Goal: Task Accomplishment & Management: Complete application form

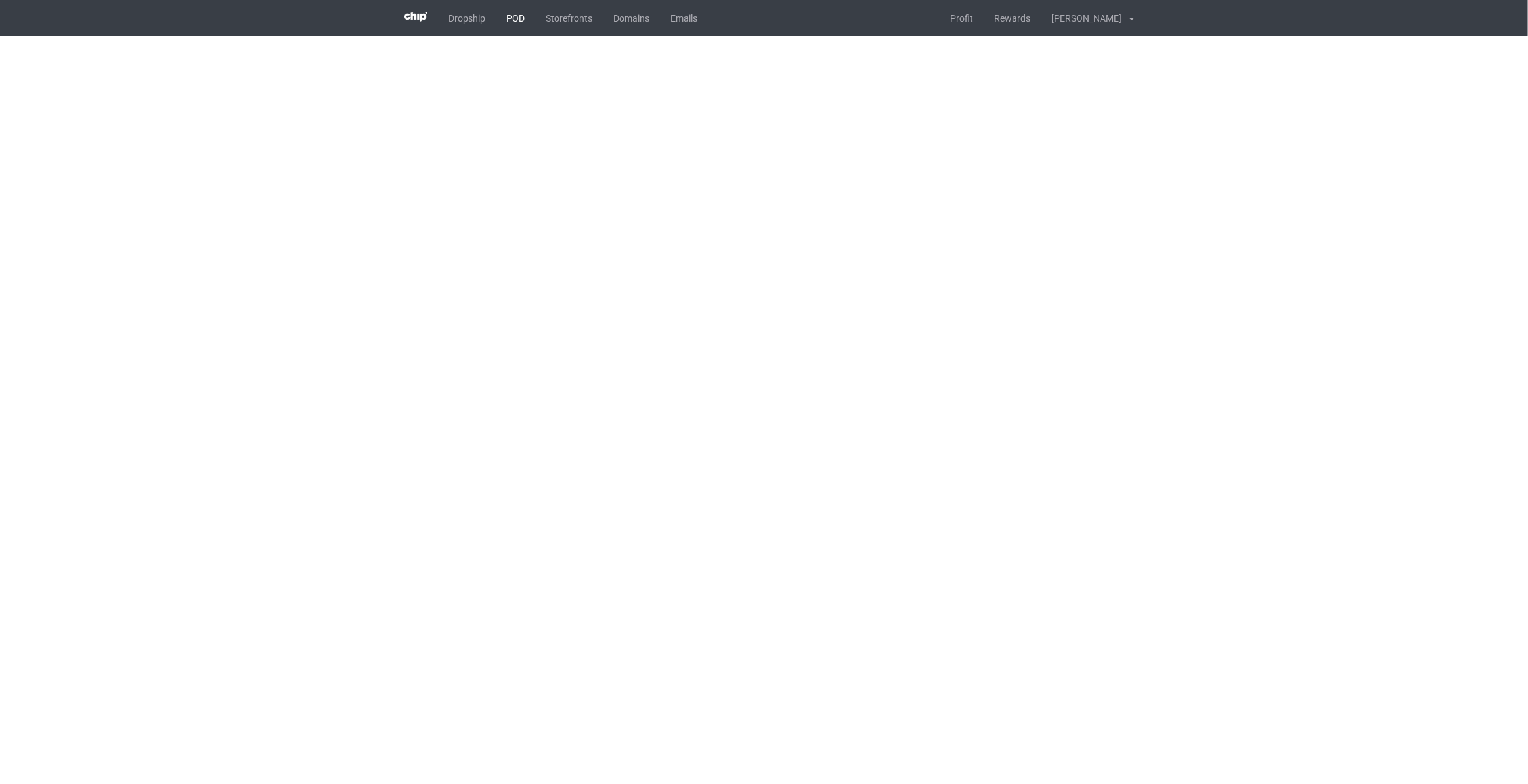
click at [516, 21] on link "POD" at bounding box center [516, 18] width 40 height 36
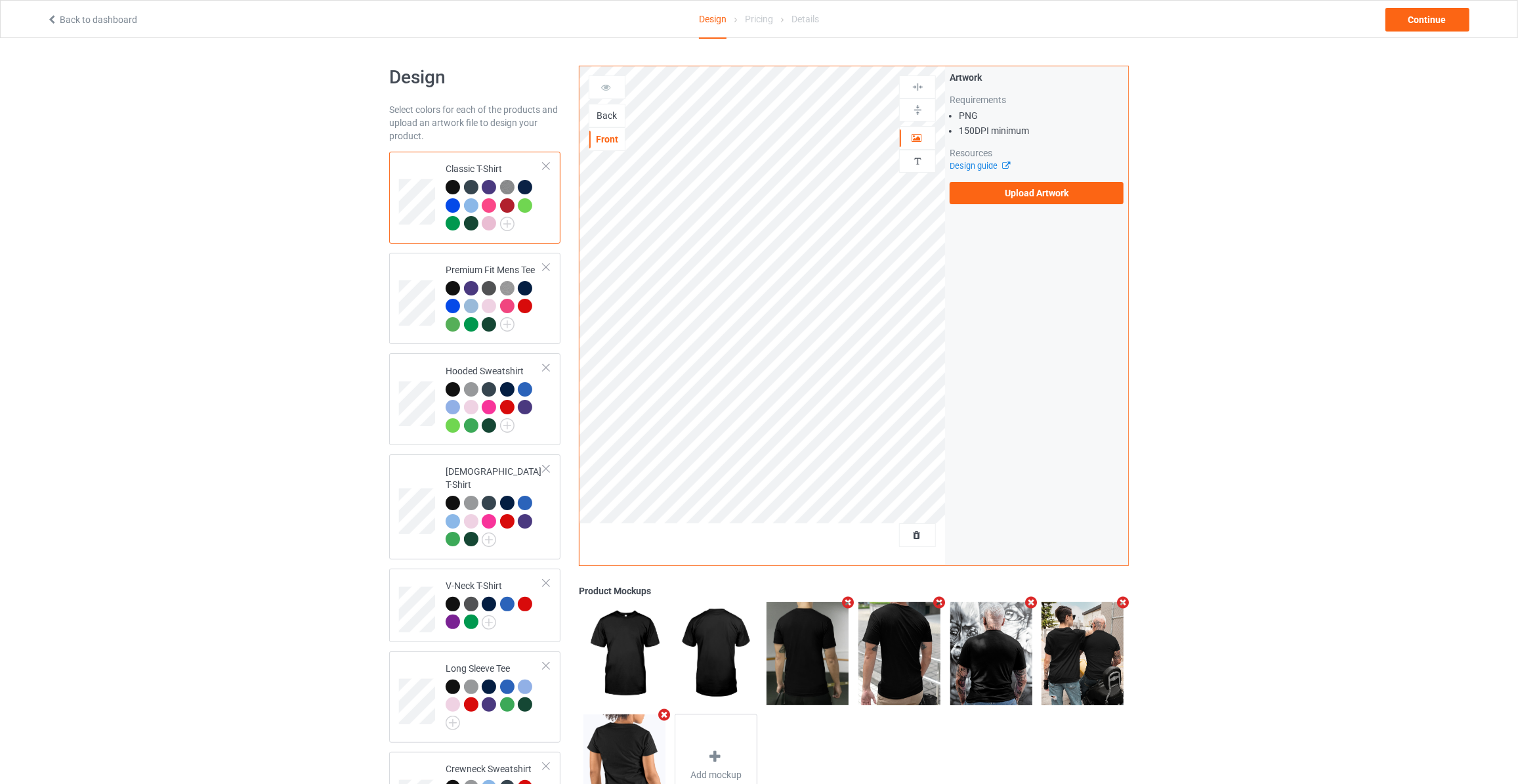
click at [614, 115] on div "Back" at bounding box center [607, 116] width 36 height 13
click at [1038, 185] on label "Upload Artwork" at bounding box center [1037, 193] width 174 height 22
click at [0, 0] on input "Upload Artwork" at bounding box center [0, 0] width 0 height 0
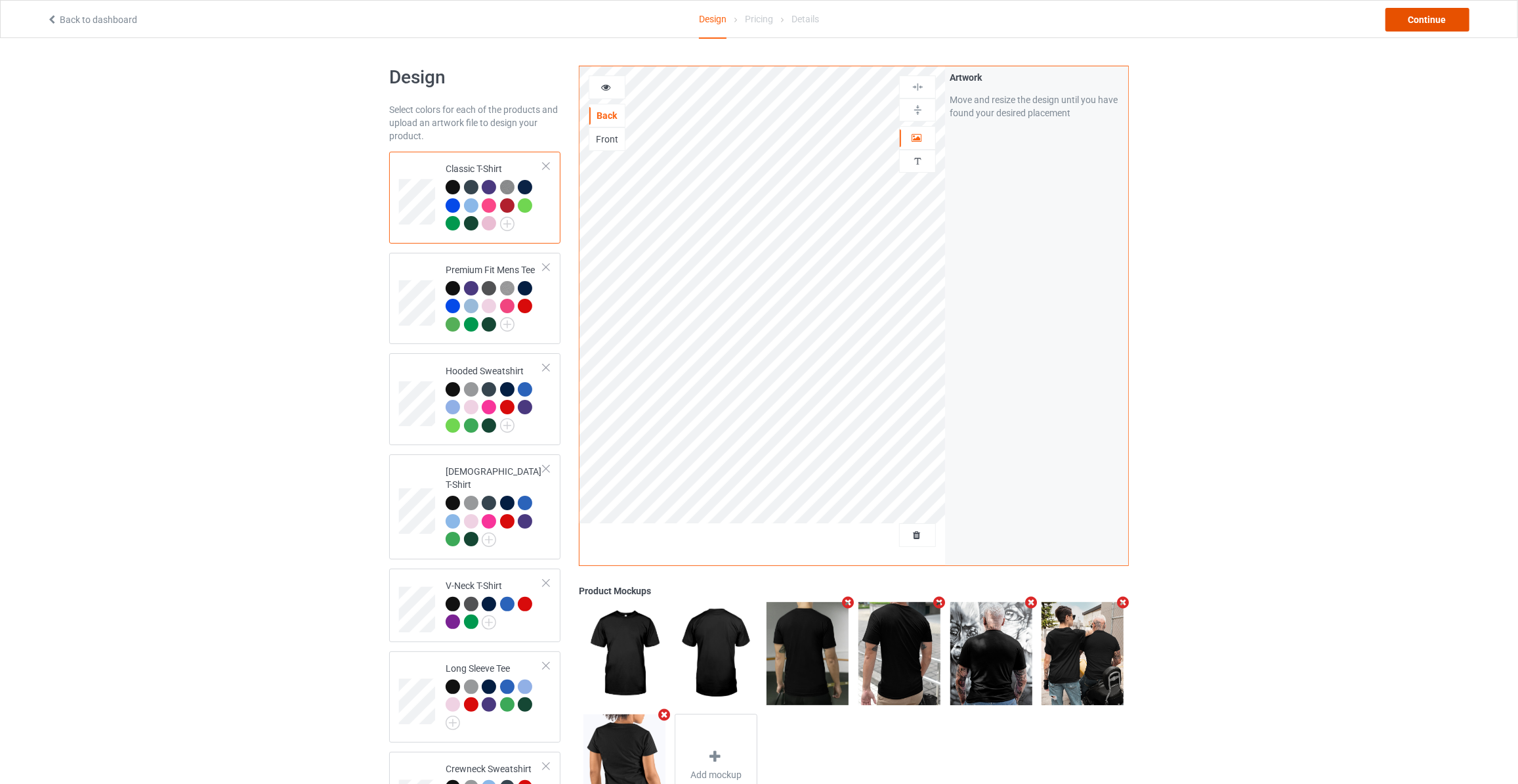
click at [1415, 24] on div "Continue" at bounding box center [1428, 20] width 84 height 24
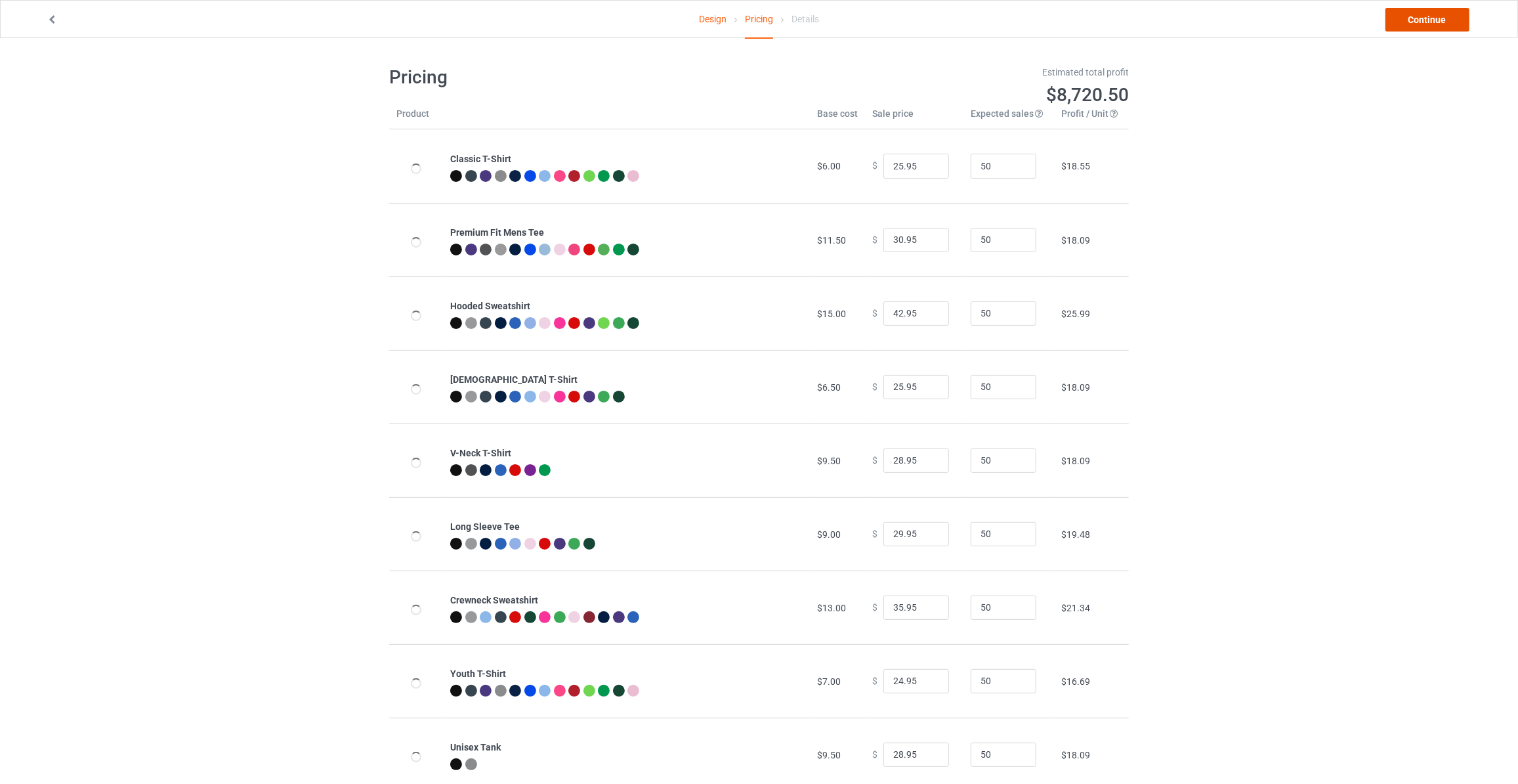
click at [1415, 24] on link "Continue" at bounding box center [1428, 20] width 84 height 24
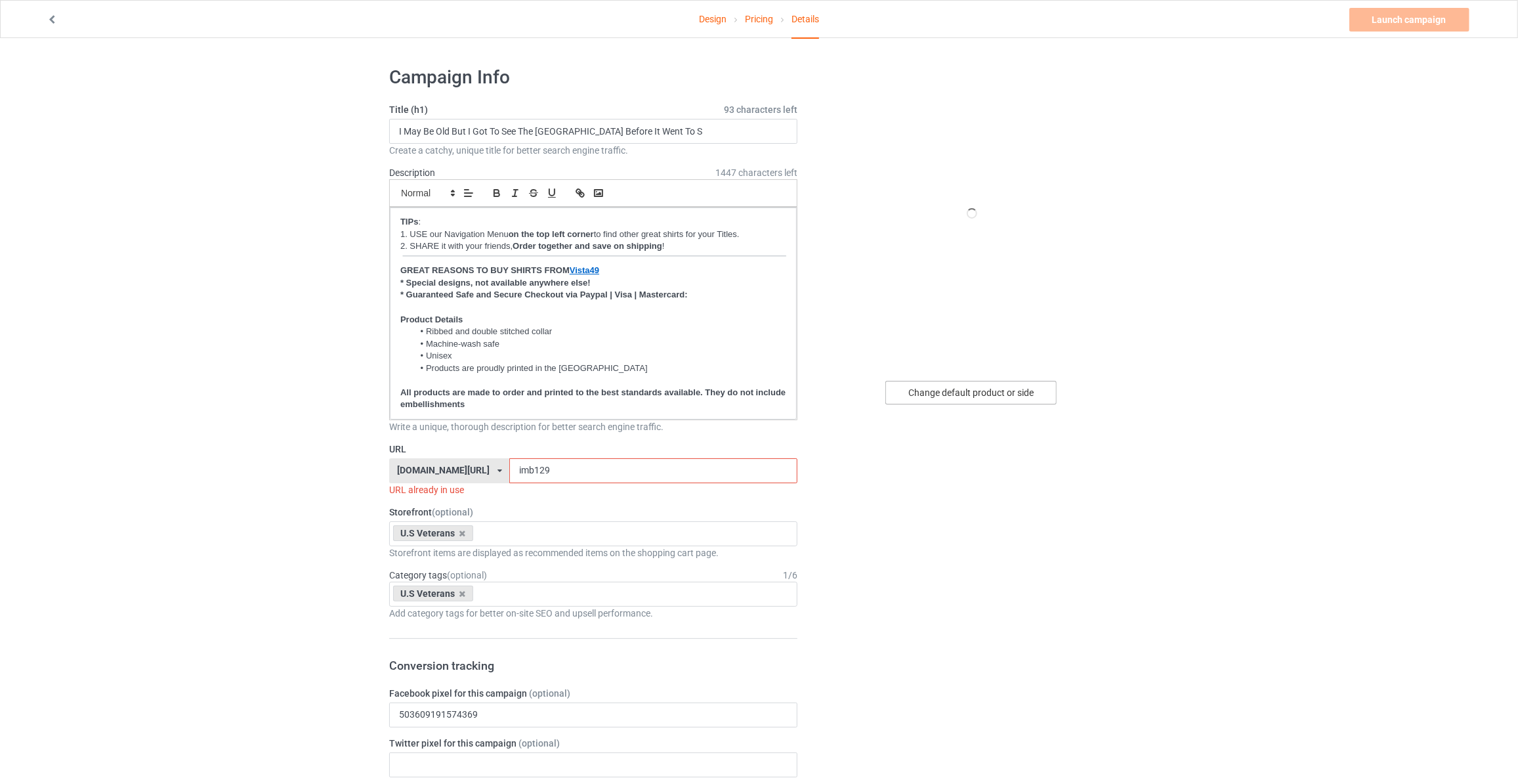
click at [946, 392] on div "Change default product or side" at bounding box center [971, 392] width 171 height 24
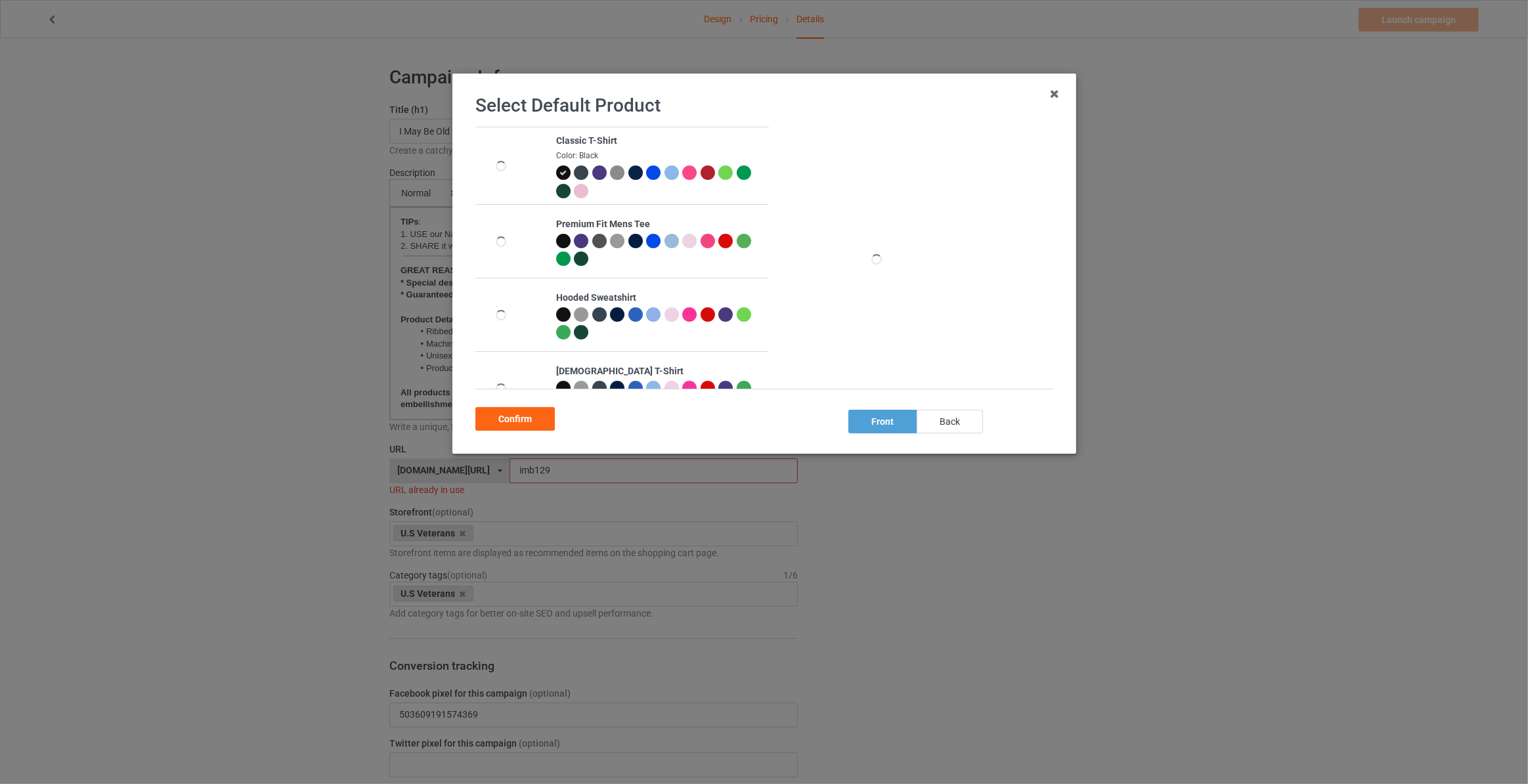
click at [938, 424] on div "back" at bounding box center [950, 421] width 67 height 24
click at [499, 416] on div "Confirm" at bounding box center [515, 419] width 80 height 24
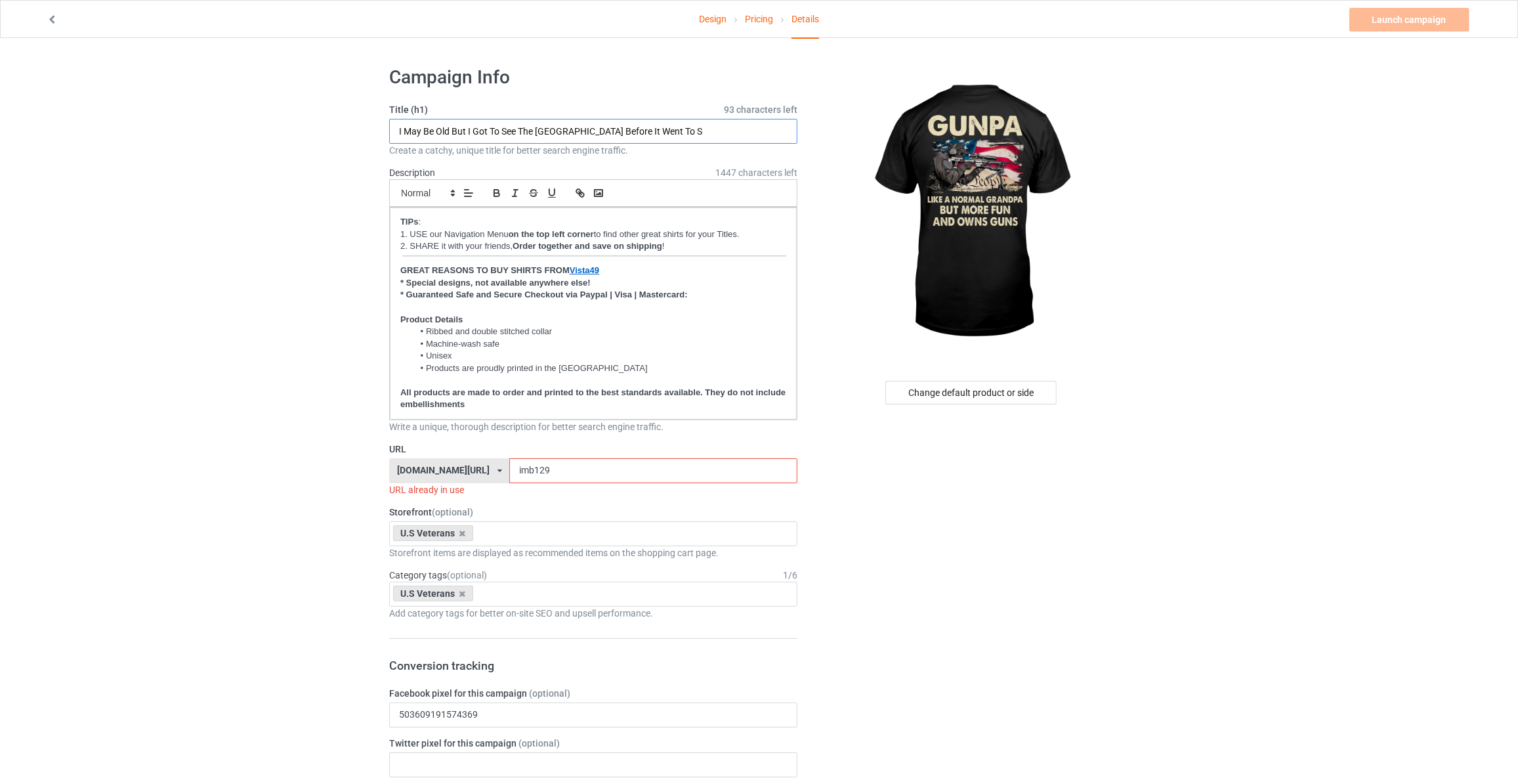
click at [677, 129] on input "I May Be Old But I Got To See The USA Before It Went To S" at bounding box center [593, 131] width 408 height 25
type input "Gunpa Like A Normal Grandpa But More Fun And Owns Guns"
drag, startPoint x: 535, startPoint y: 465, endPoint x: 15, endPoint y: 400, distance: 524.0
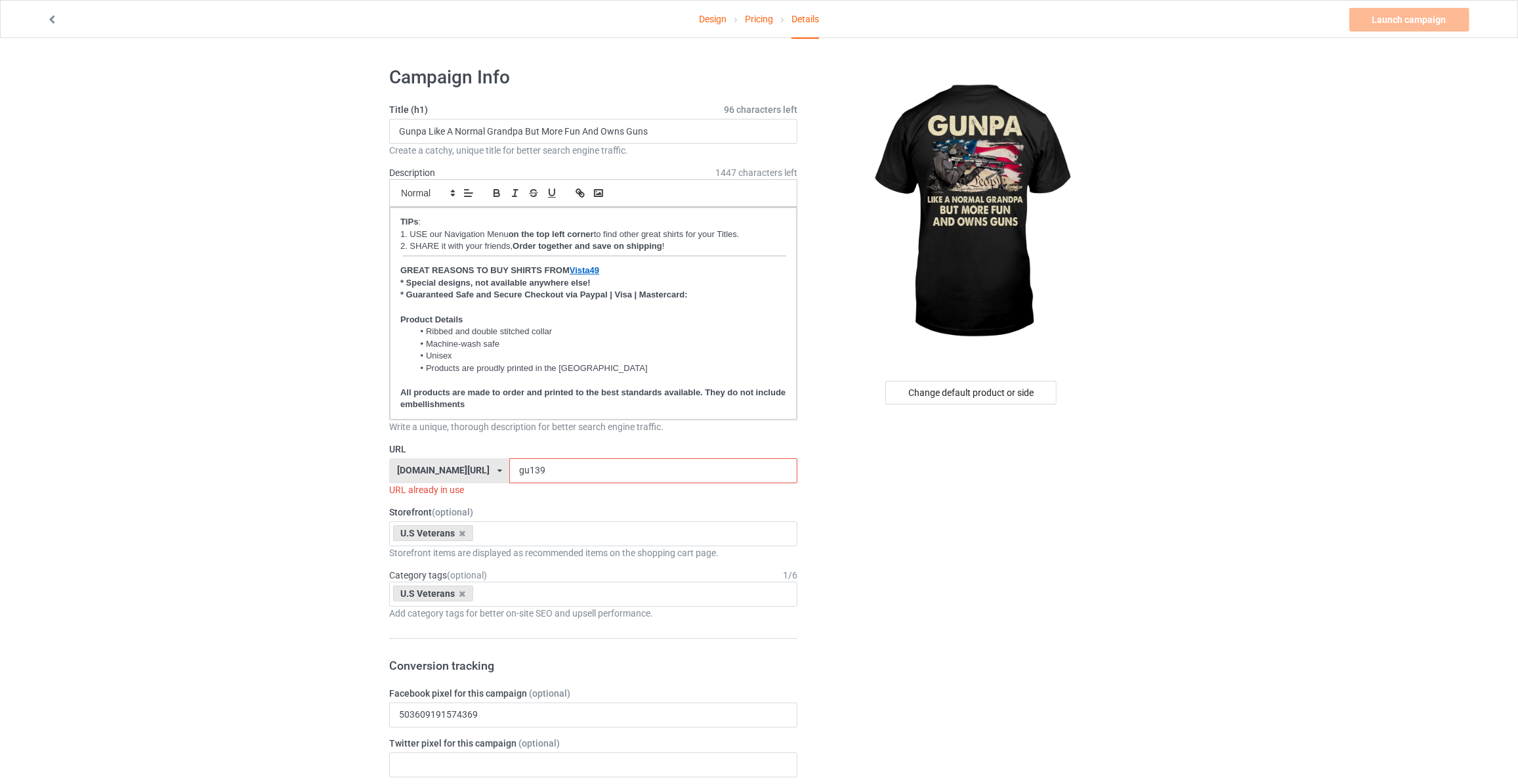
click at [510, 472] on input "gu139" at bounding box center [653, 471] width 288 height 25
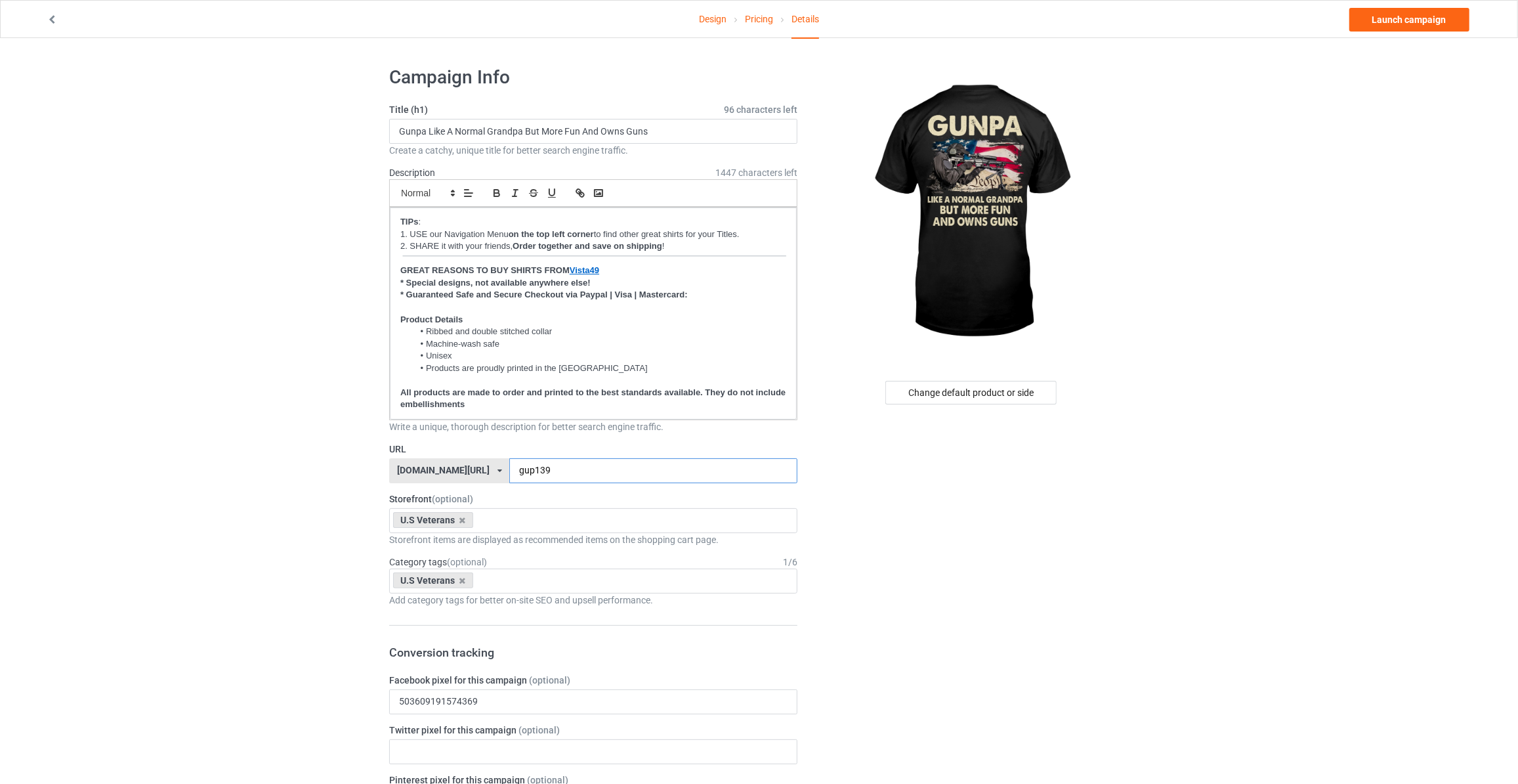
type input "gup139"
drag, startPoint x: 1361, startPoint y: 101, endPoint x: 1373, endPoint y: 67, distance: 36.1
click at [1405, 27] on link "Launch campaign" at bounding box center [1409, 20] width 120 height 24
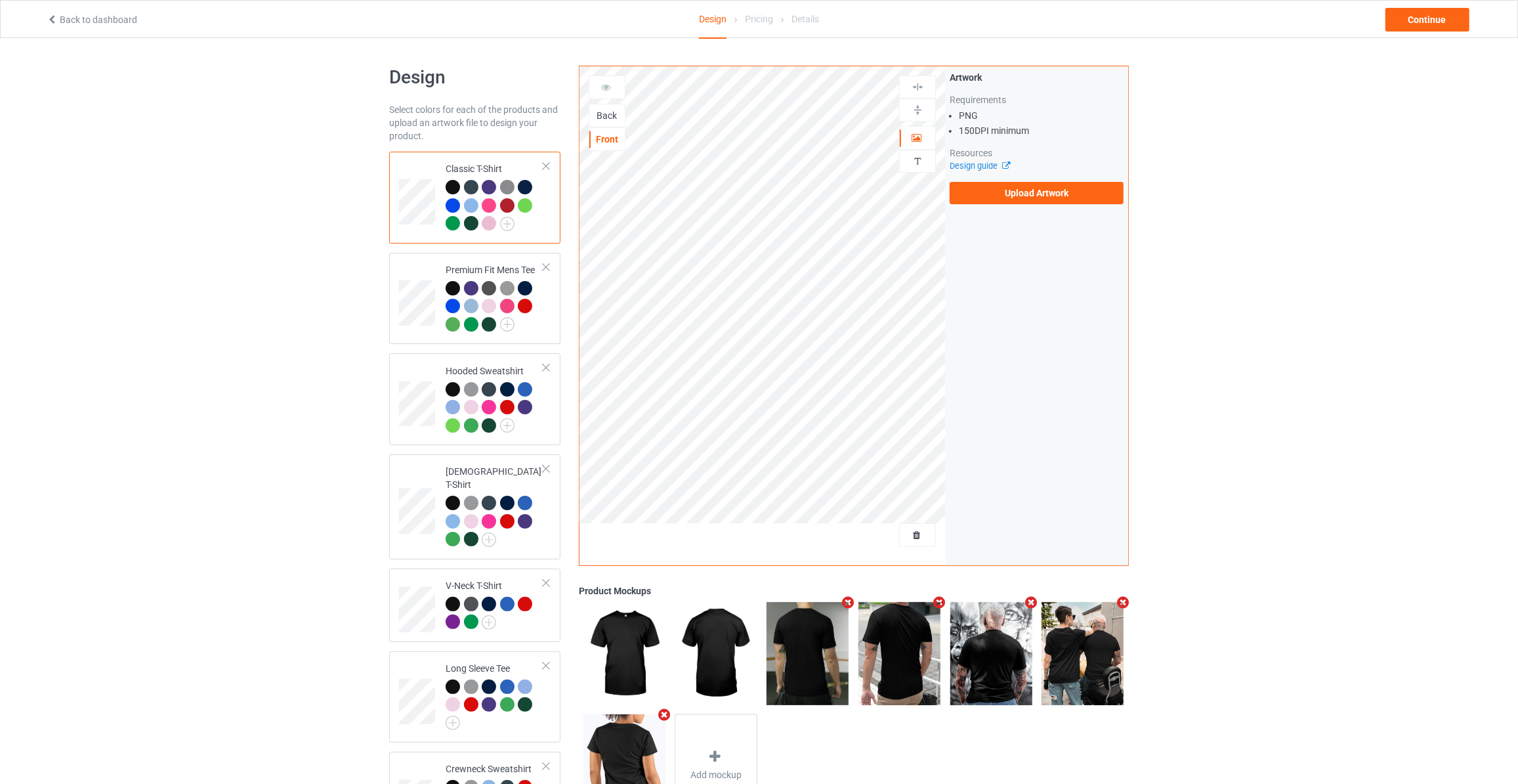
click at [612, 119] on div "Back" at bounding box center [607, 116] width 36 height 13
click at [990, 199] on label "Upload Artwork" at bounding box center [1037, 193] width 174 height 22
click at [0, 0] on input "Upload Artwork" at bounding box center [0, 0] width 0 height 0
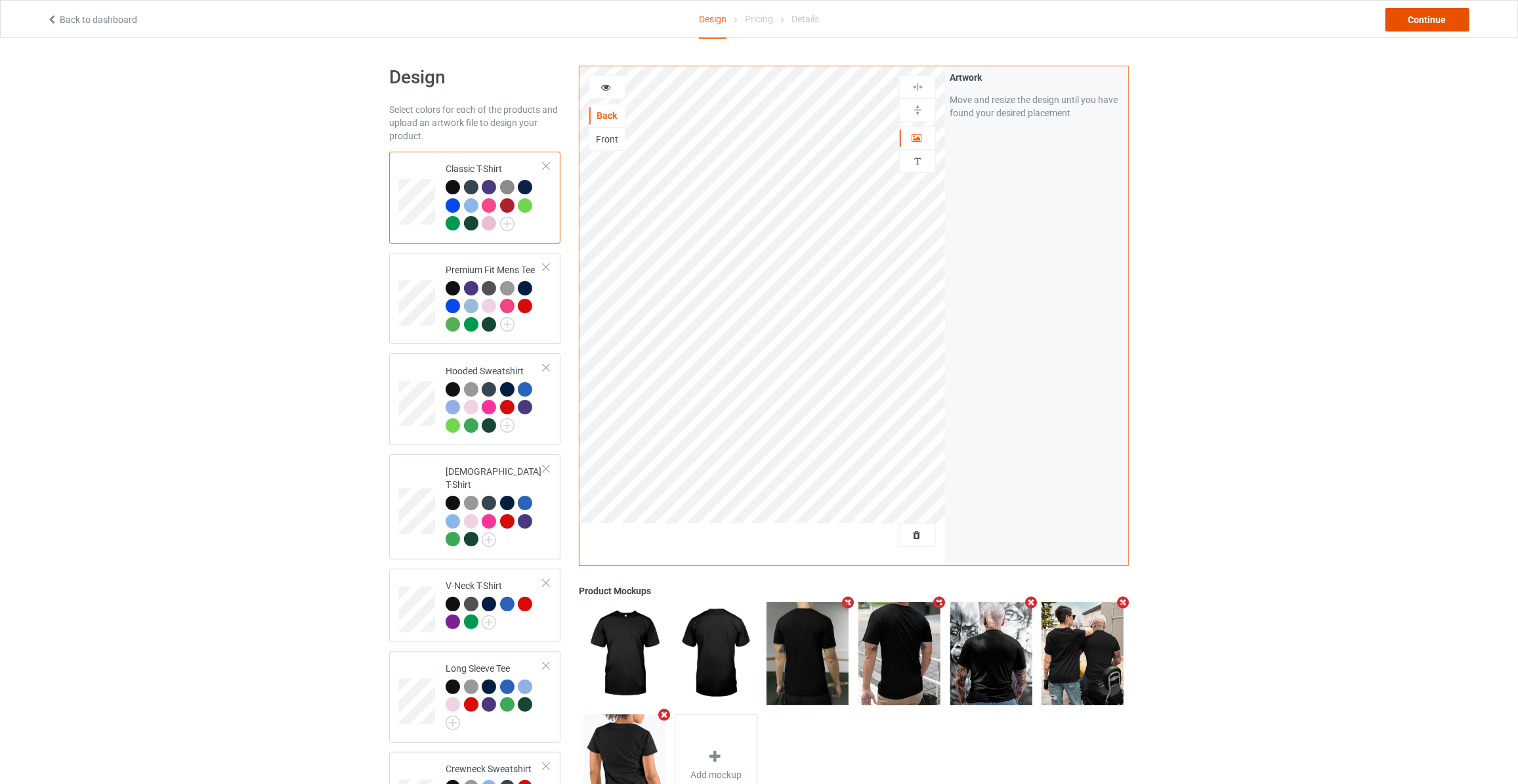
click at [1417, 27] on div "Continue" at bounding box center [1428, 20] width 84 height 24
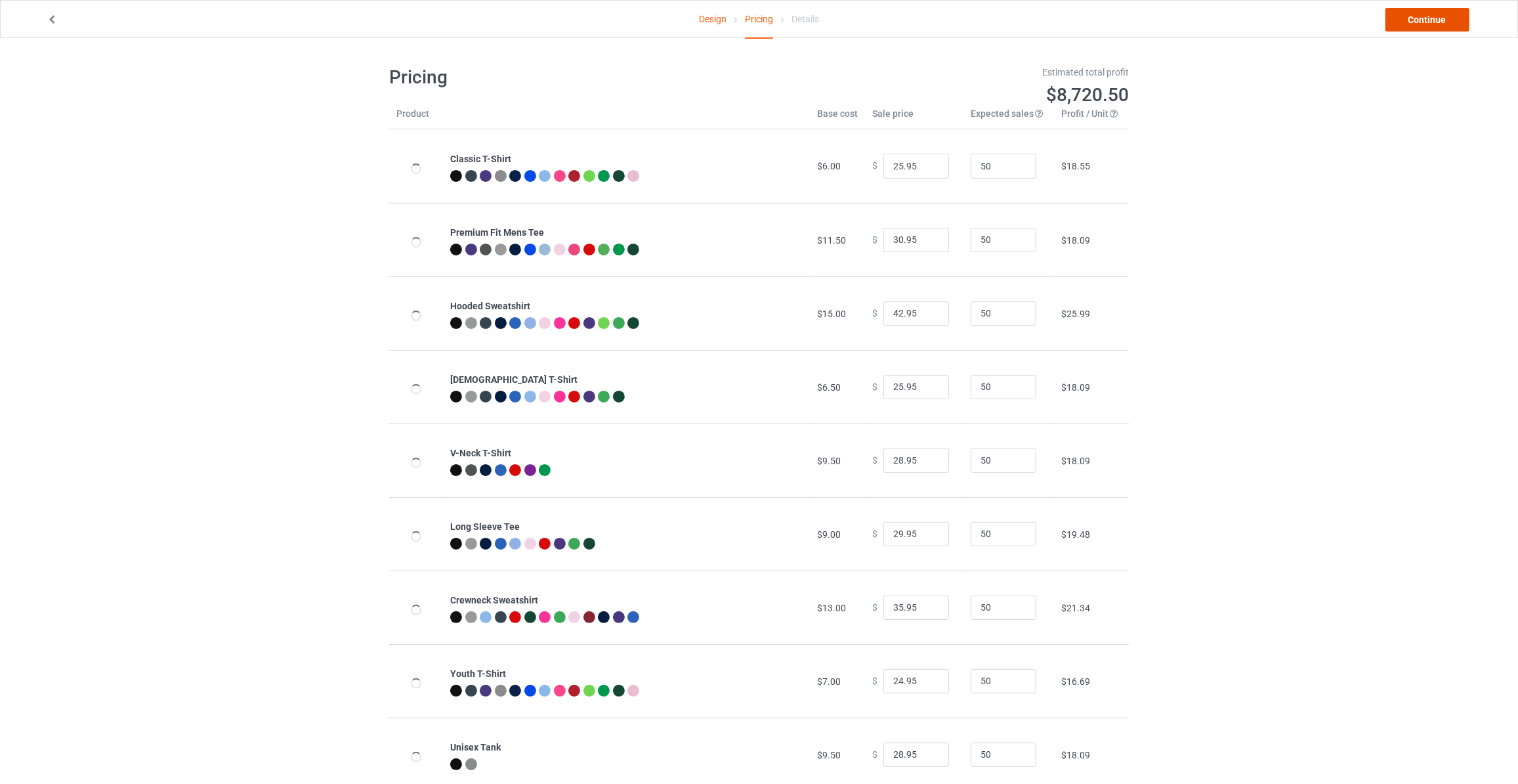
click at [1417, 27] on link "Continue" at bounding box center [1428, 20] width 84 height 24
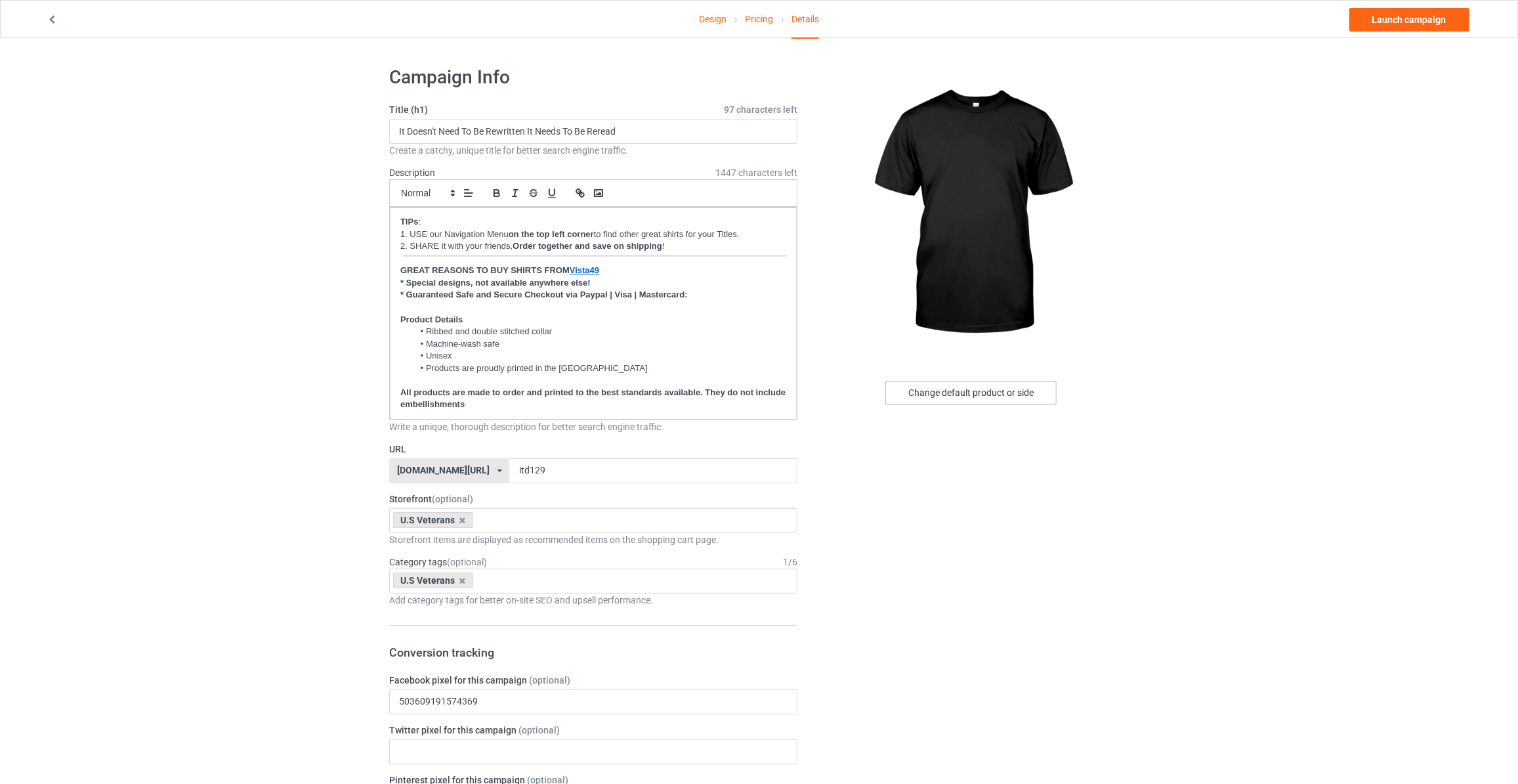
click at [947, 397] on div "Change default product or side" at bounding box center [971, 392] width 171 height 24
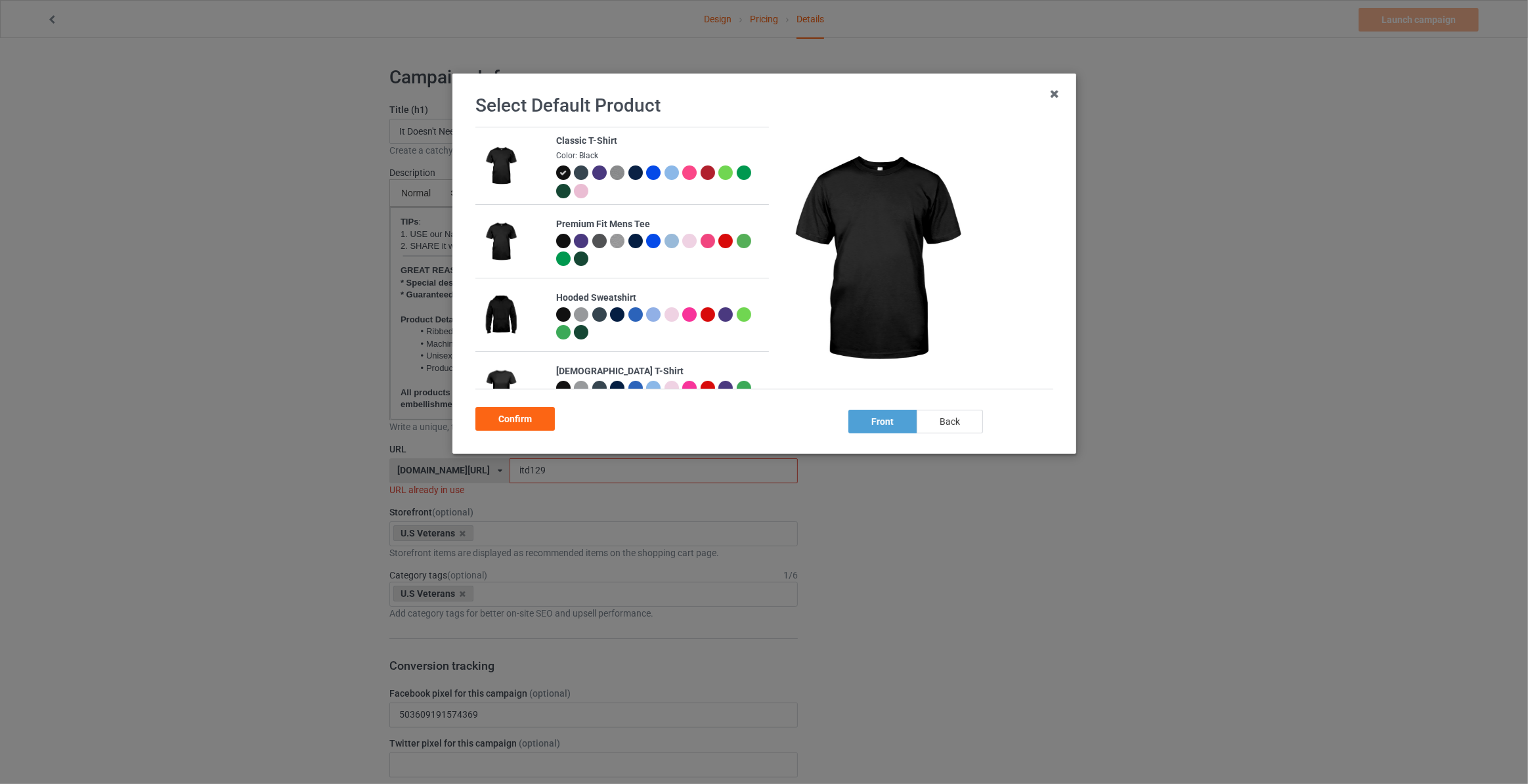
click at [931, 427] on div "back" at bounding box center [950, 421] width 67 height 24
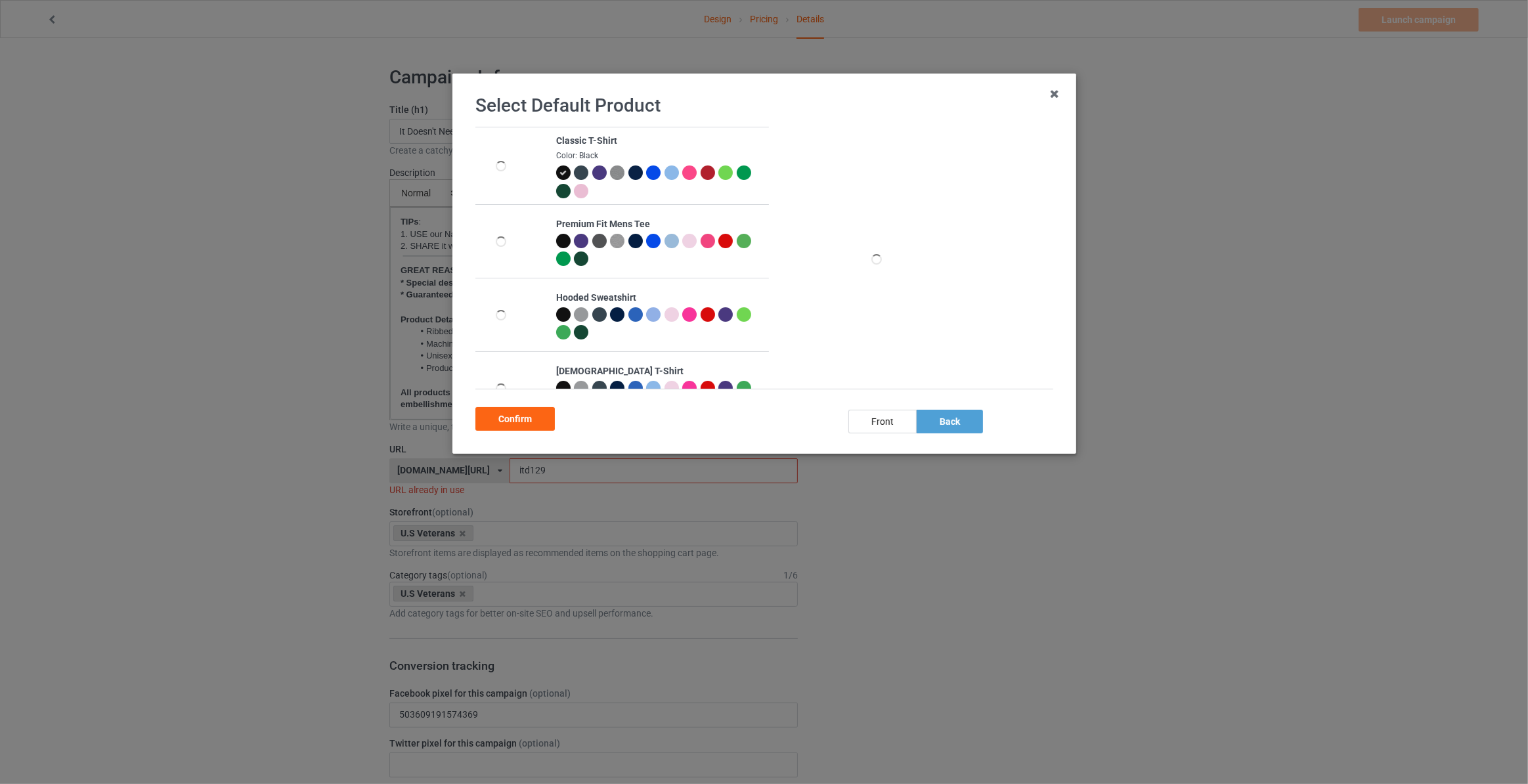
click at [522, 411] on div "Confirm" at bounding box center [515, 419] width 80 height 24
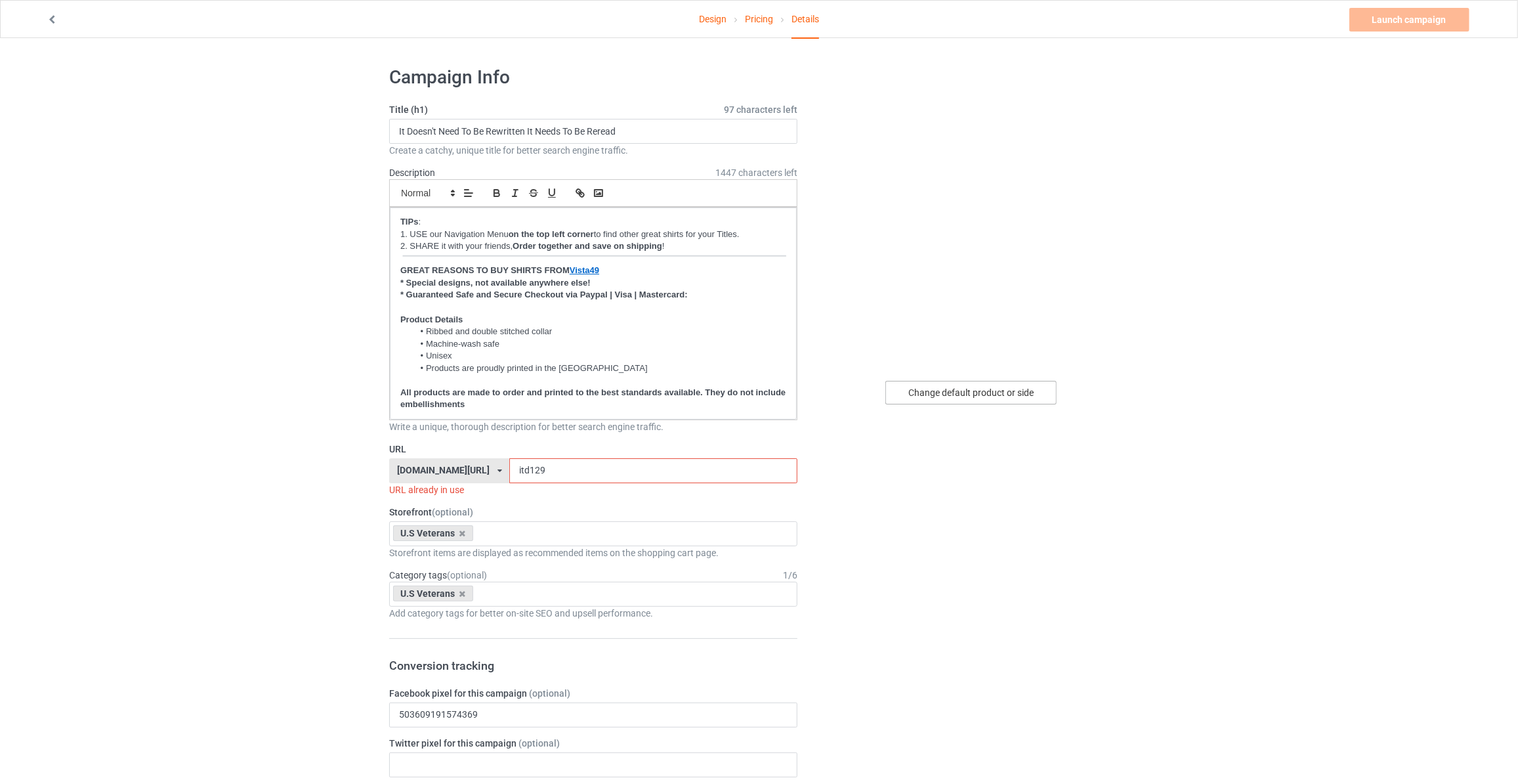
click at [976, 401] on div "Change default product or side" at bounding box center [971, 392] width 171 height 24
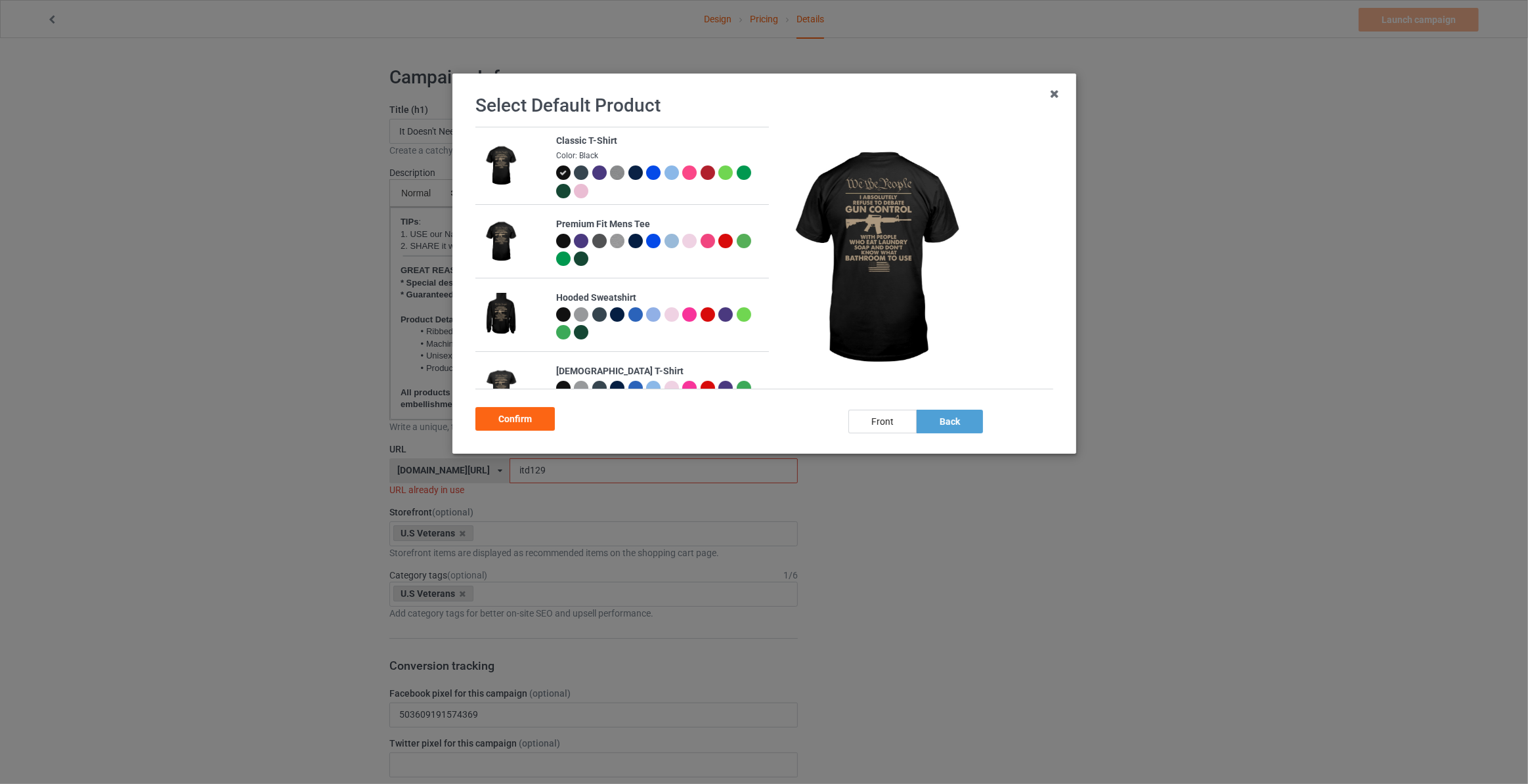
click at [634, 173] on div at bounding box center [635, 172] width 14 height 14
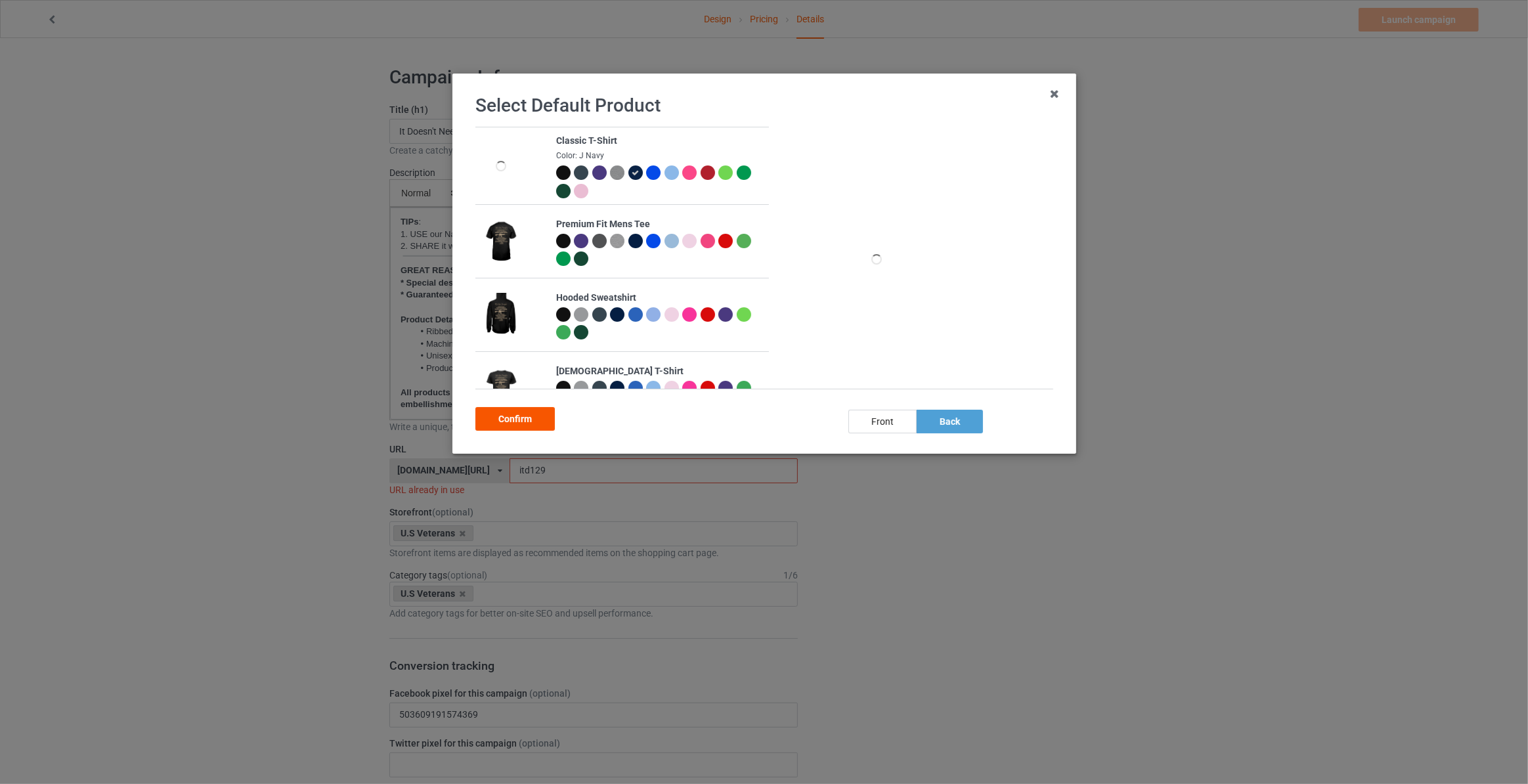
click at [511, 429] on div "Confirm" at bounding box center [515, 419] width 80 height 24
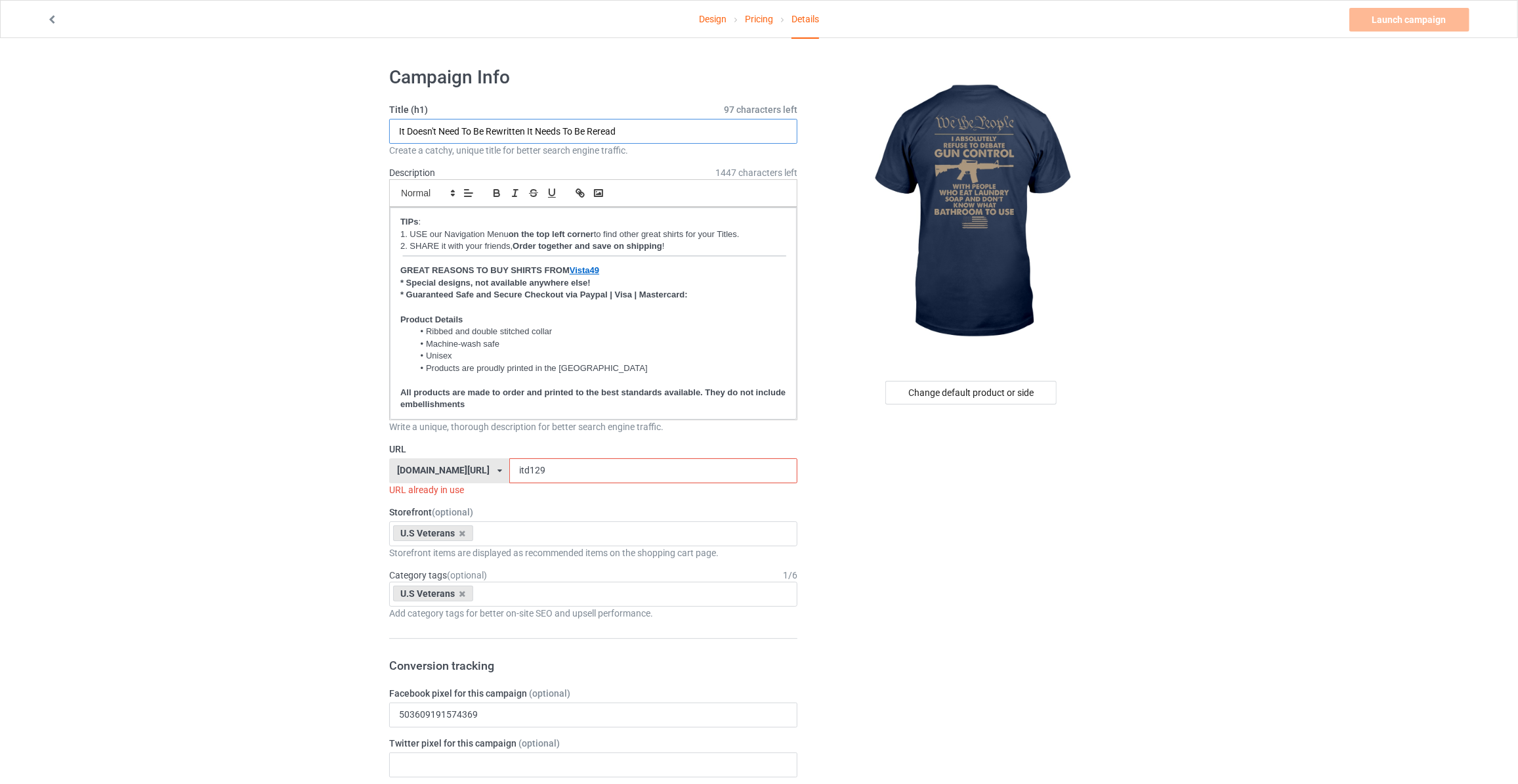
click at [517, 130] on input "It Doesn't Need To Be Rewritten It Needs To Be Reread" at bounding box center [593, 131] width 408 height 25
drag, startPoint x: 402, startPoint y: 128, endPoint x: 359, endPoint y: 128, distance: 43.0
type input "I Absolutely Refuse To Debate Gun Control With People Who Eat Laundry Soap And …"
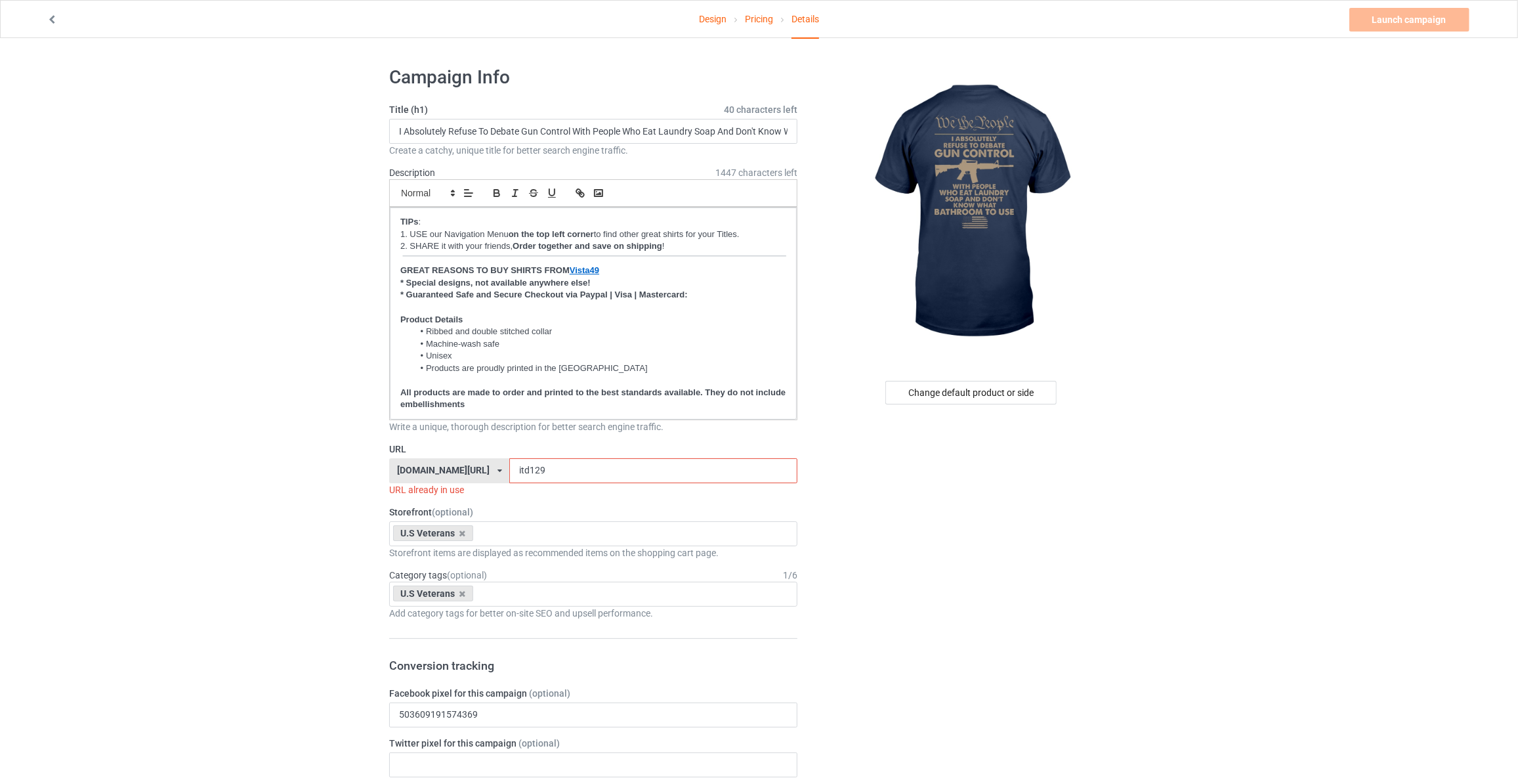
drag, startPoint x: 477, startPoint y: 465, endPoint x: 184, endPoint y: 433, distance: 294.7
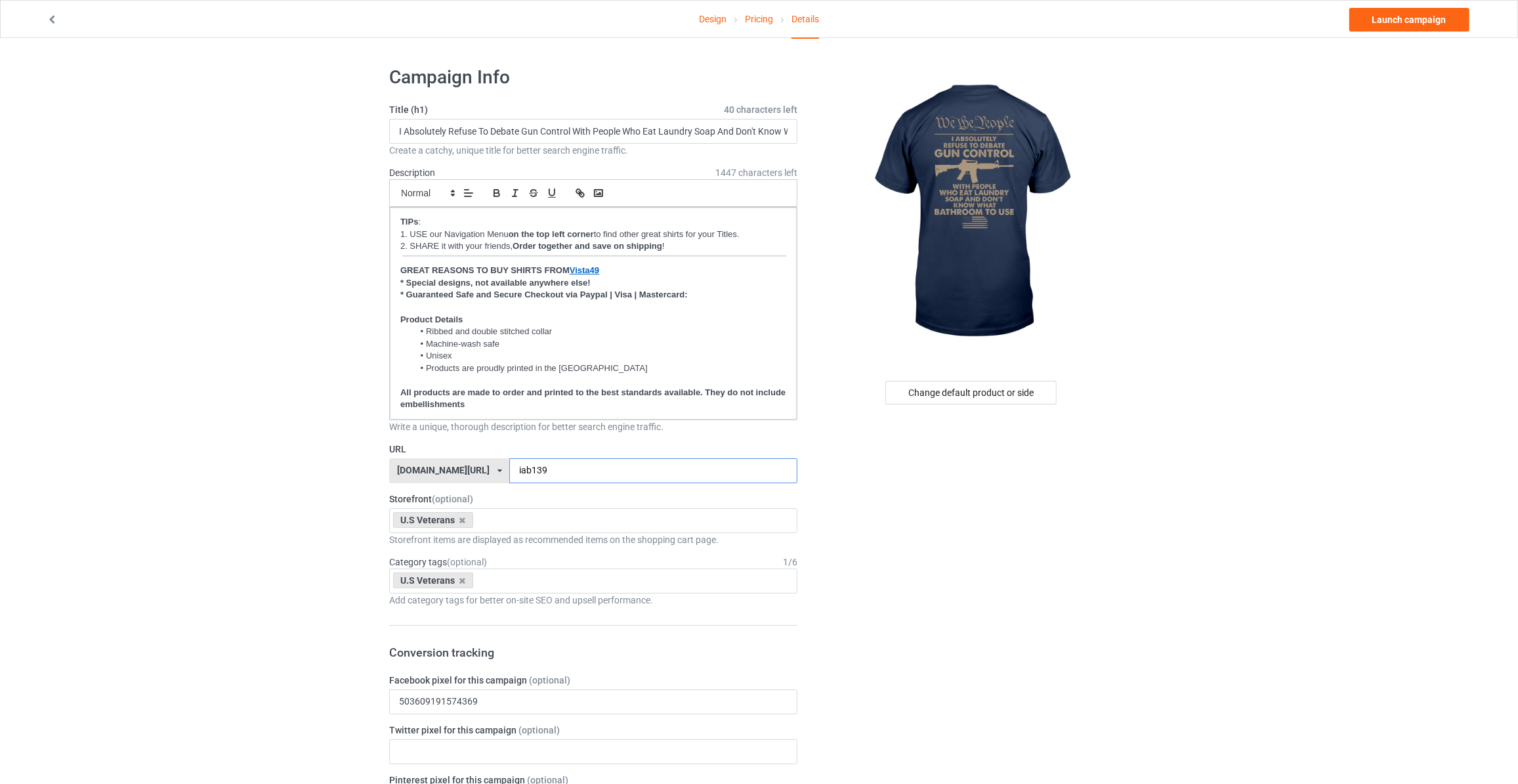
type input "iab139"
click at [1411, 11] on link "Launch campaign" at bounding box center [1409, 20] width 120 height 24
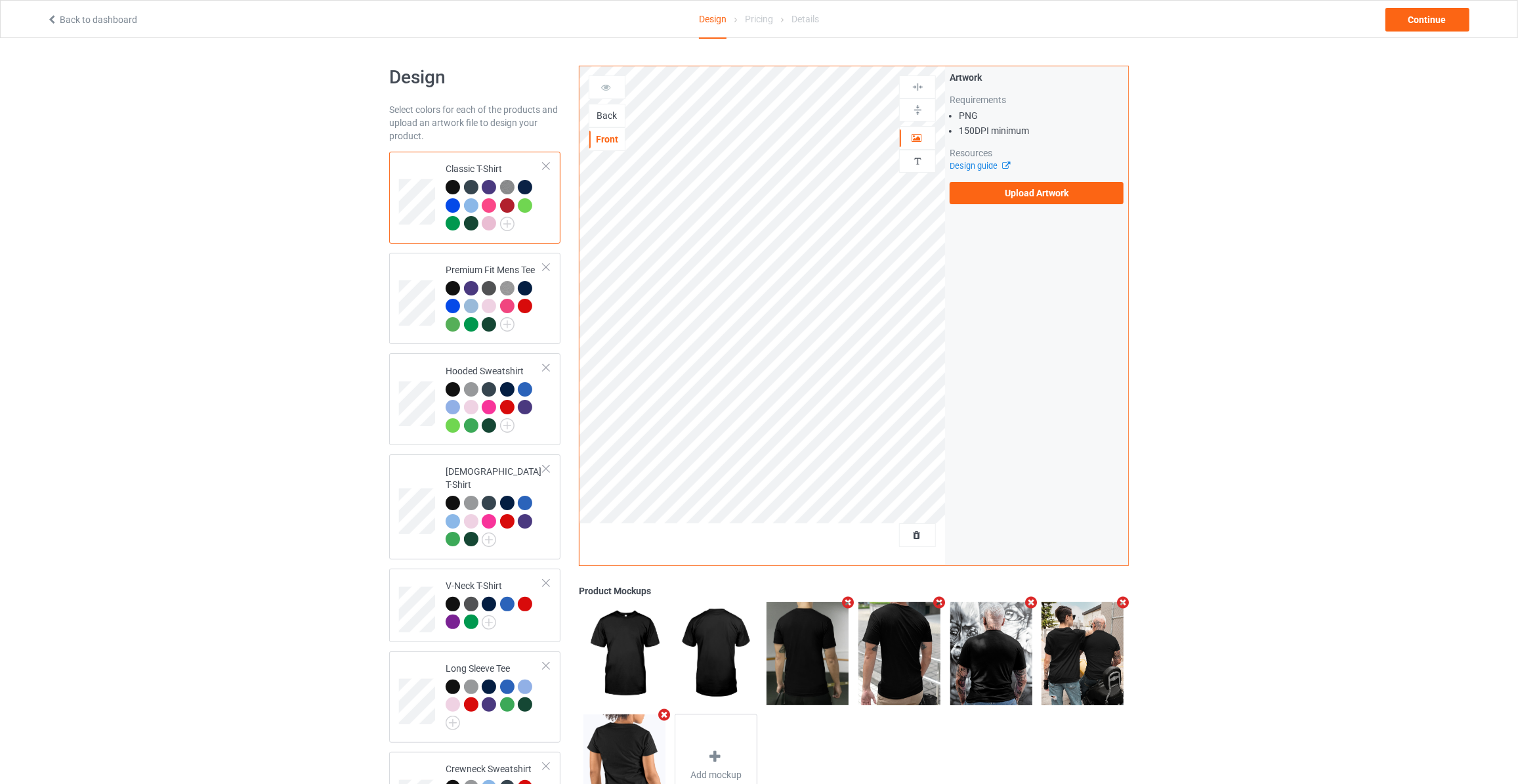
click at [608, 115] on div "Back" at bounding box center [607, 116] width 36 height 13
click at [1045, 203] on label "Upload Artwork" at bounding box center [1037, 193] width 174 height 22
click at [0, 0] on input "Upload Artwork" at bounding box center [0, 0] width 0 height 0
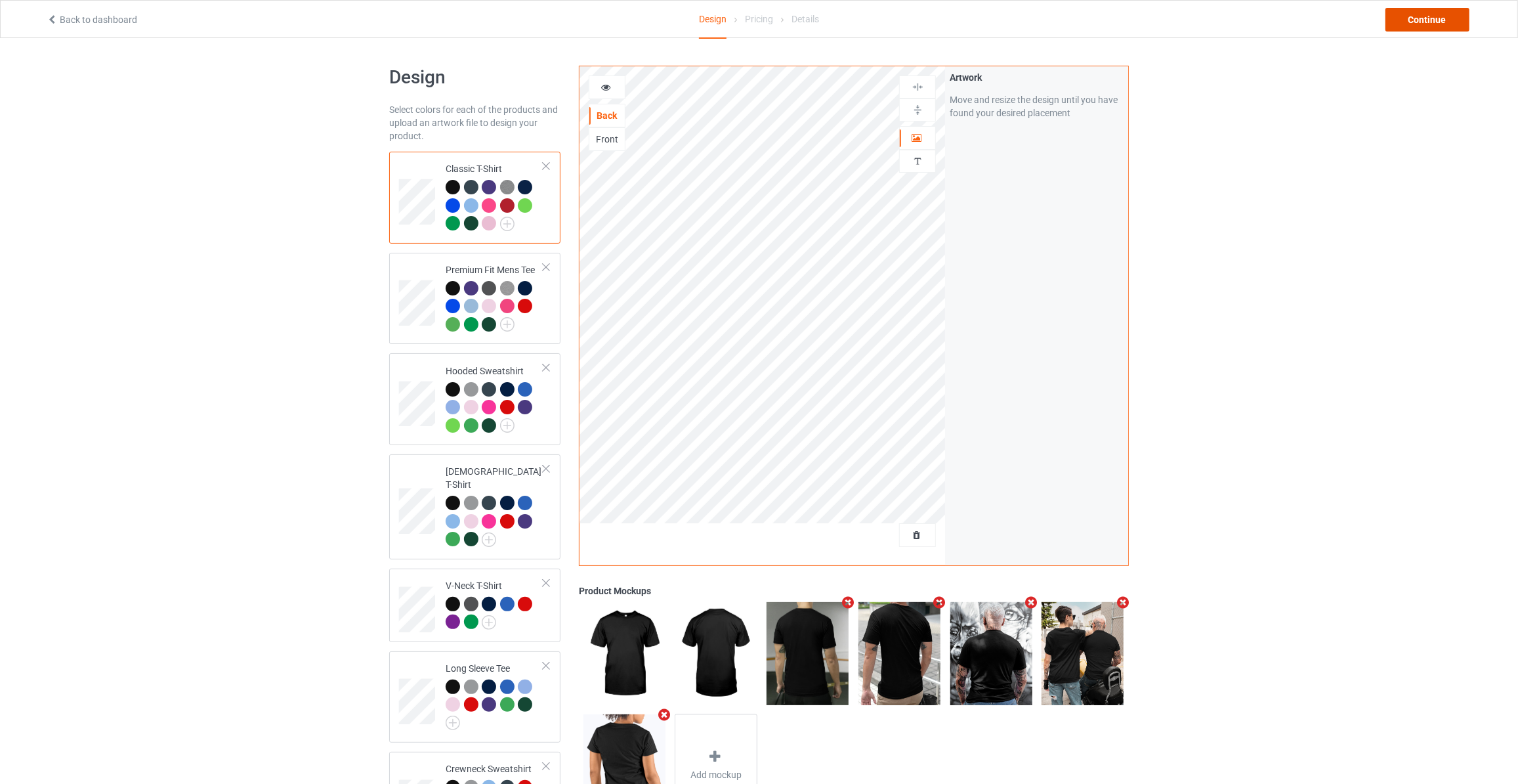
click at [1413, 20] on div "Continue" at bounding box center [1428, 20] width 84 height 24
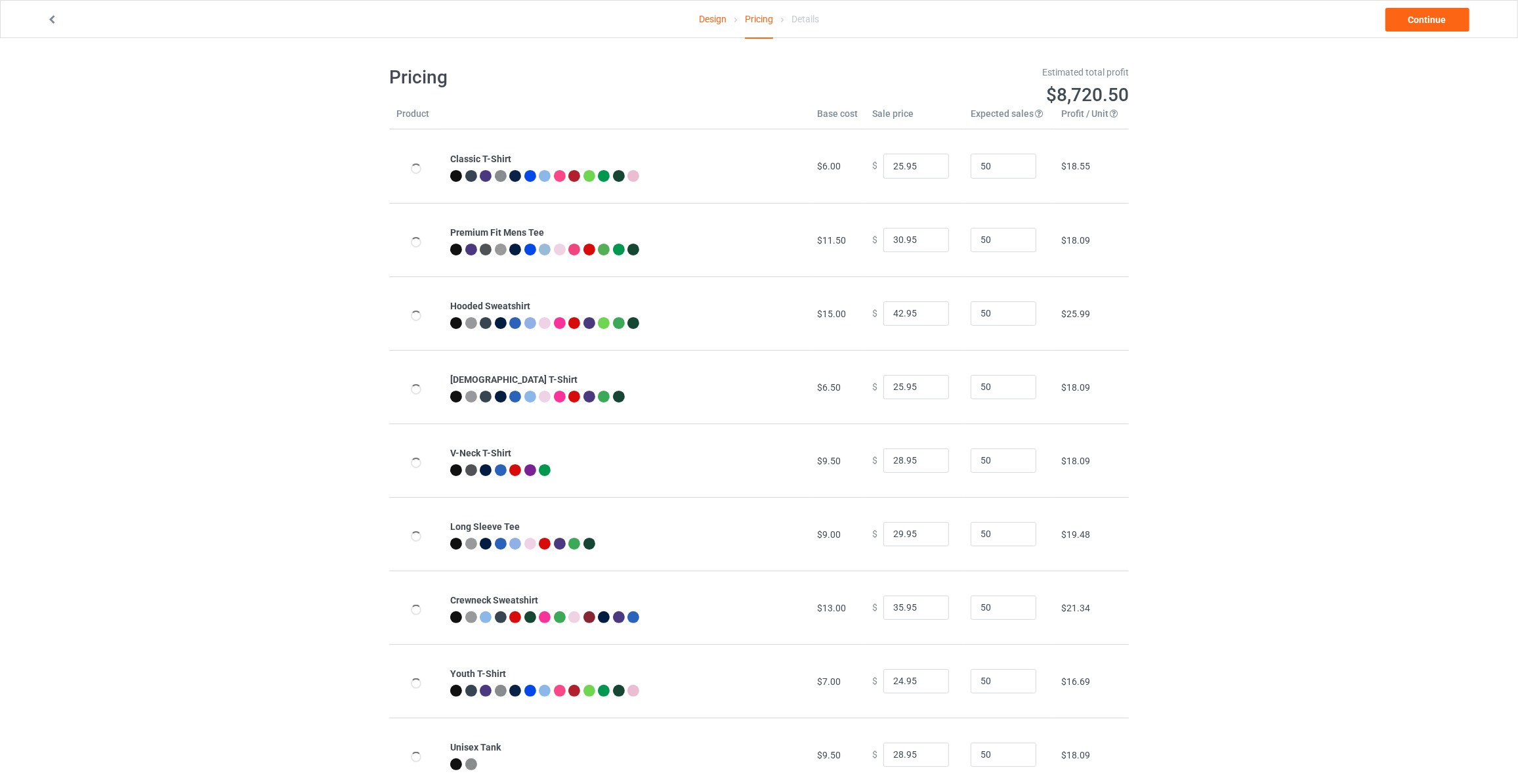
click at [1413, 20] on link "Continue" at bounding box center [1428, 20] width 84 height 24
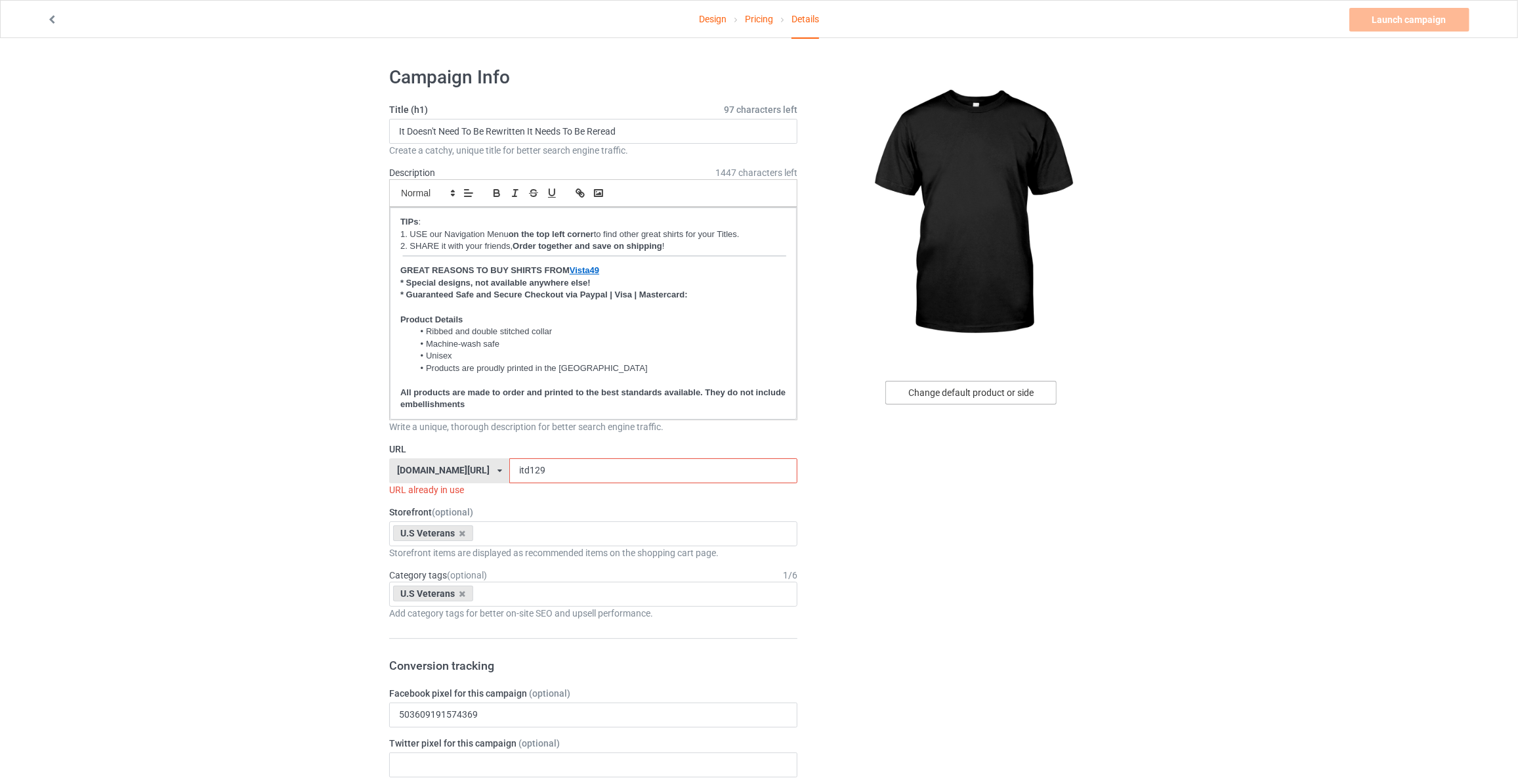
drag, startPoint x: 982, startPoint y: 404, endPoint x: 989, endPoint y: 390, distance: 15.7
click at [989, 390] on div "Change default product or side" at bounding box center [971, 392] width 171 height 24
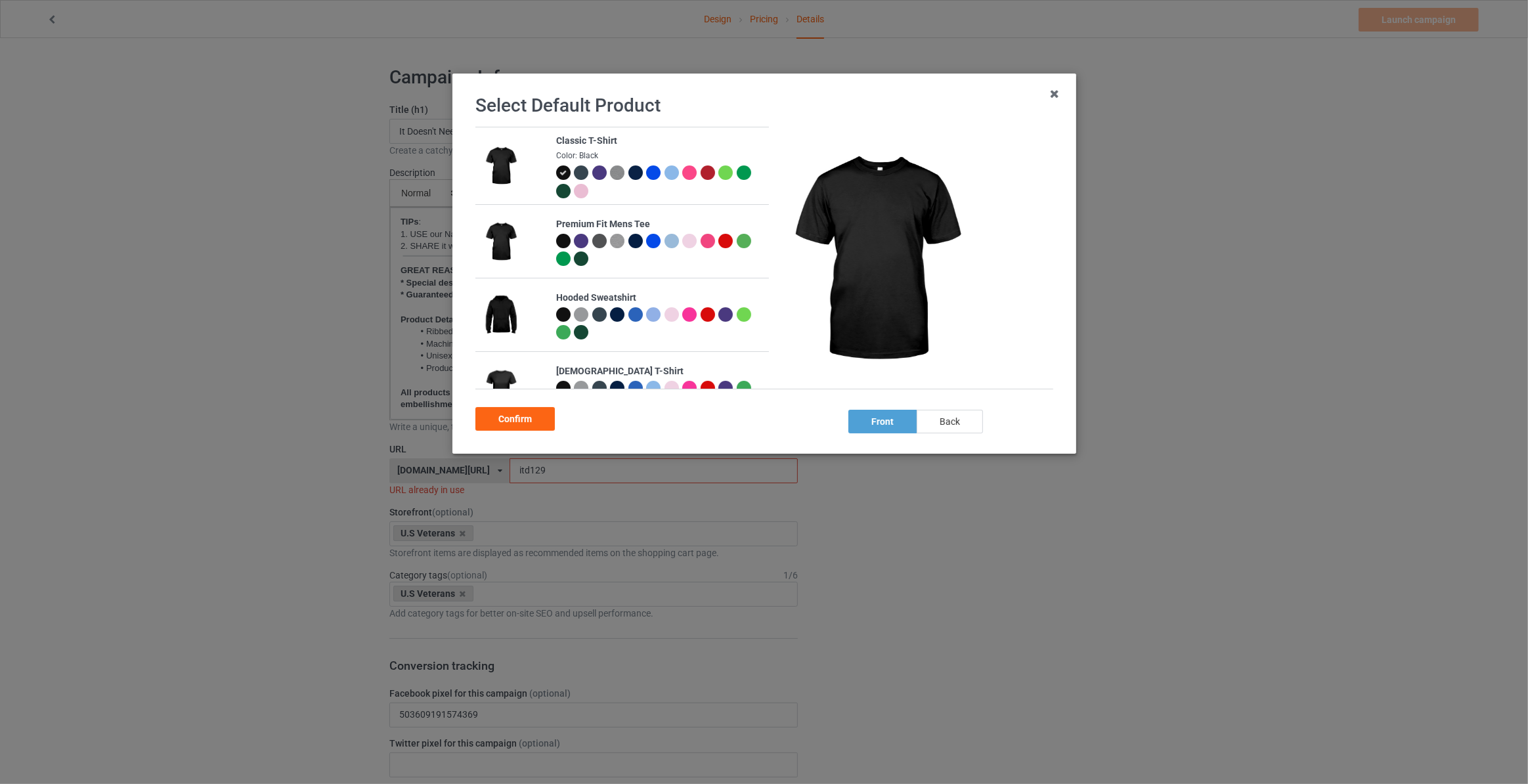
click at [964, 424] on div "back" at bounding box center [950, 421] width 67 height 24
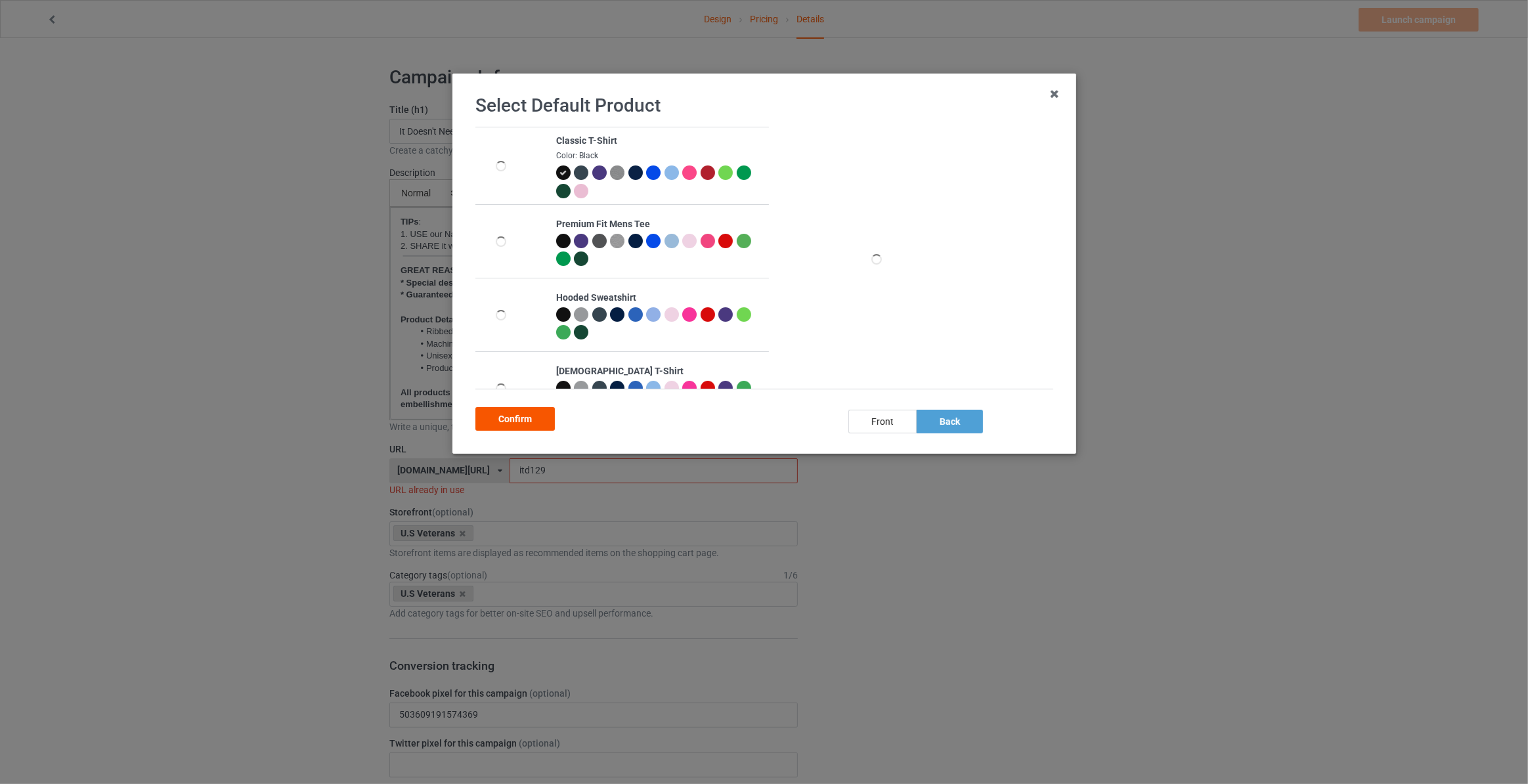
click at [499, 426] on div "Confirm" at bounding box center [515, 419] width 80 height 24
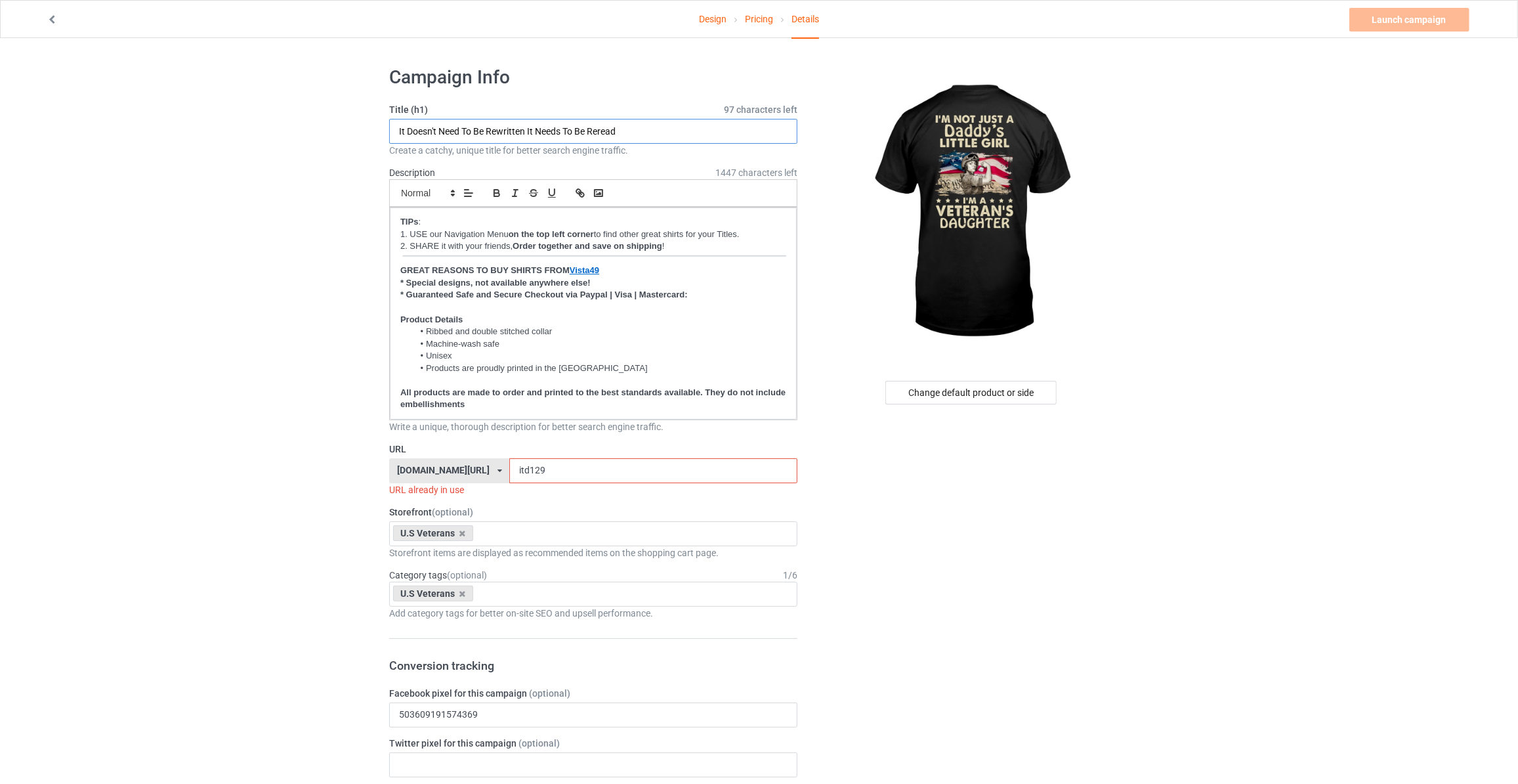
click at [550, 129] on input "It Doesn't Need To Be Rewritten It Needs To Be Reread" at bounding box center [593, 131] width 408 height 25
type input "I'm Not Just A Daddy's Little Girl I'm A Veteran's Daughter"
click at [998, 396] on div "Change default product or side" at bounding box center [971, 392] width 171 height 24
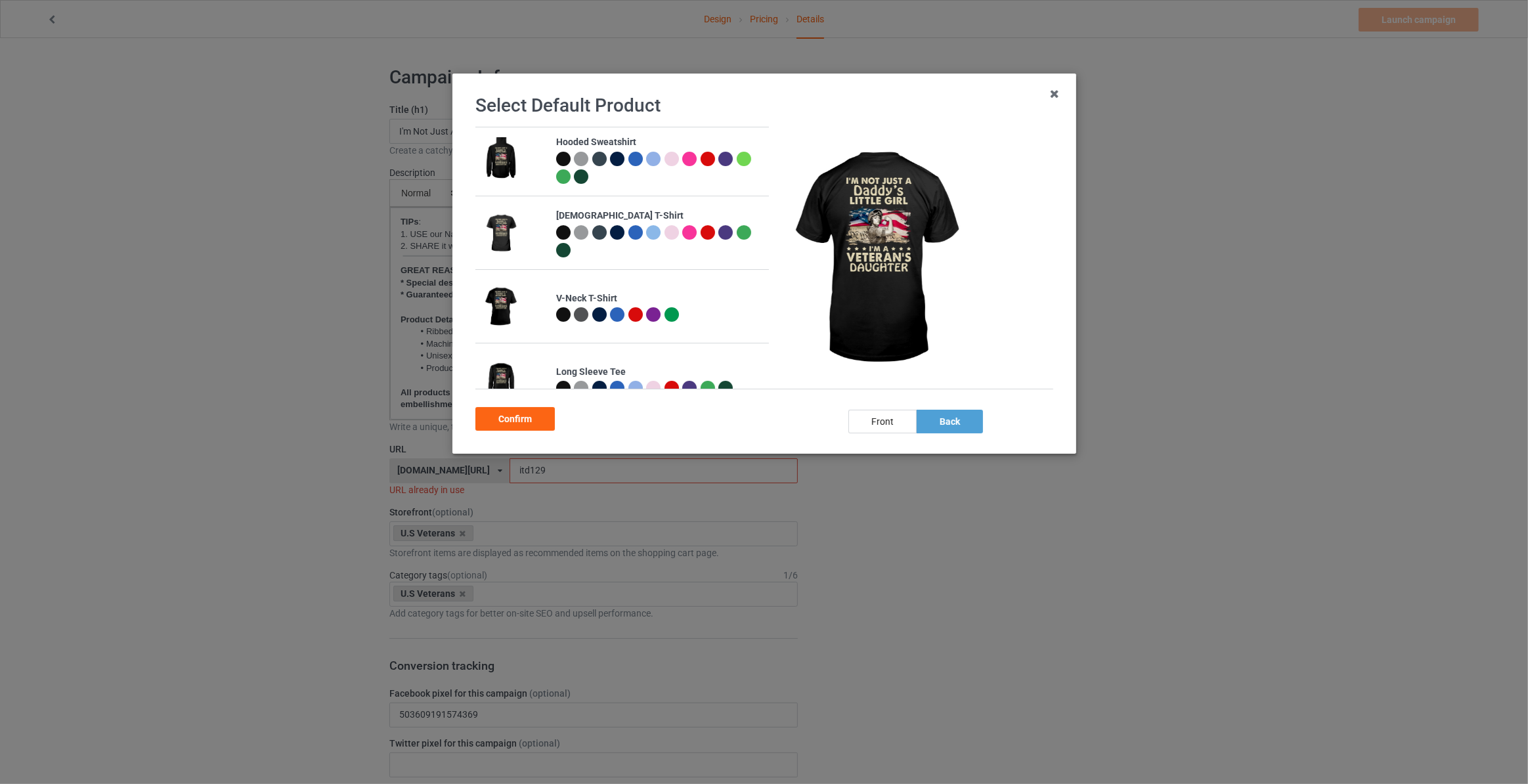
scroll to position [159, 0]
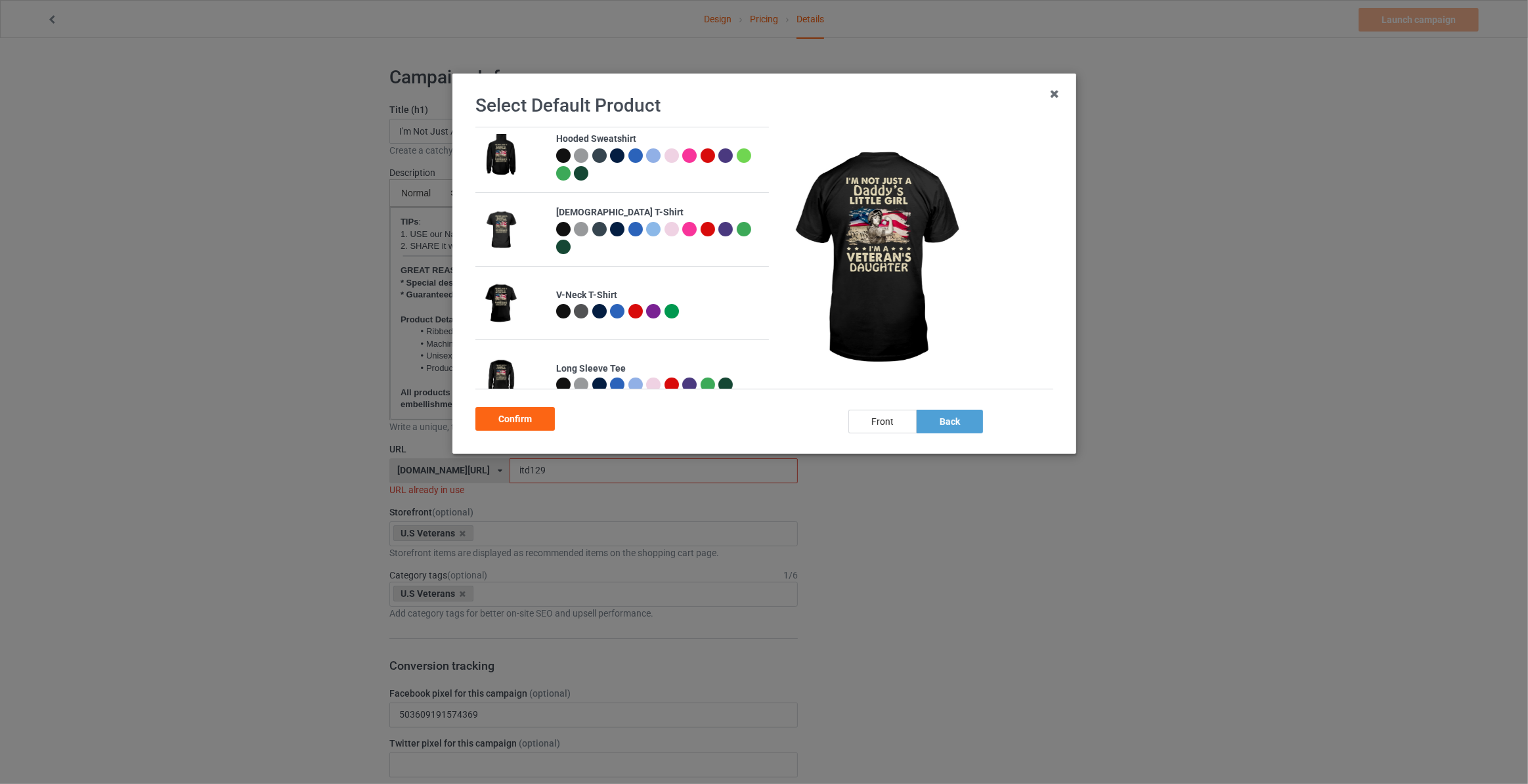
click at [557, 230] on div at bounding box center [563, 229] width 14 height 14
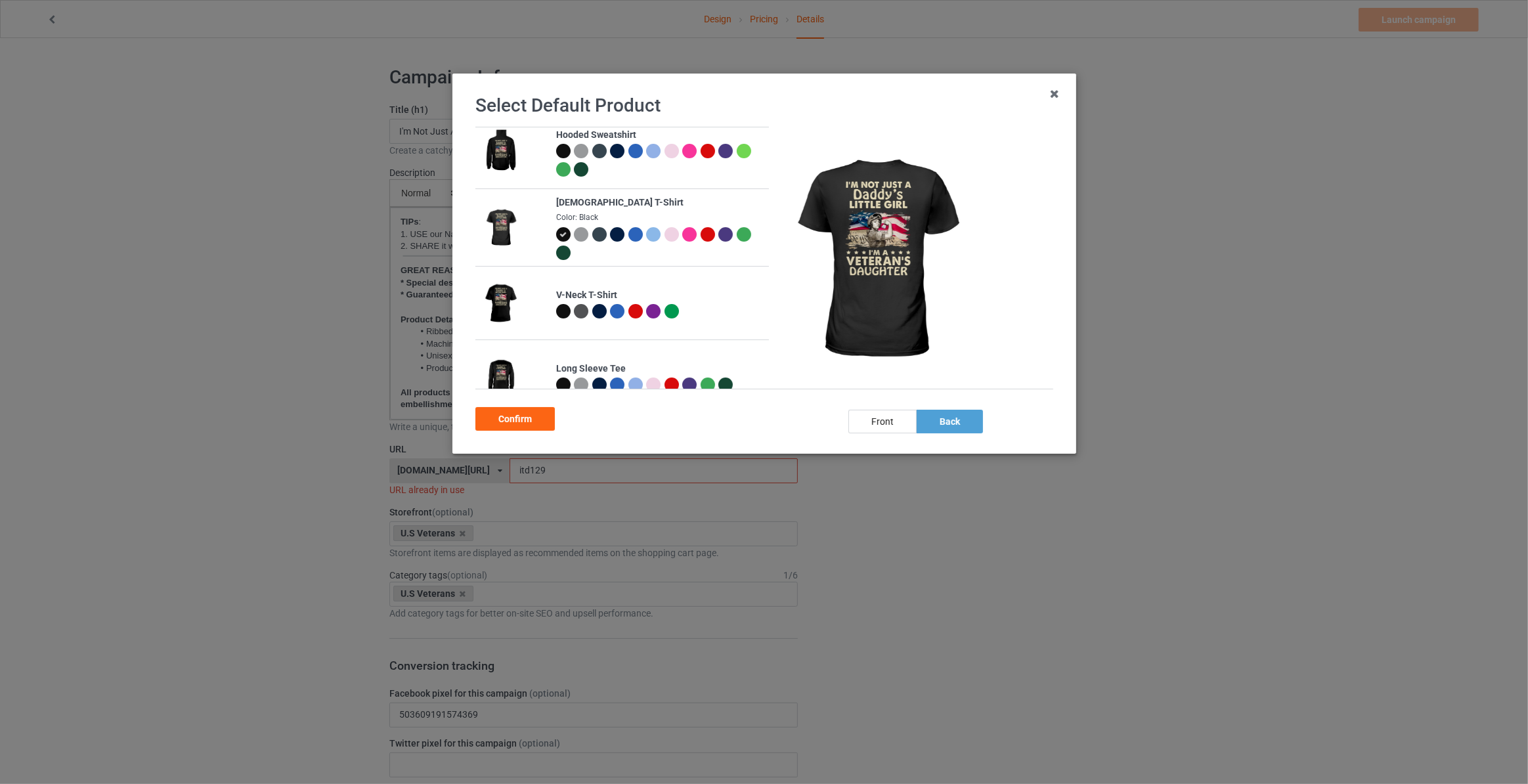
scroll to position [155, 0]
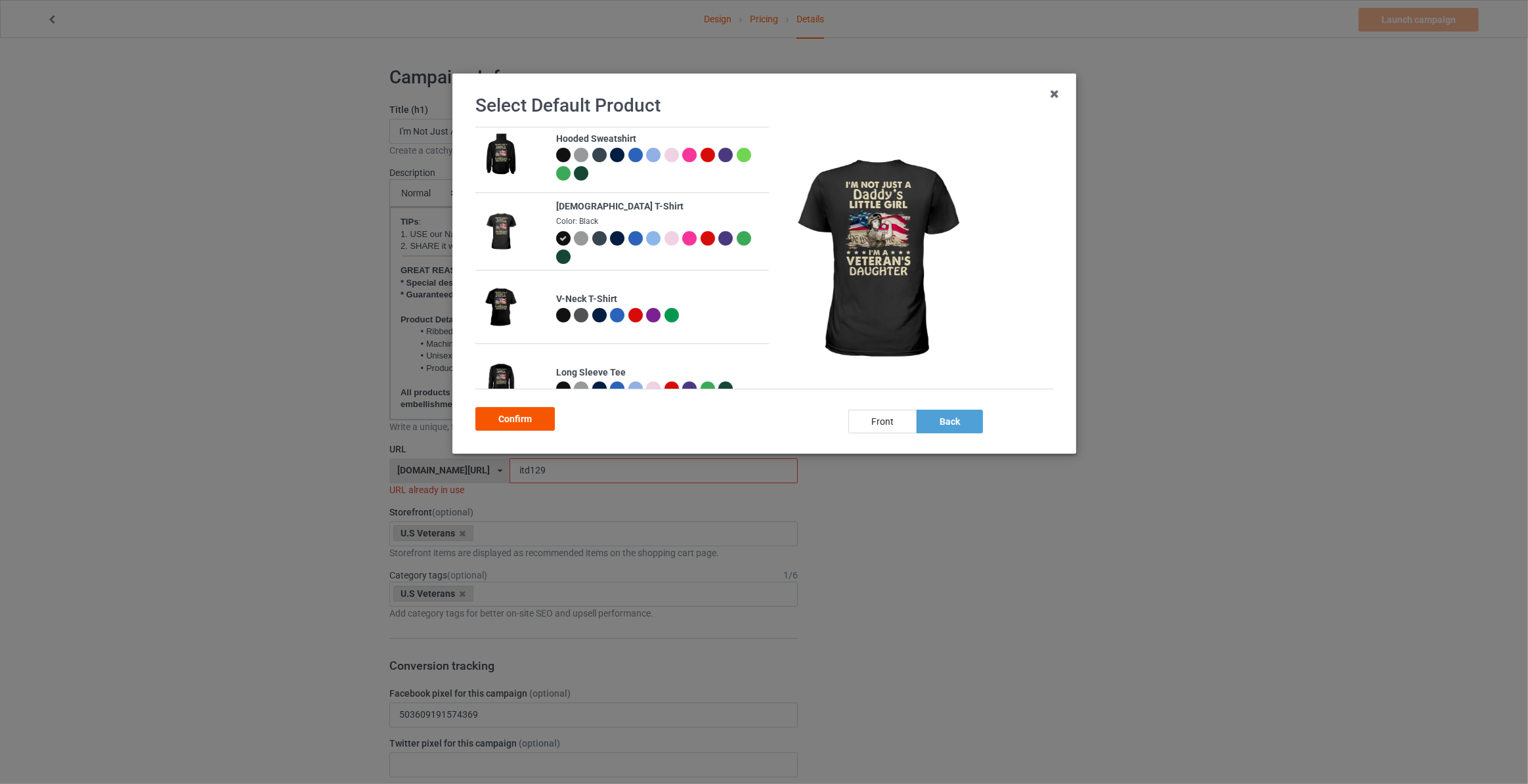
click at [518, 413] on div "Confirm" at bounding box center [515, 419] width 80 height 24
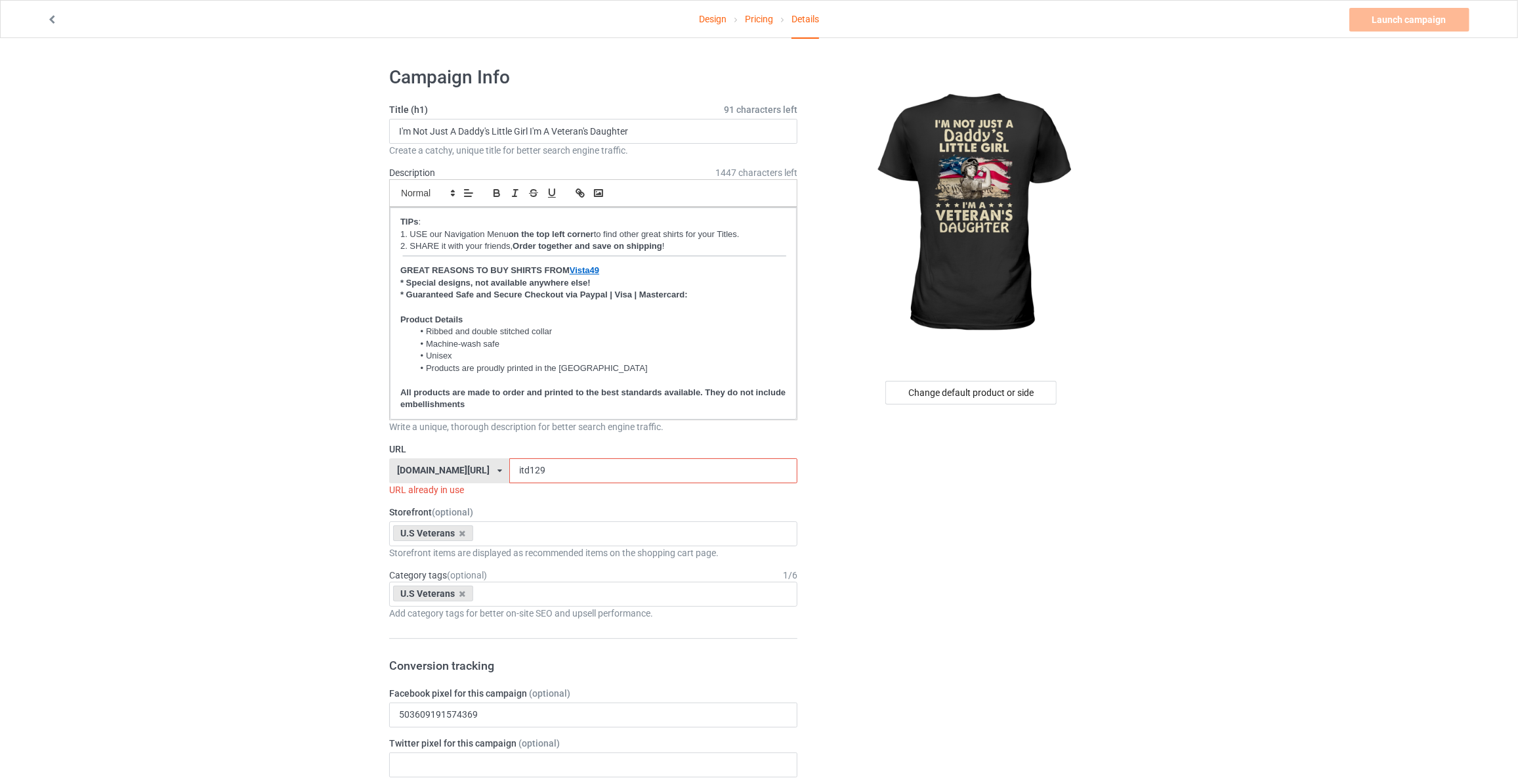
drag, startPoint x: 532, startPoint y: 466, endPoint x: 245, endPoint y: 426, distance: 289.8
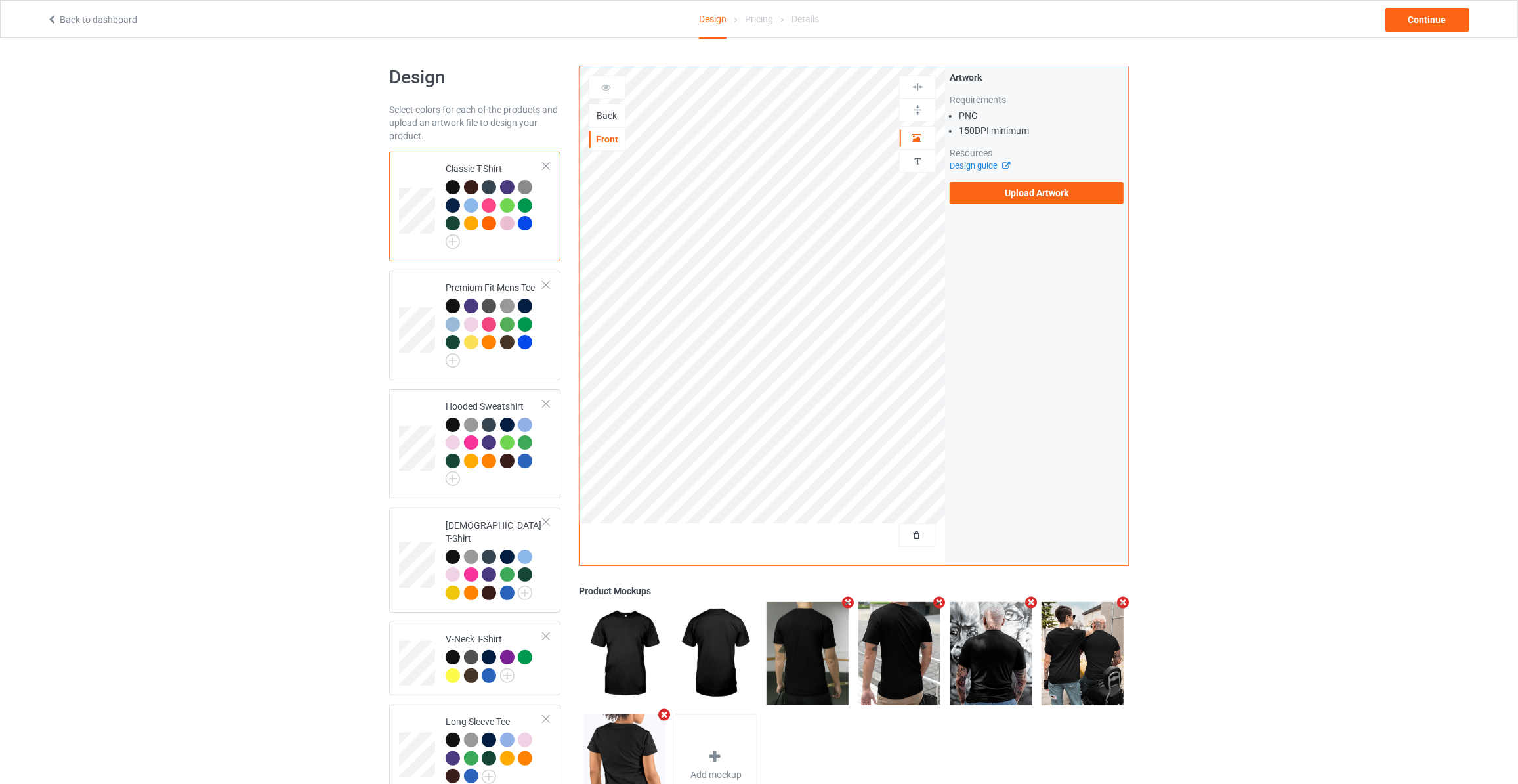
click at [602, 111] on div "Back" at bounding box center [607, 116] width 36 height 13
click at [1035, 190] on label "Upload Artwork" at bounding box center [1037, 193] width 174 height 22
click at [0, 0] on input "Upload Artwork" at bounding box center [0, 0] width 0 height 0
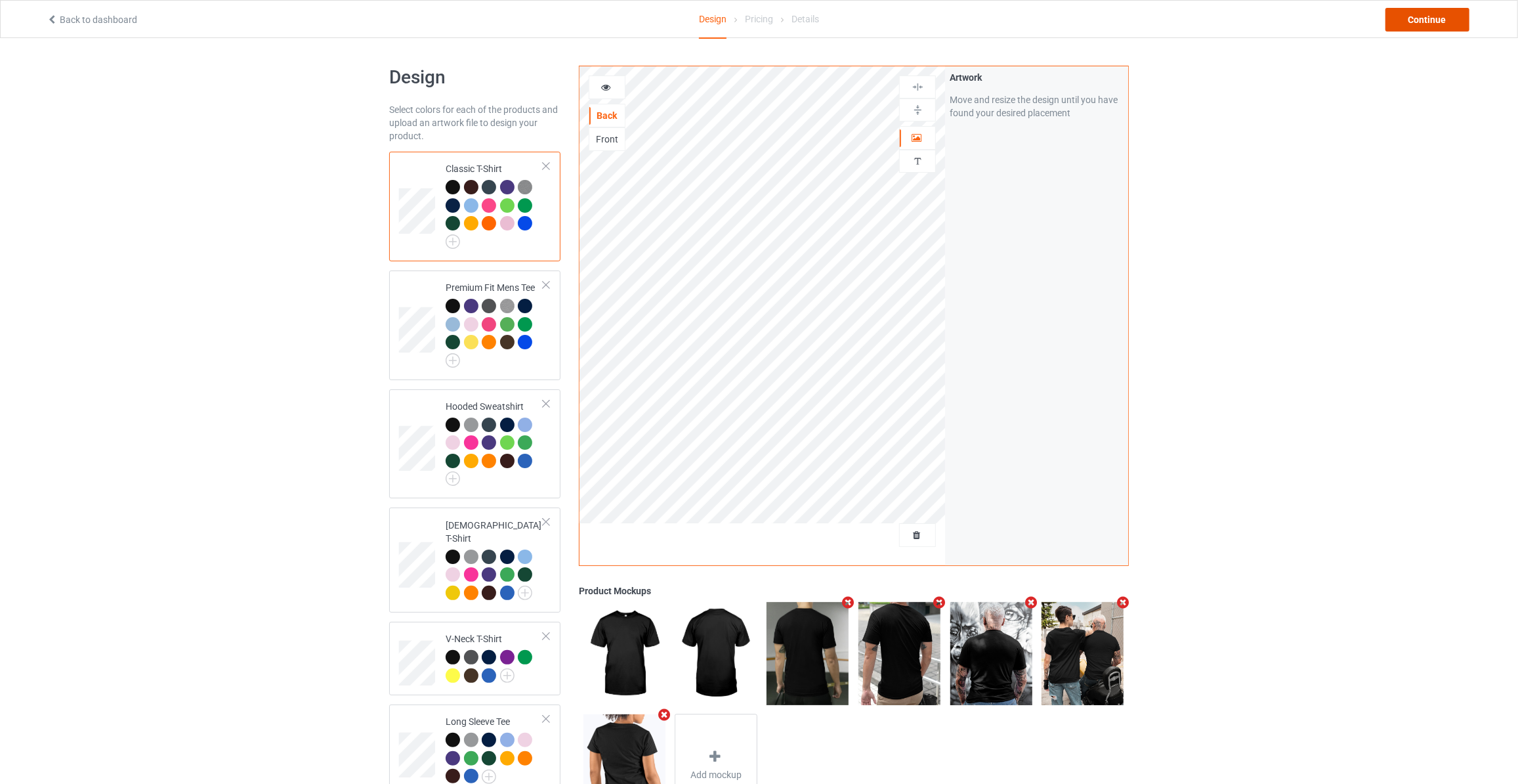
click at [1415, 11] on div "Continue" at bounding box center [1428, 20] width 84 height 24
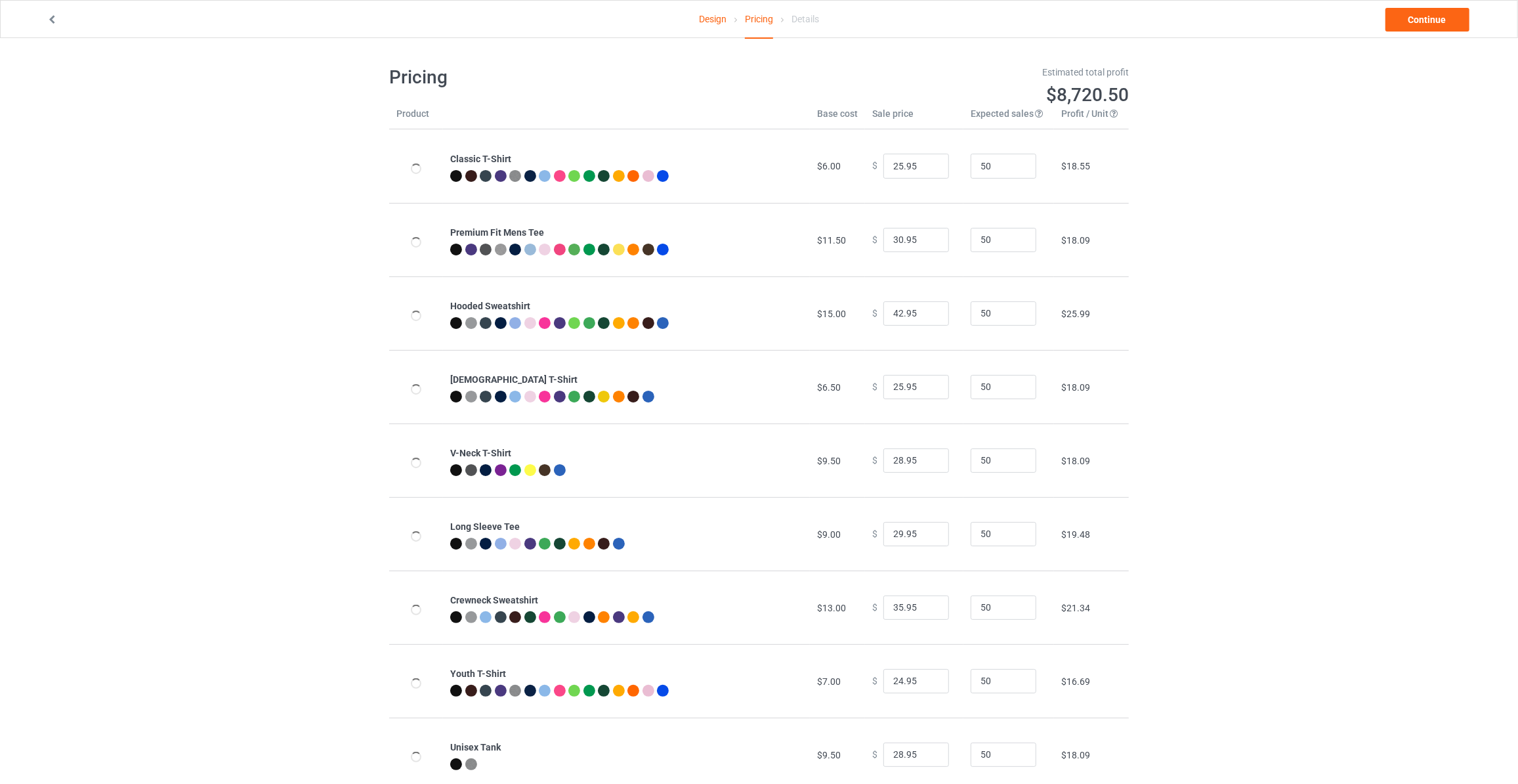
click at [1419, 13] on link "Continue" at bounding box center [1428, 20] width 84 height 24
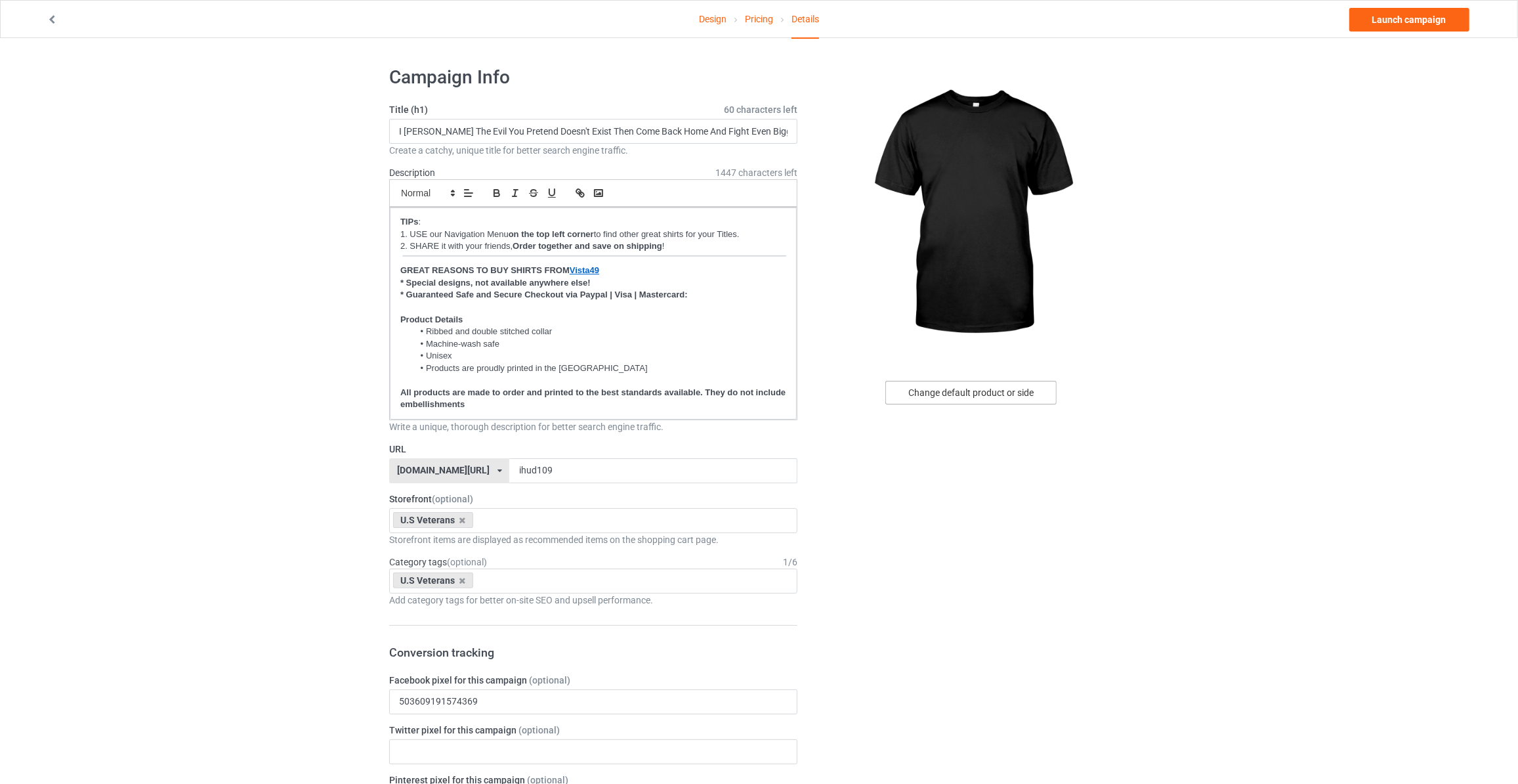
click at [989, 400] on div "Change default product or side" at bounding box center [971, 392] width 171 height 24
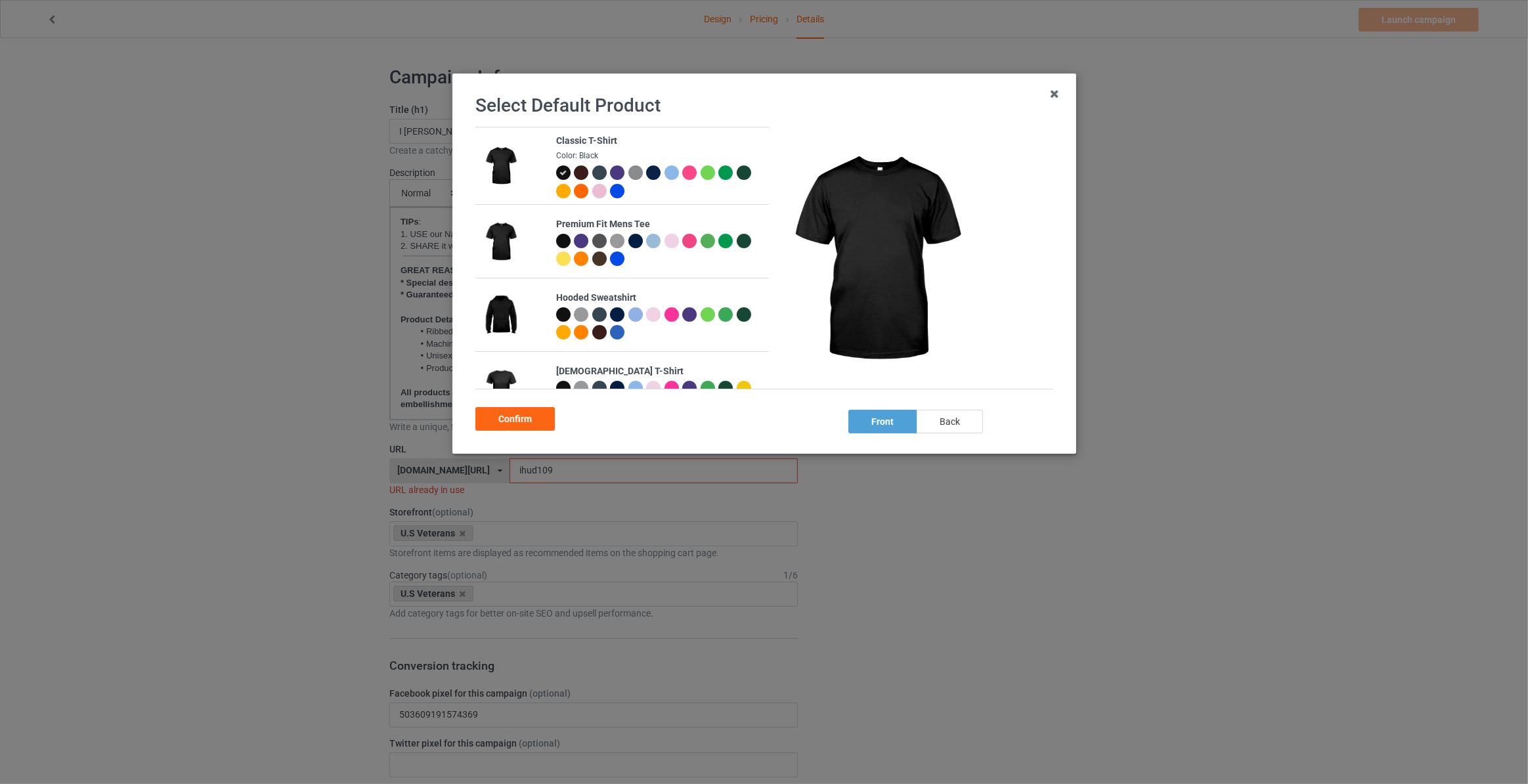
click at [950, 417] on div "back" at bounding box center [950, 421] width 67 height 24
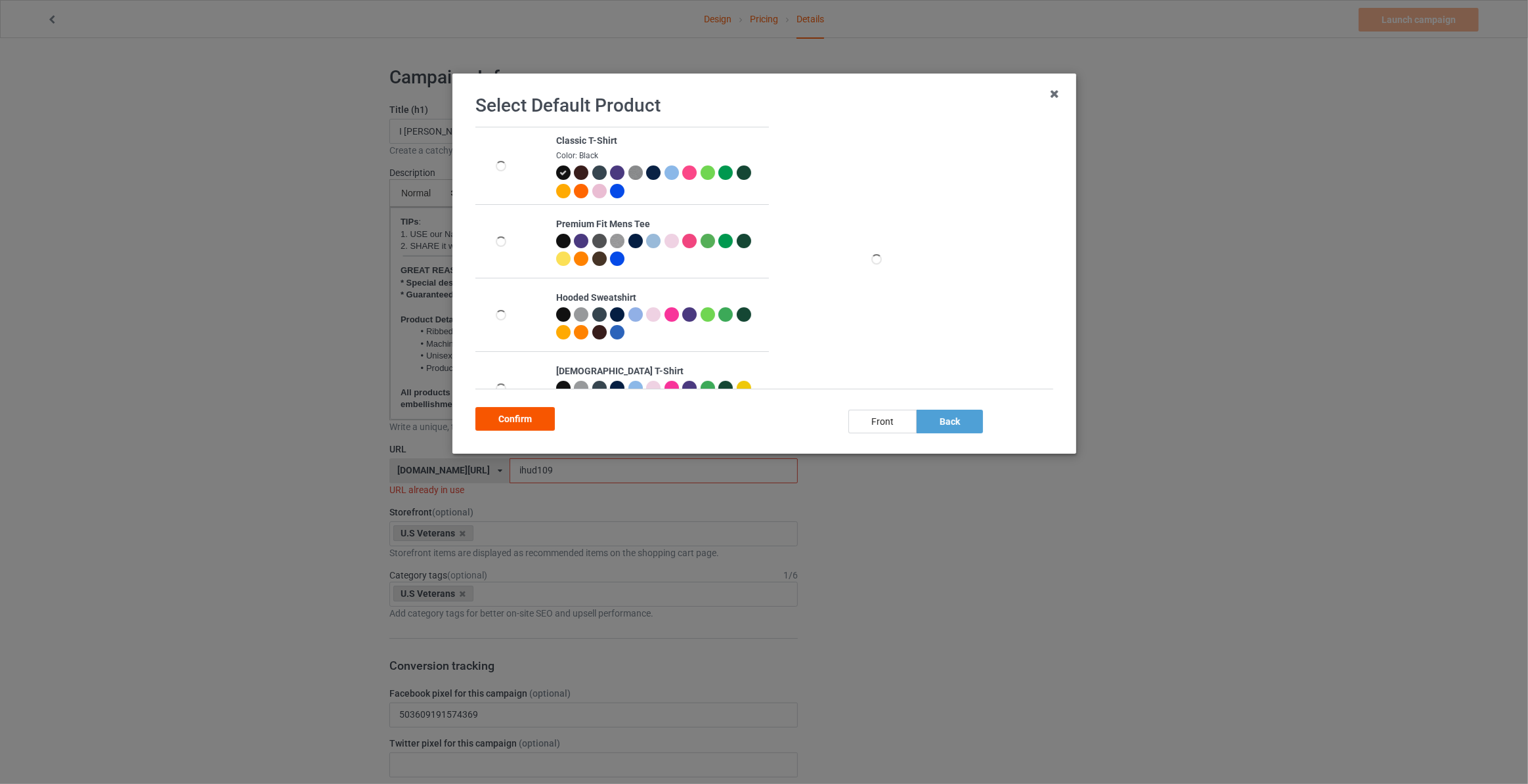
click at [523, 427] on div "Confirm" at bounding box center [515, 419] width 80 height 24
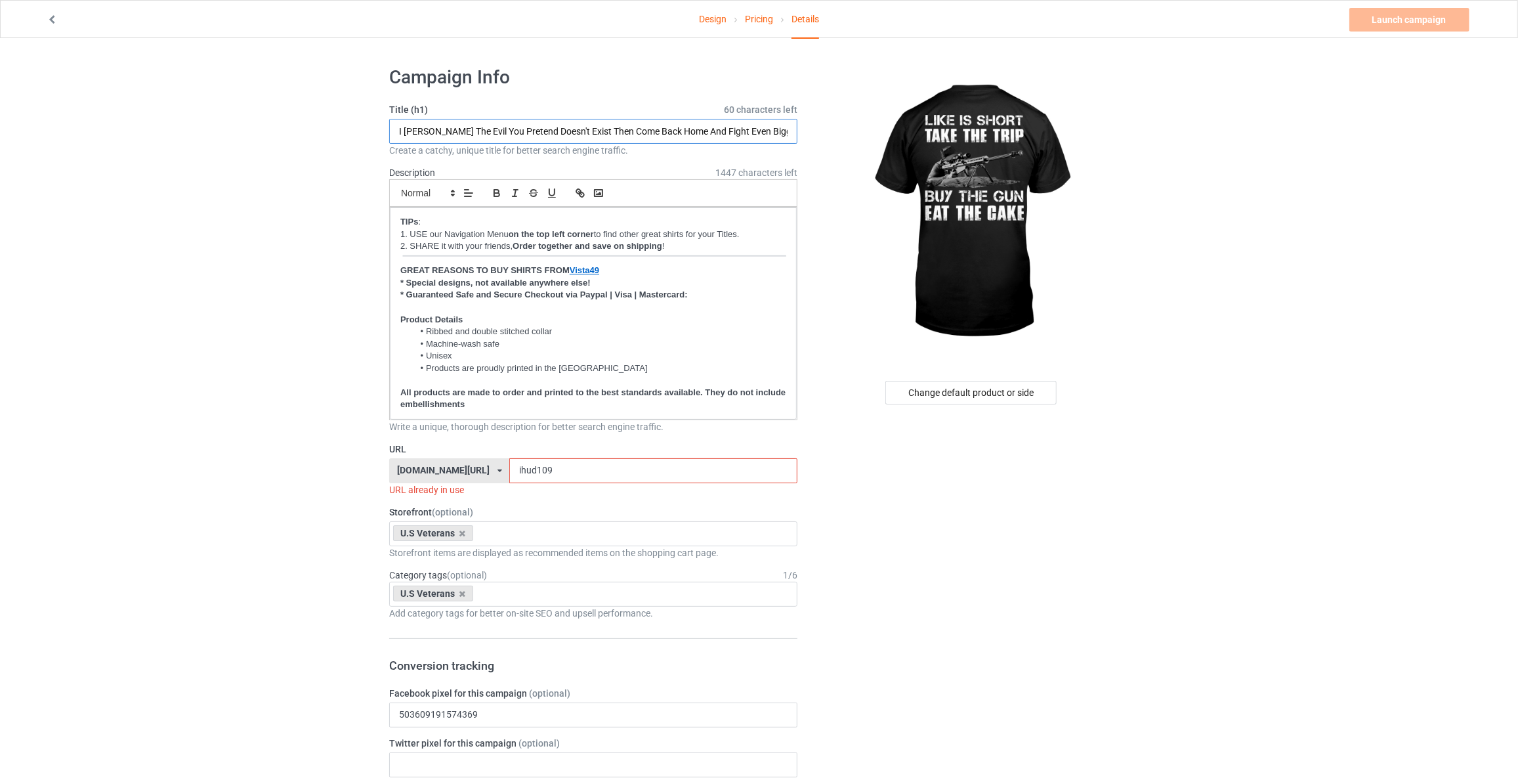
click at [544, 130] on input "I Hunt The Evil You Pretend Doesn't Exist Then Come Back Home And Fight Even Bi…" at bounding box center [593, 131] width 408 height 25
type input "Like Is Short Take The Trip Buy The Gun Eat The Cake"
drag, startPoint x: 536, startPoint y: 465, endPoint x: 60, endPoint y: 408, distance: 479.4
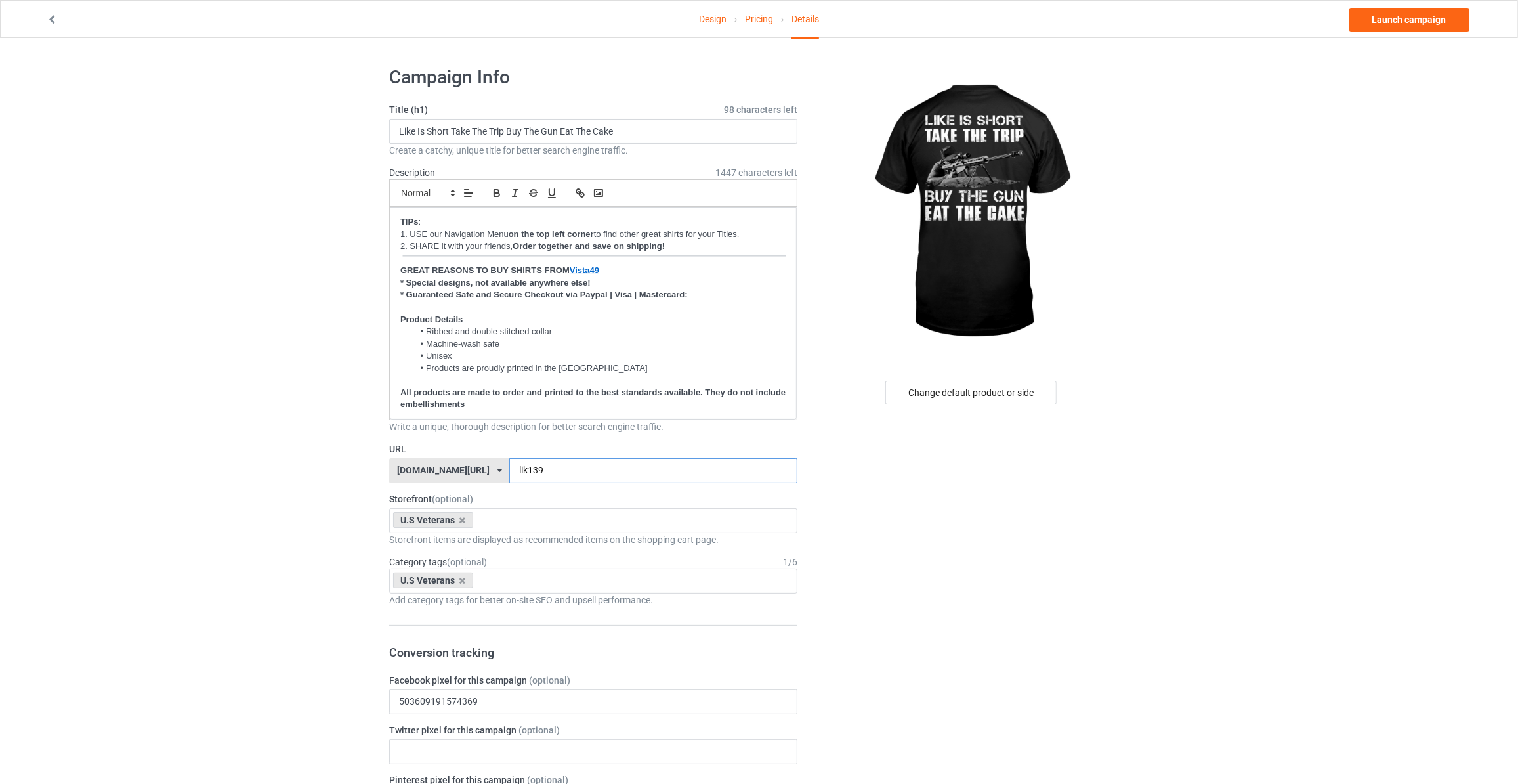
type input "lik139"
click at [1398, 22] on link "Launch campaign" at bounding box center [1409, 20] width 120 height 24
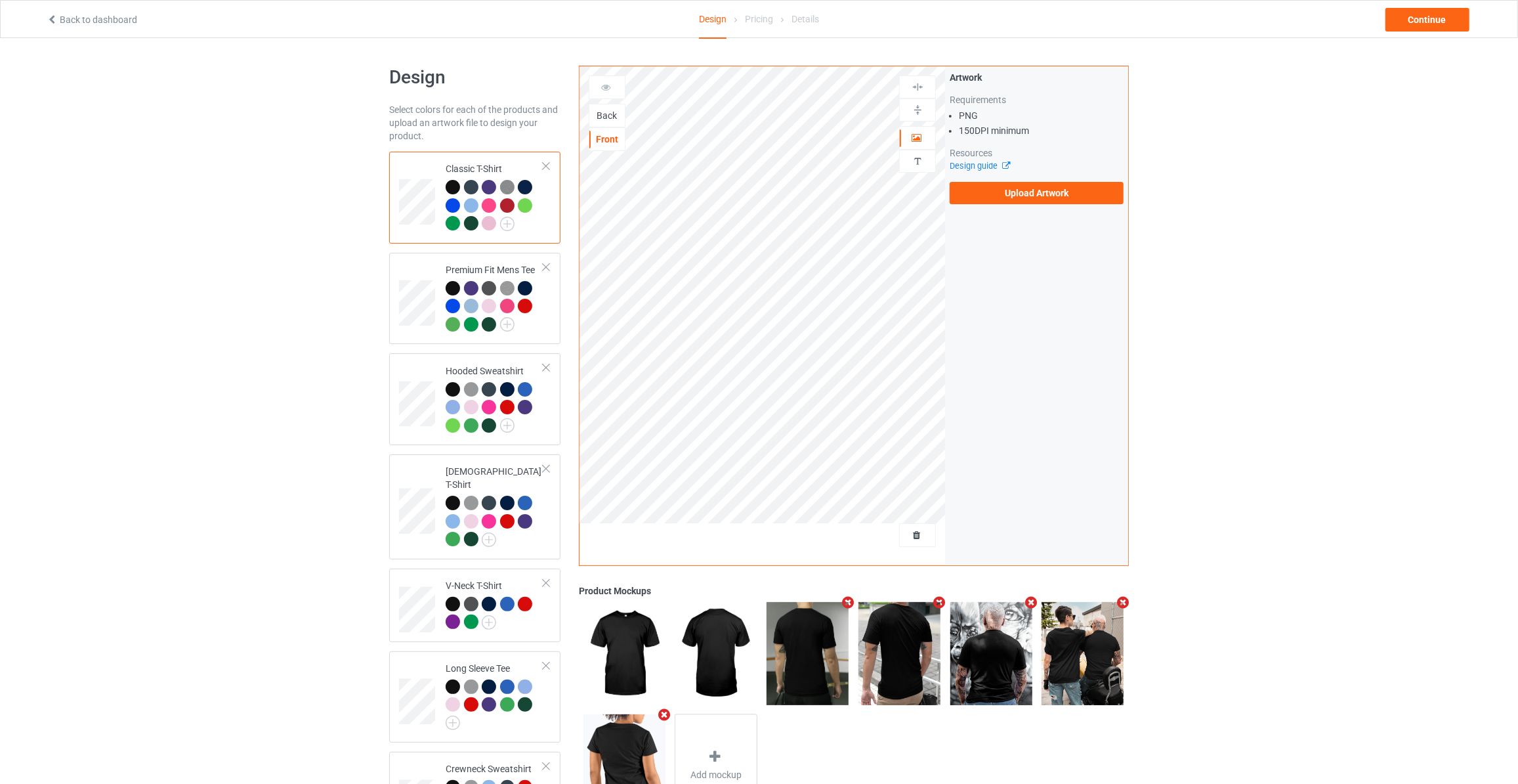
click at [608, 118] on div "Back" at bounding box center [607, 116] width 36 height 13
click at [1030, 184] on label "Upload Artwork" at bounding box center [1037, 193] width 174 height 22
click at [0, 0] on input "Upload Artwork" at bounding box center [0, 0] width 0 height 0
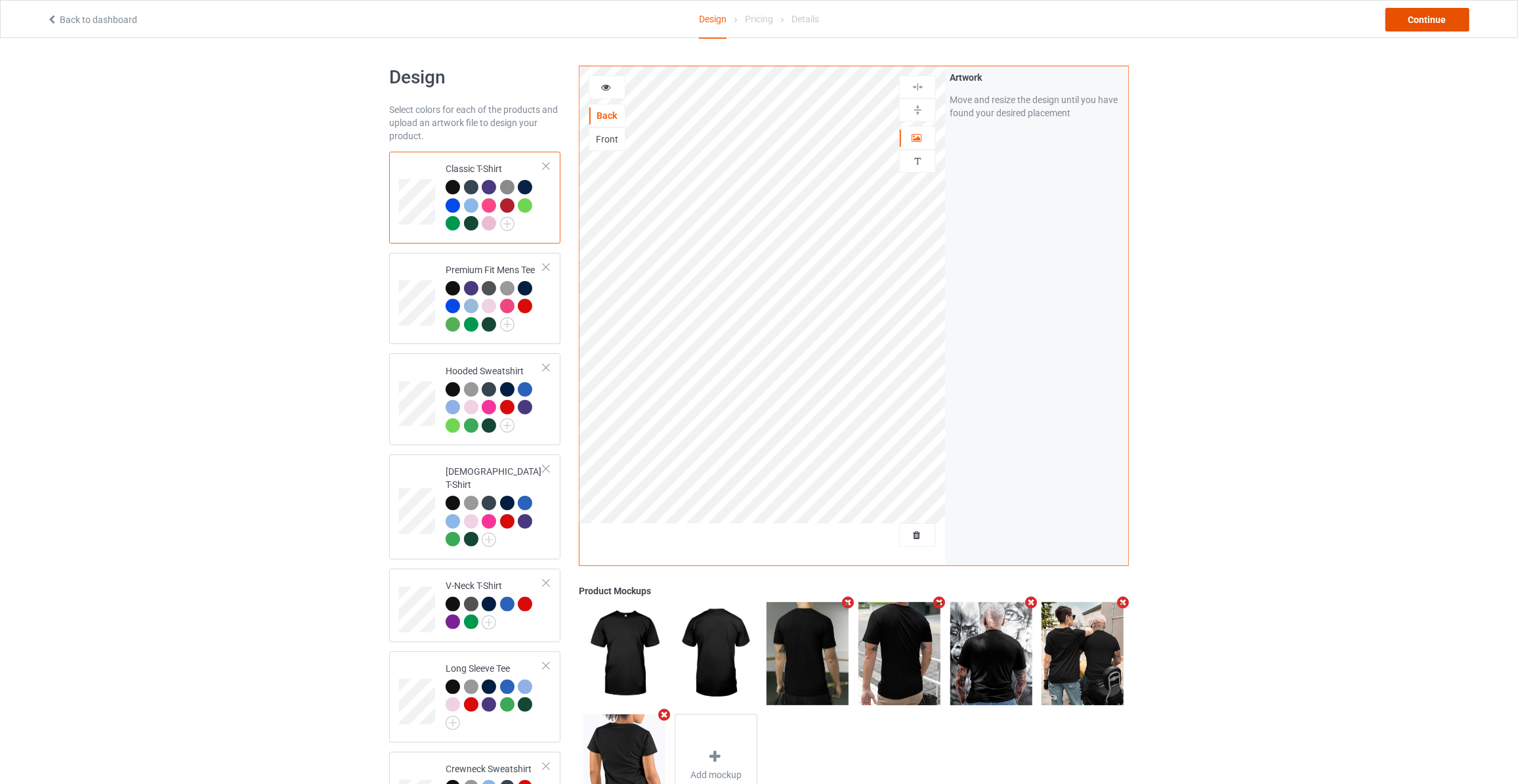
click at [1423, 17] on div "Continue" at bounding box center [1428, 20] width 84 height 24
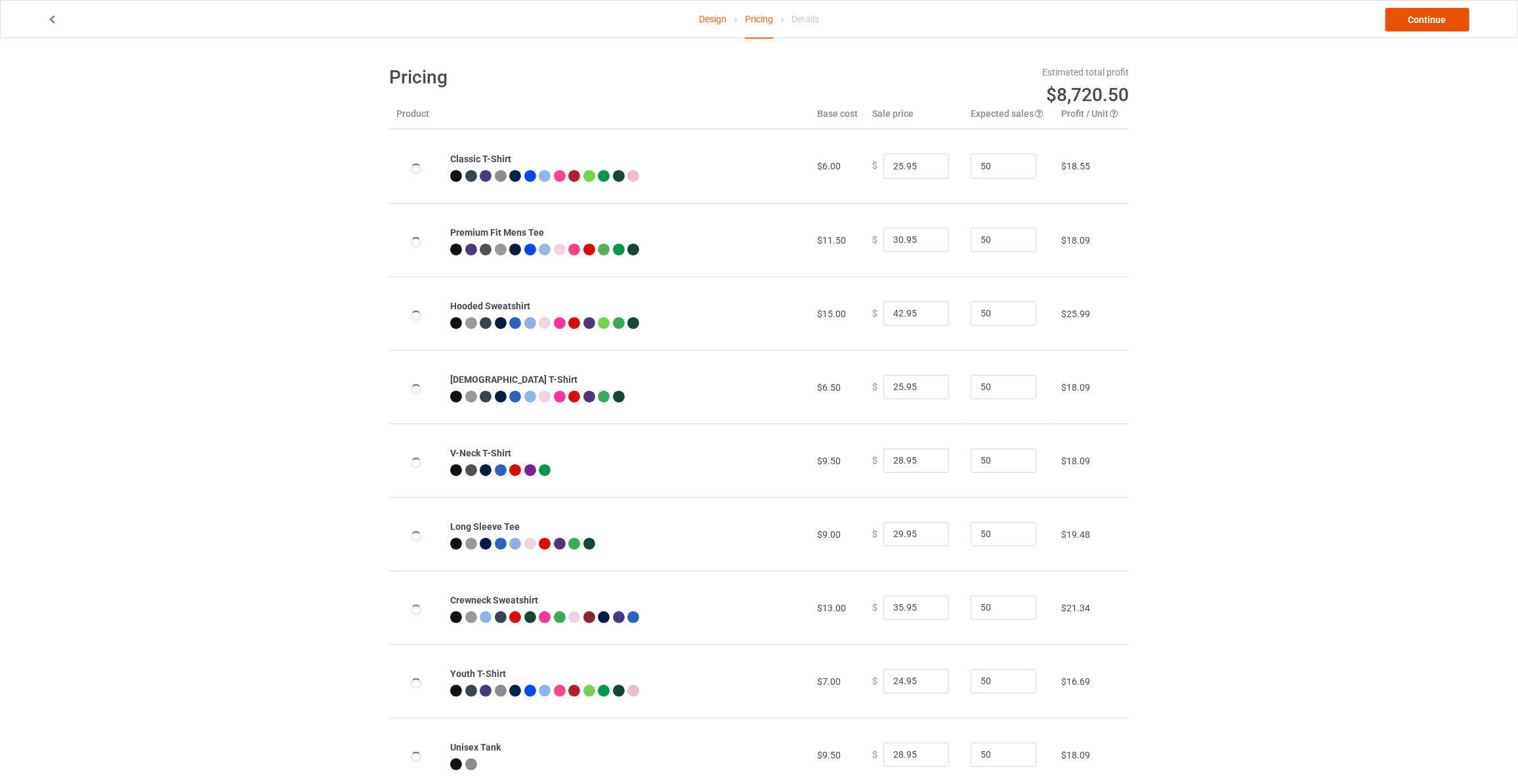
click at [1423, 17] on link "Continue" at bounding box center [1428, 20] width 84 height 24
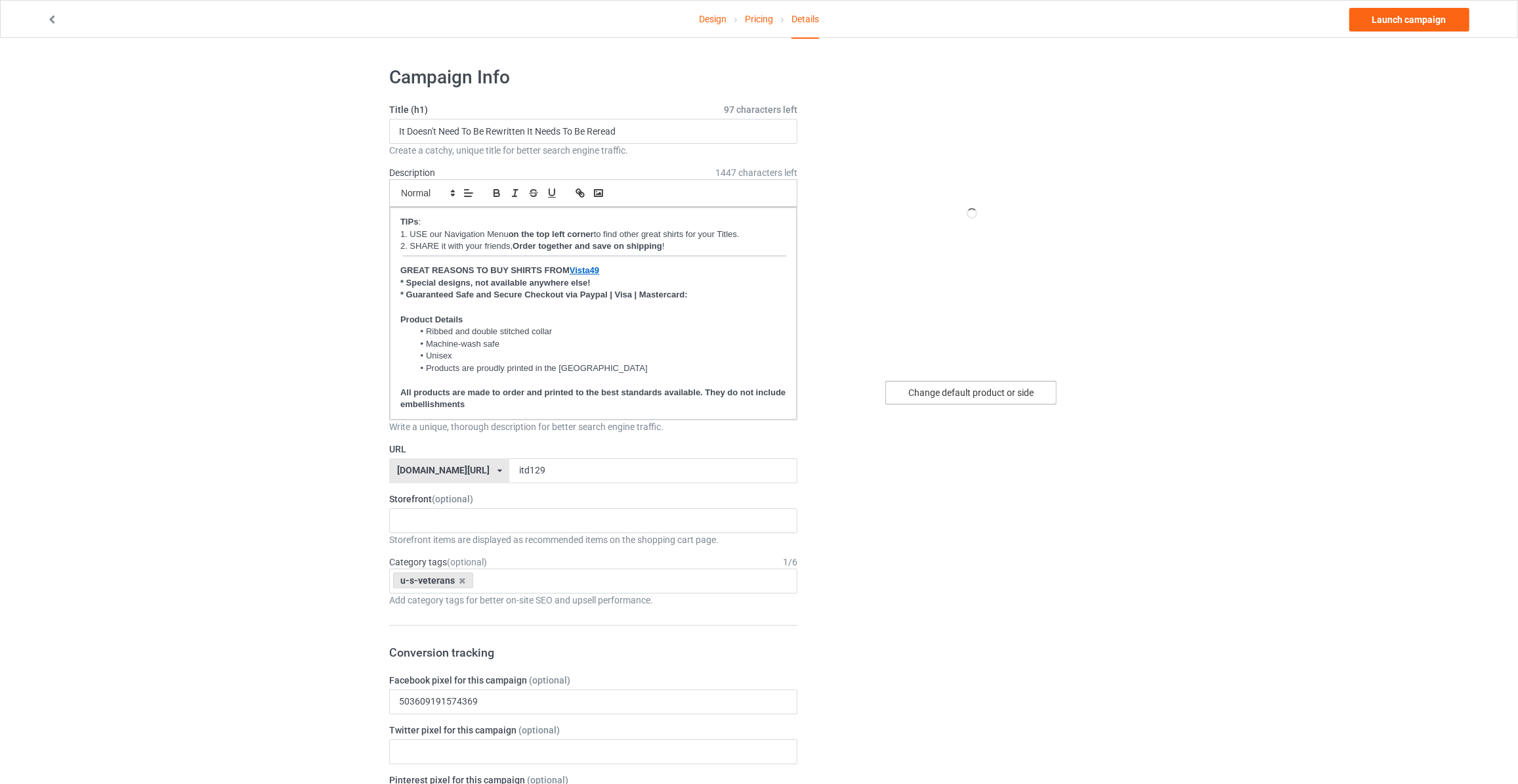
click at [951, 390] on div "Change default product or side" at bounding box center [971, 392] width 171 height 24
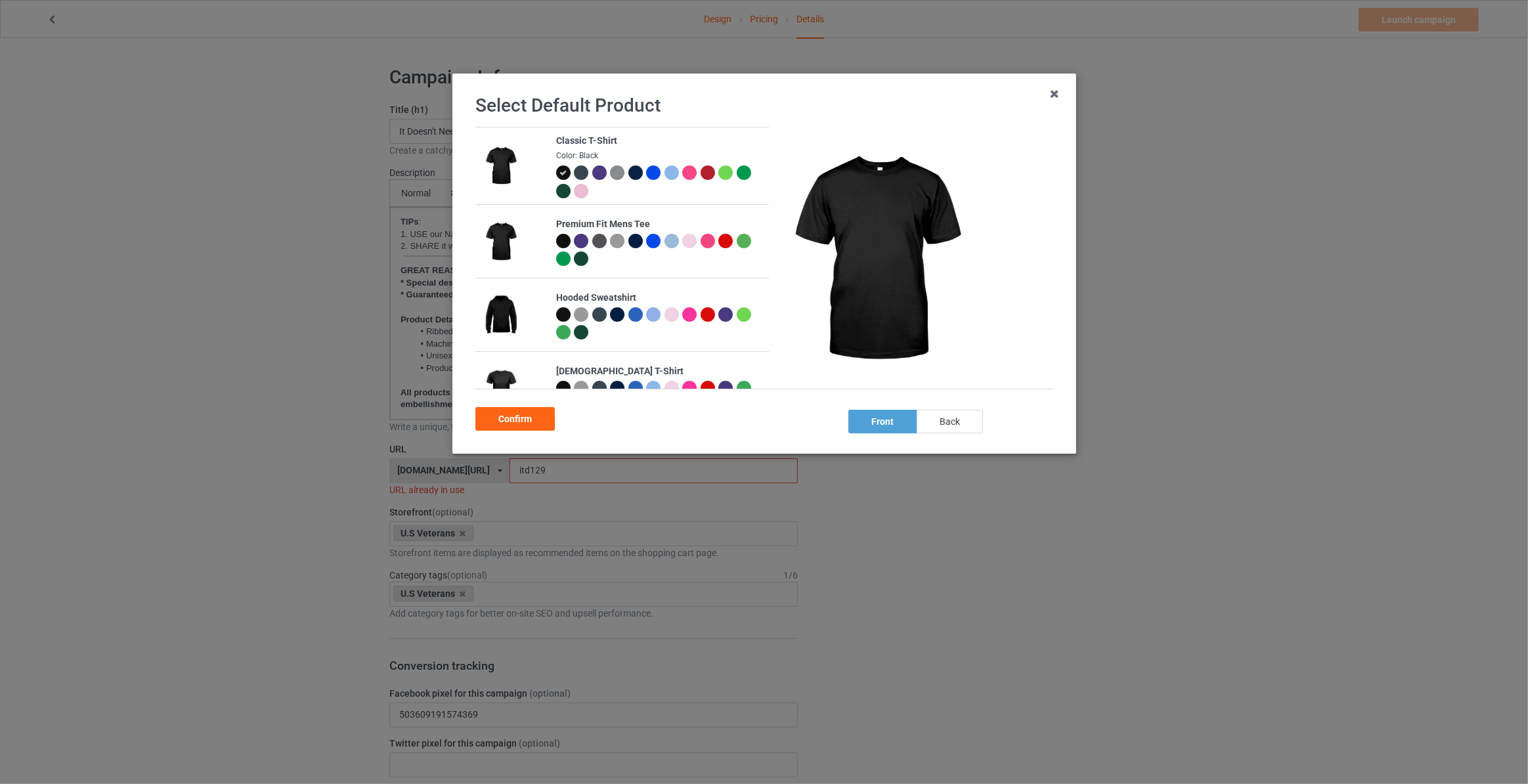
click at [946, 421] on div "back" at bounding box center [950, 421] width 67 height 24
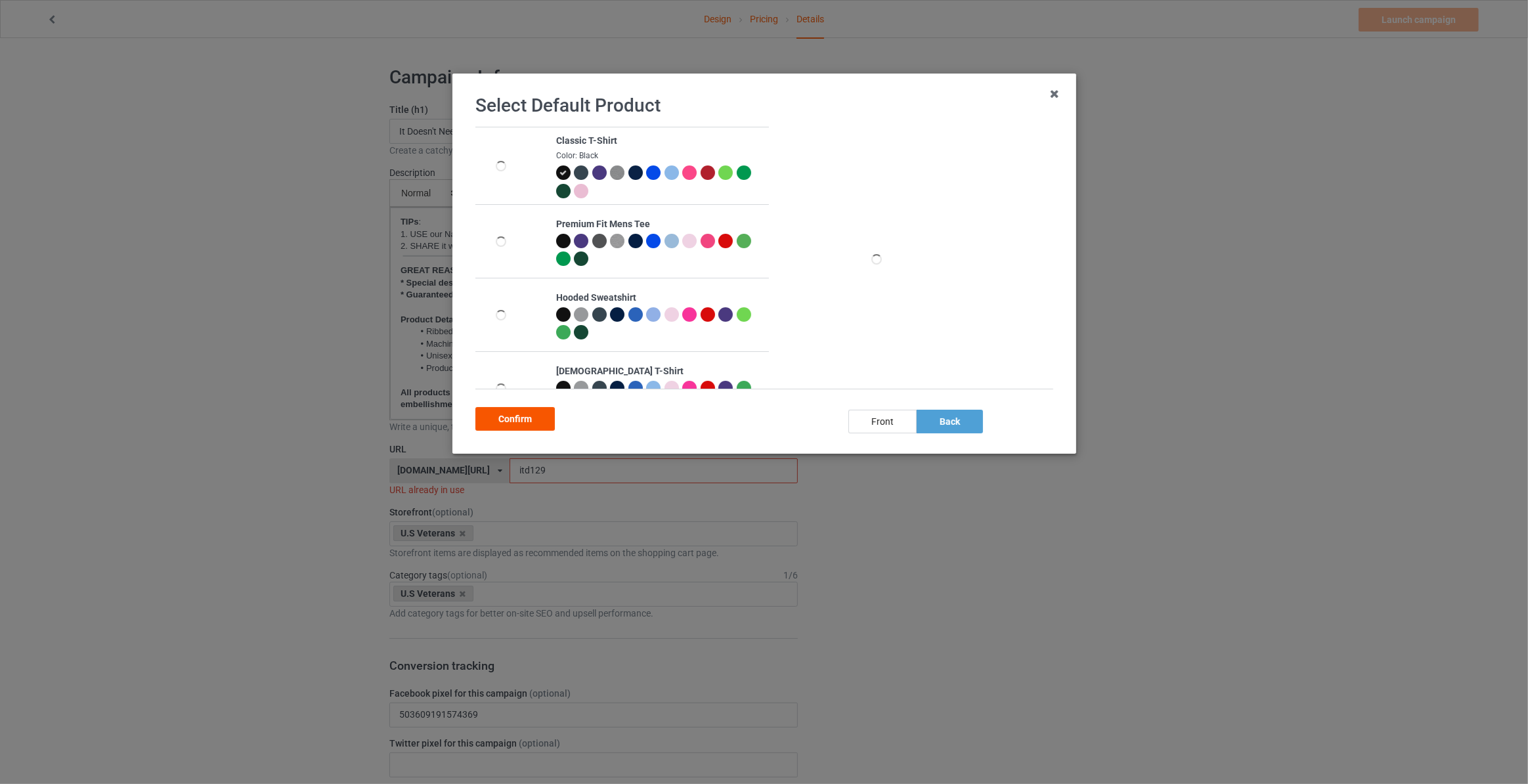
click at [528, 418] on div "Confirm" at bounding box center [515, 419] width 80 height 24
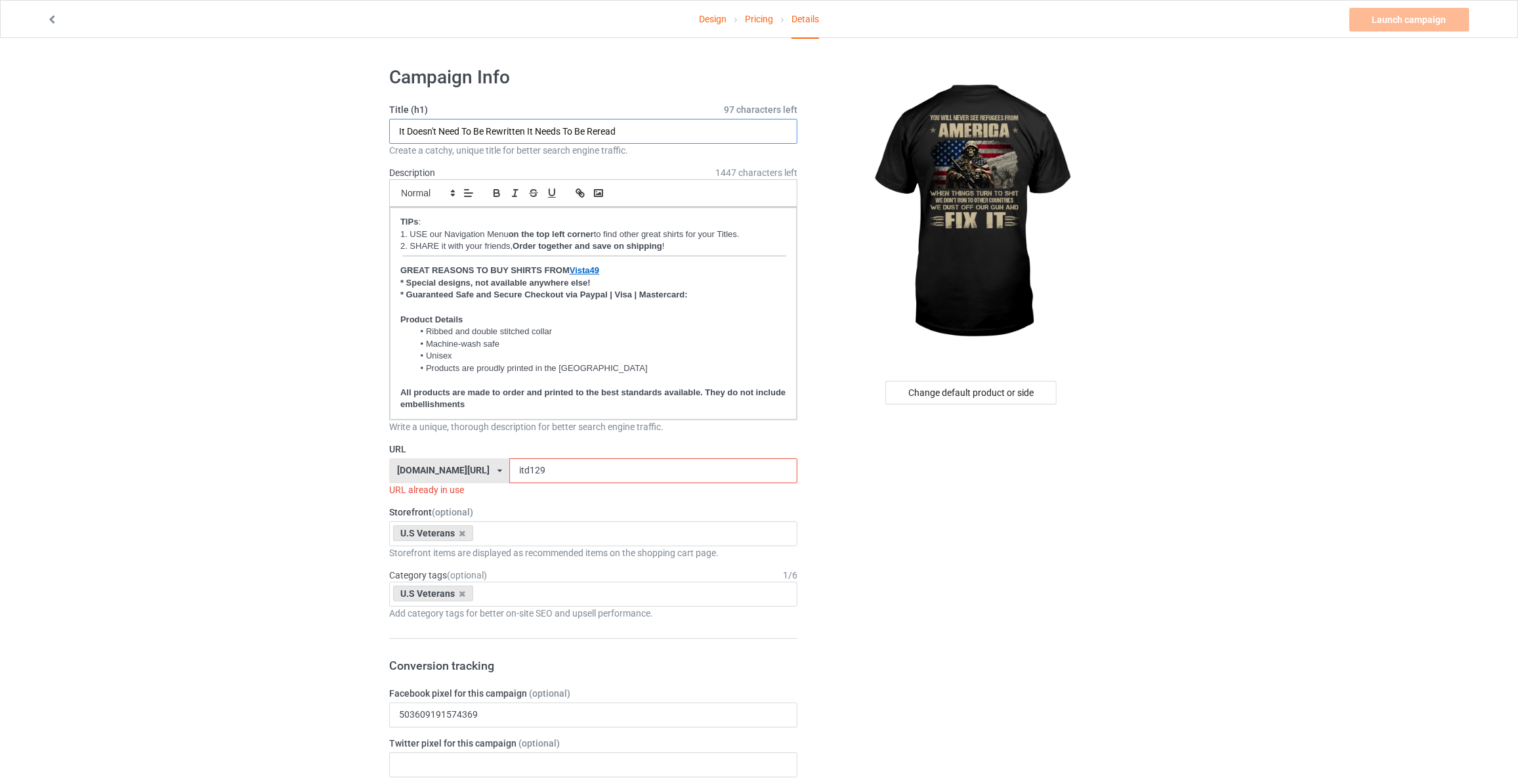
click at [505, 125] on input "It Doesn't Need To Be Rewritten It Needs To Be Reread" at bounding box center [593, 131] width 408 height 25
click at [625, 130] on input "You Will Never See Refugees From [GEOGRAPHIC_DATA]" at bounding box center [593, 131] width 408 height 25
type input "You Will Never See Refugees From [GEOGRAPHIC_DATA] When Thing Turn To S We Don'…"
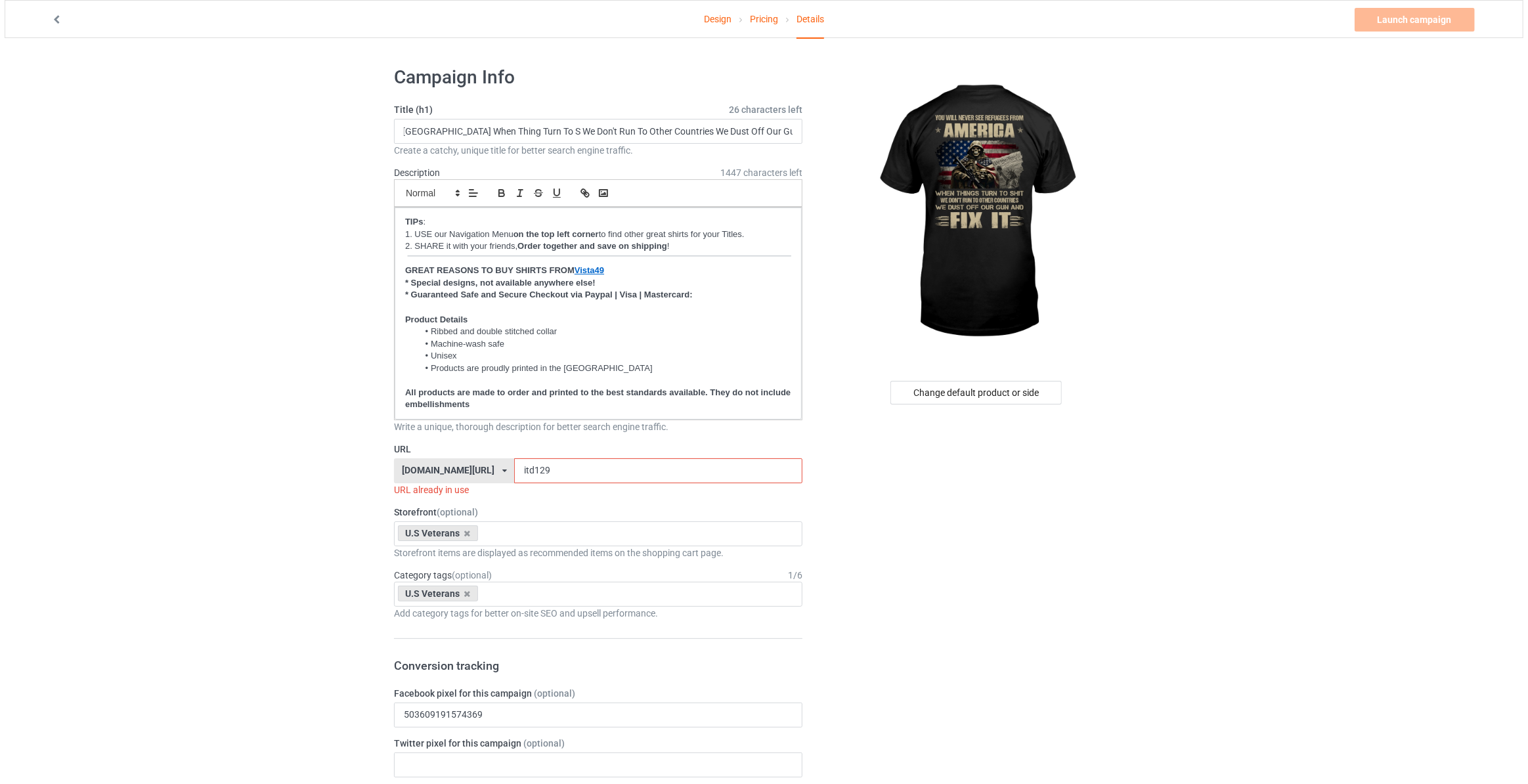
scroll to position [0, 0]
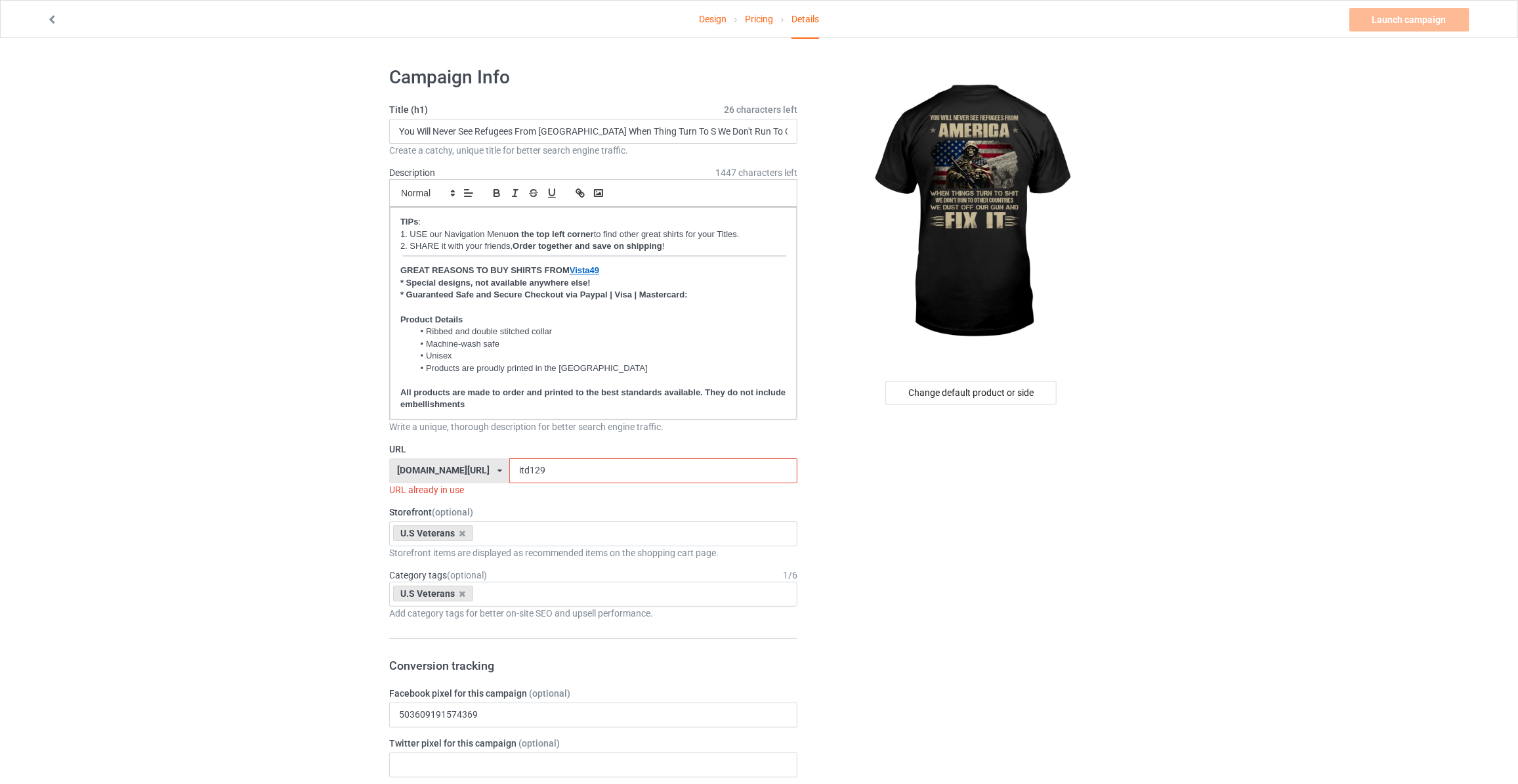
drag, startPoint x: 537, startPoint y: 475, endPoint x: 182, endPoint y: 436, distance: 357.1
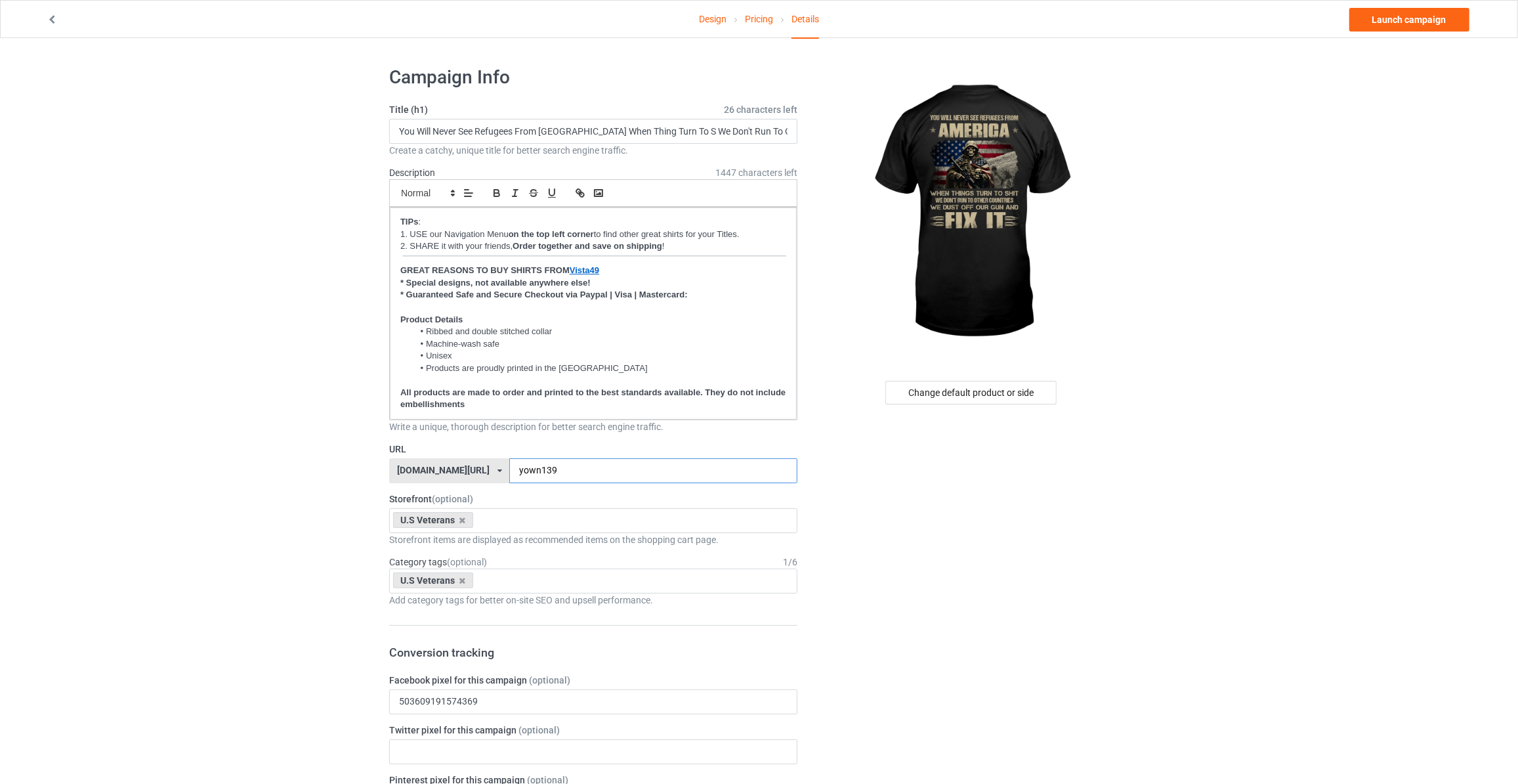
type input "yown139"
click at [1437, 20] on link "Launch campaign" at bounding box center [1409, 20] width 120 height 24
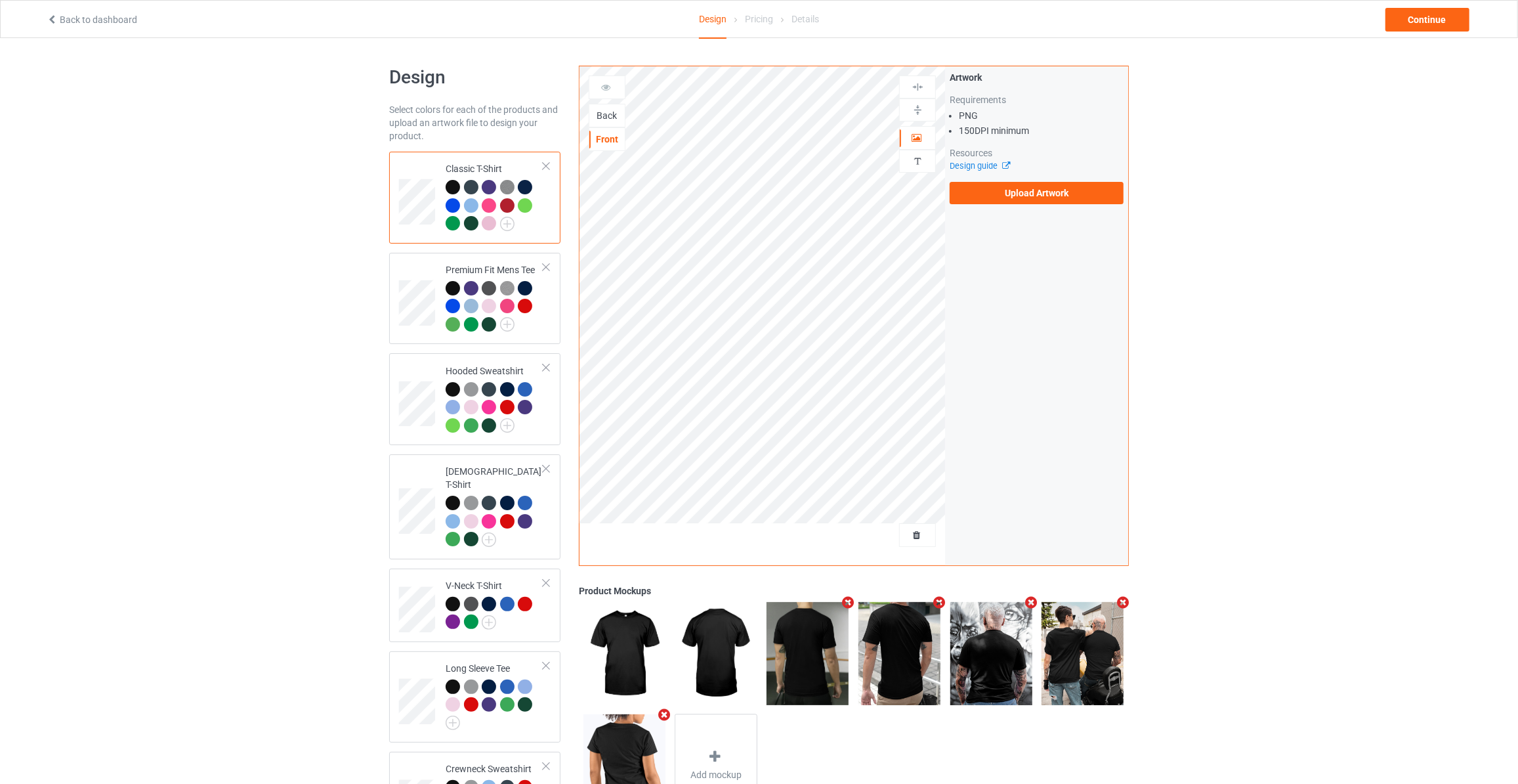
click at [606, 116] on div "Back" at bounding box center [607, 116] width 36 height 13
click at [1054, 195] on label "Upload Artwork" at bounding box center [1037, 193] width 174 height 22
click at [0, 0] on input "Upload Artwork" at bounding box center [0, 0] width 0 height 0
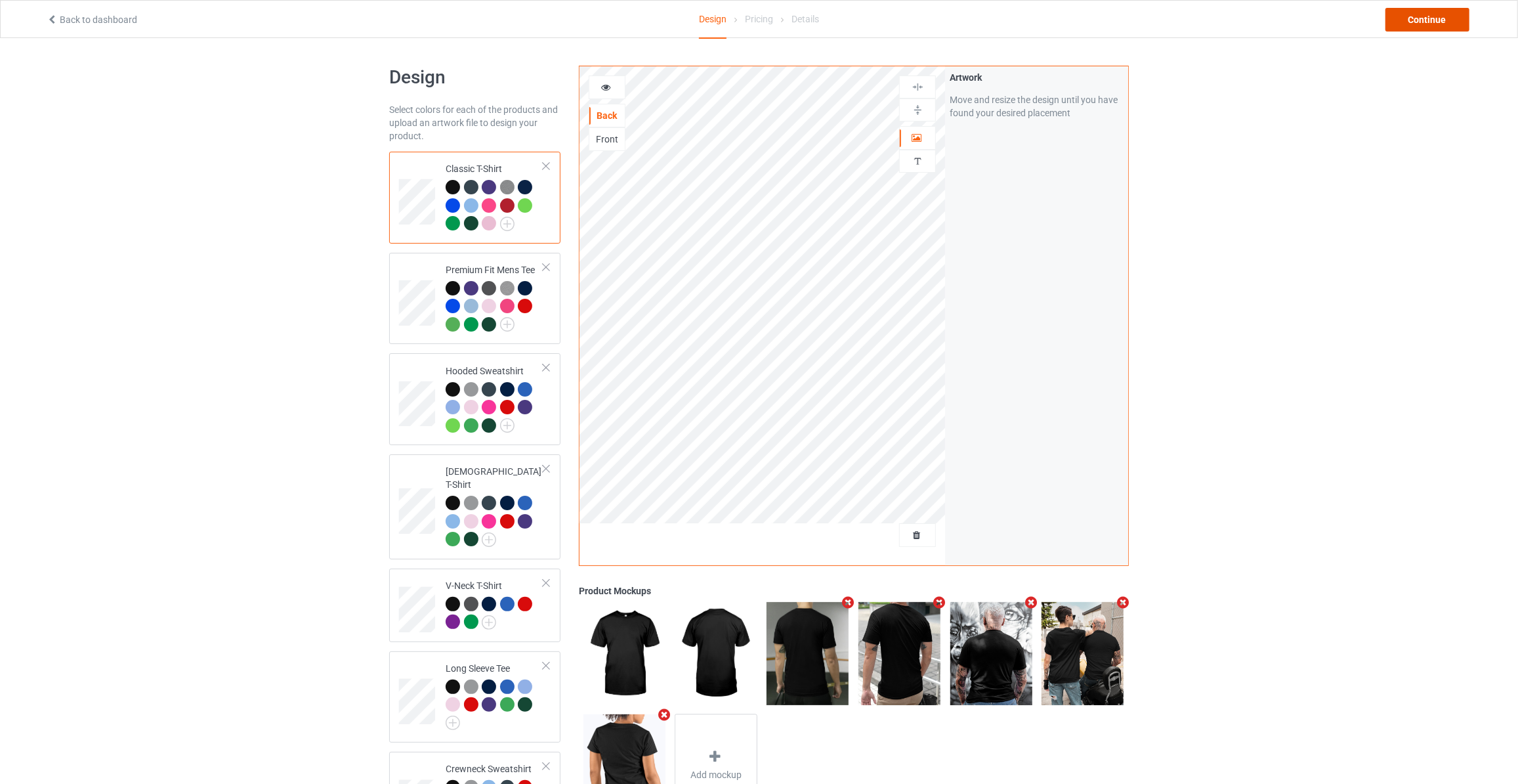
click at [1442, 14] on div "Continue" at bounding box center [1428, 20] width 84 height 24
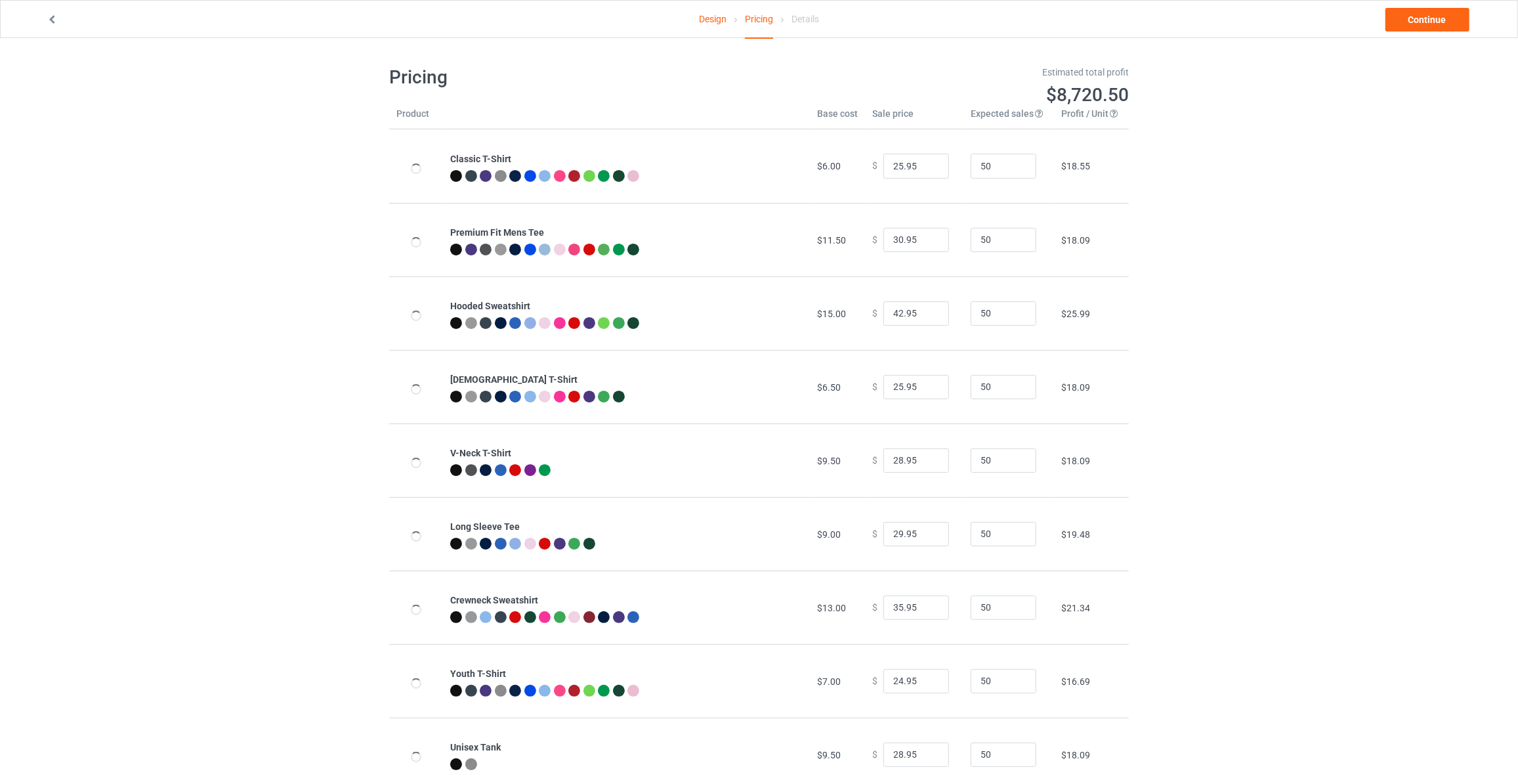
click at [1442, 14] on link "Continue" at bounding box center [1428, 20] width 84 height 24
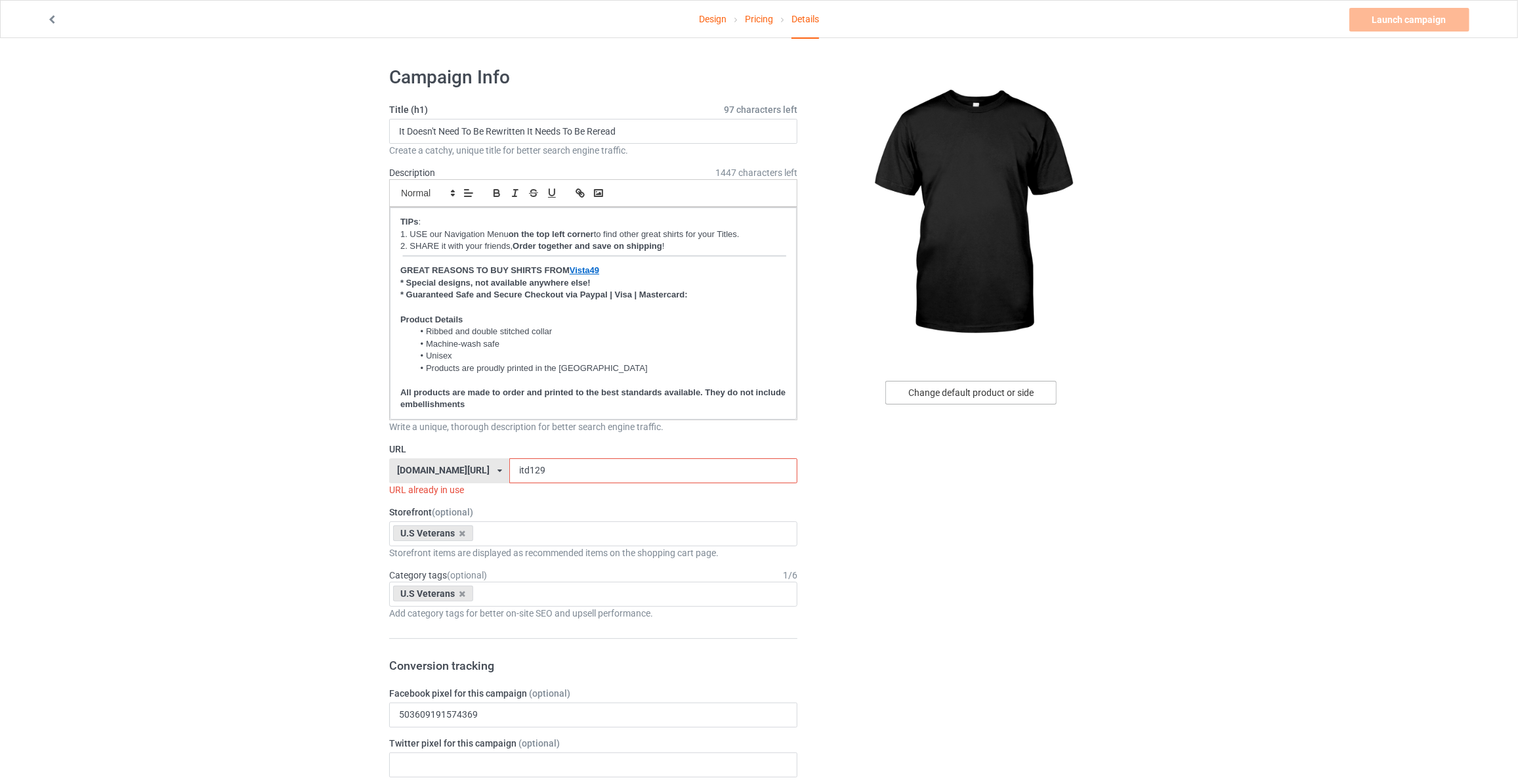
click at [1010, 386] on div "Change default product or side" at bounding box center [971, 392] width 171 height 24
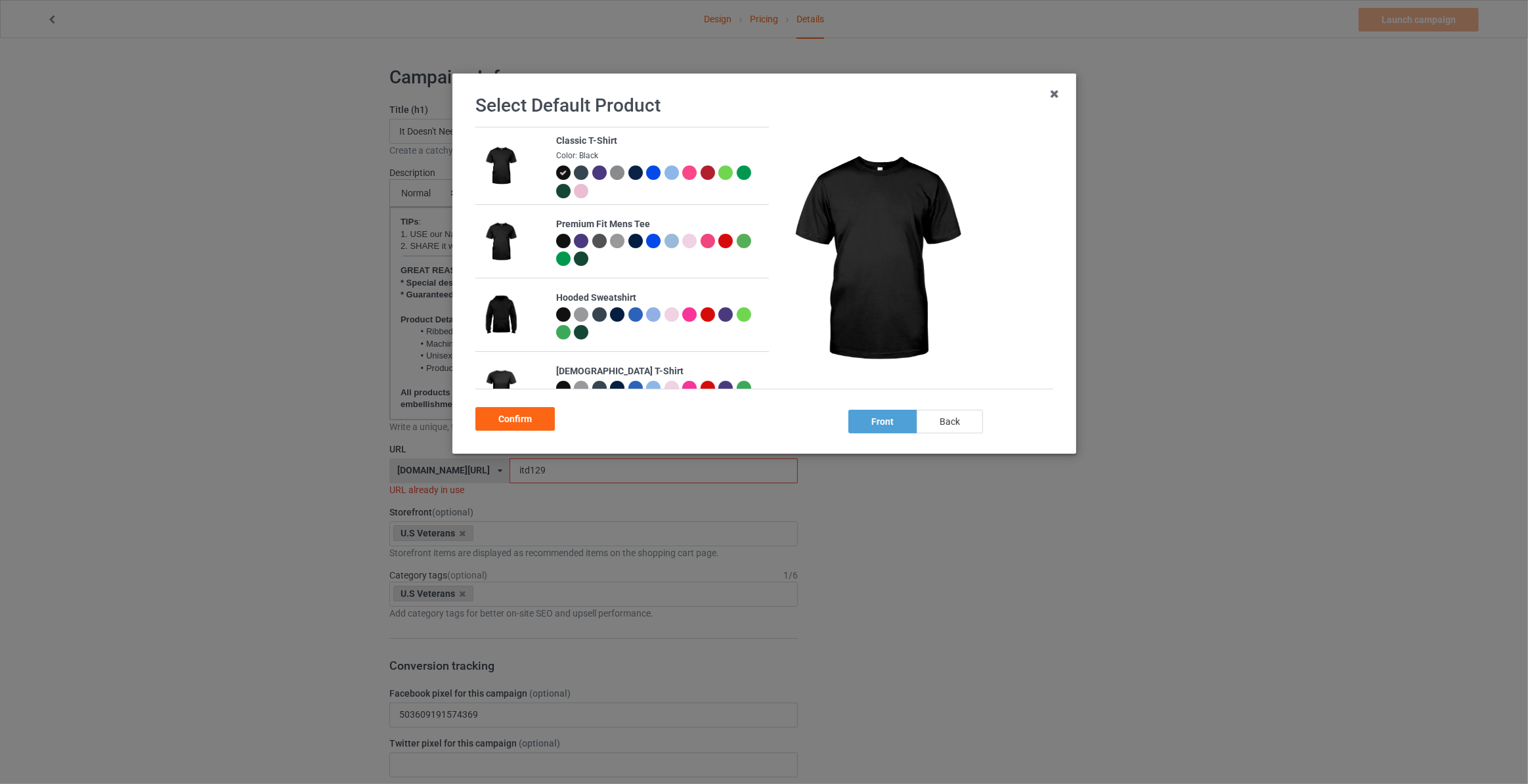
click at [942, 421] on div "back" at bounding box center [950, 421] width 67 height 24
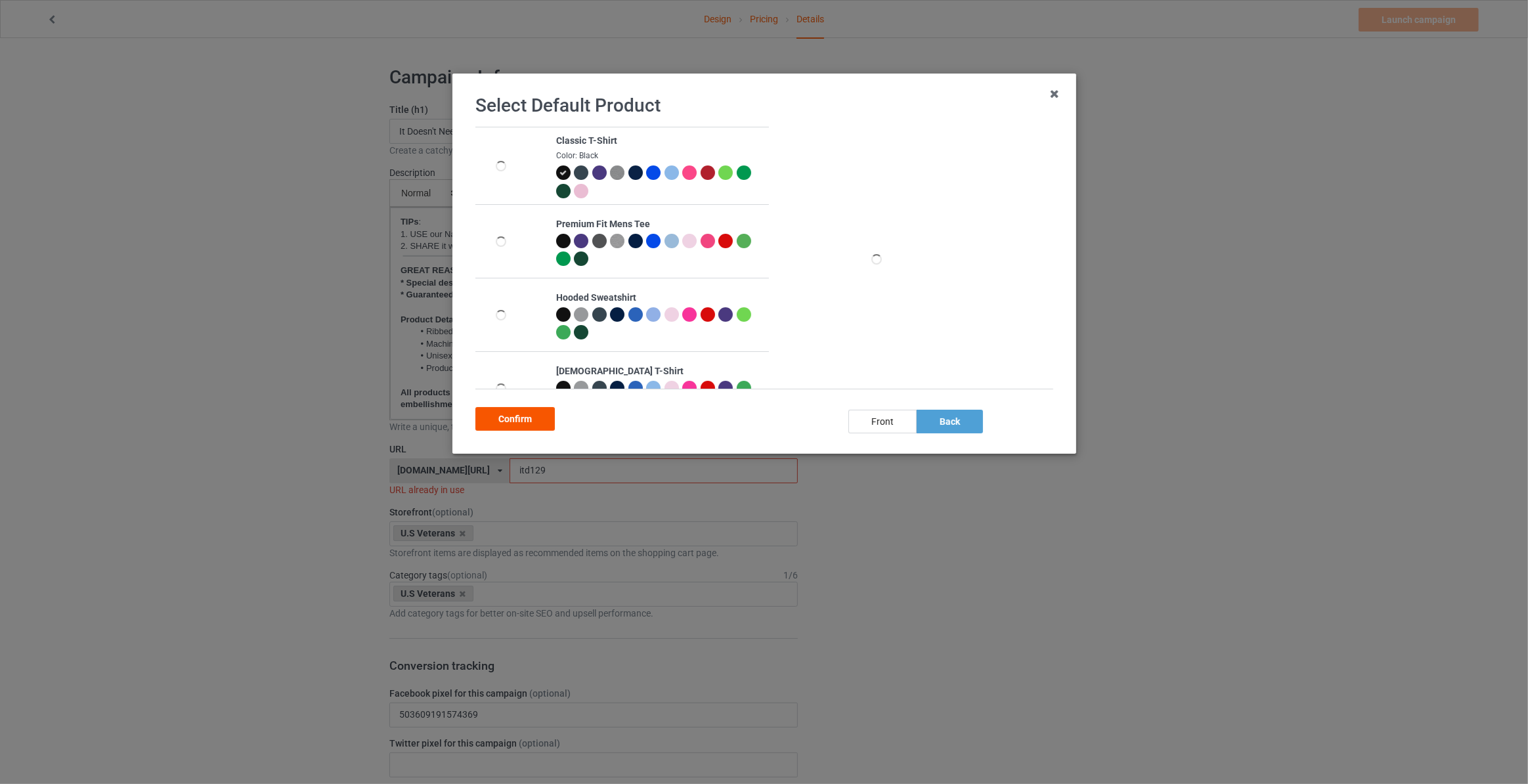
click at [508, 416] on div "Confirm" at bounding box center [515, 419] width 80 height 24
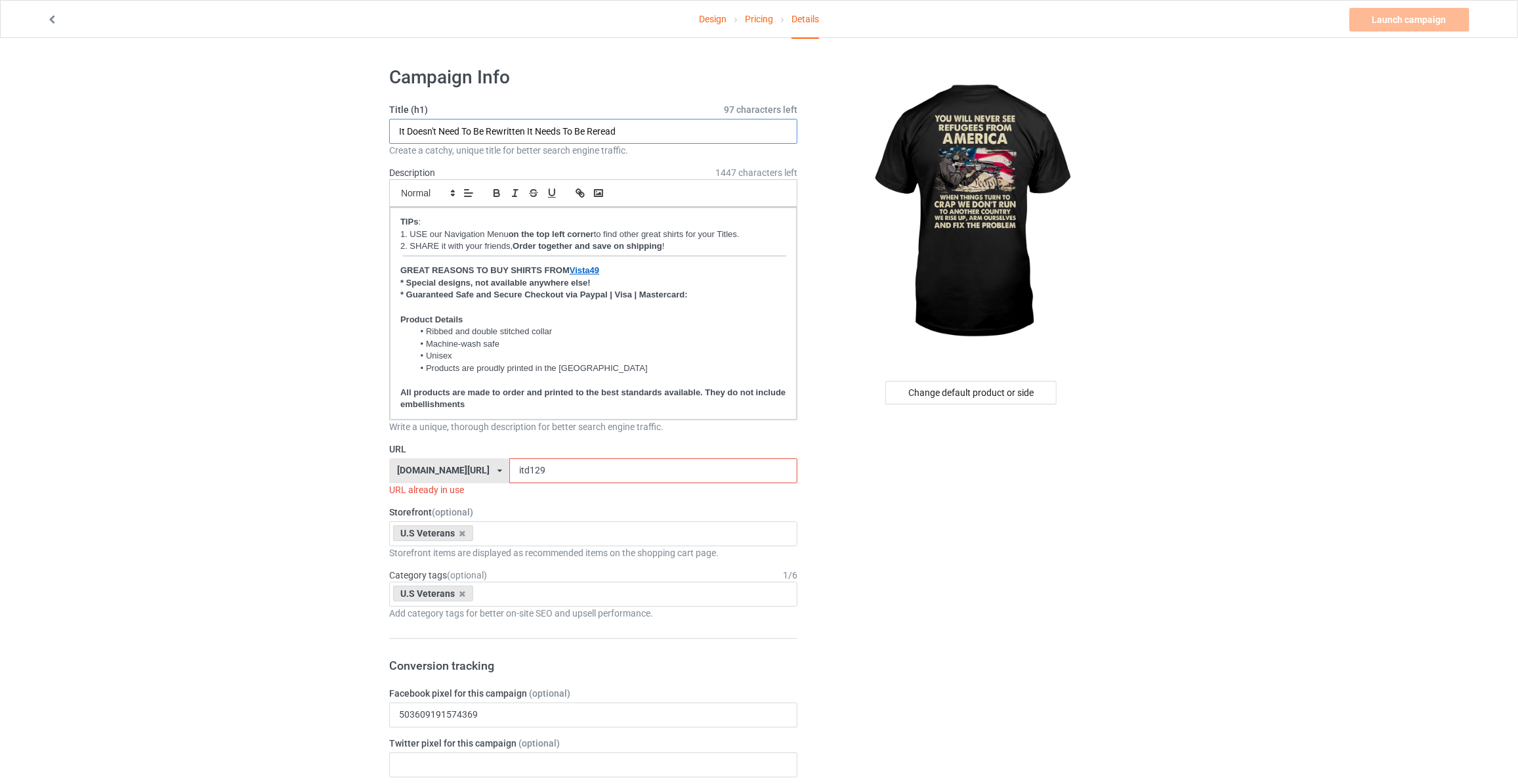
click at [508, 136] on input "It Doesn't Need To Be Rewritten It Needs To Be Reread" at bounding box center [593, 131] width 408 height 25
type input "You Will Never See Refugees From [GEOGRAPHIC_DATA] When Things Turn To Crap We …"
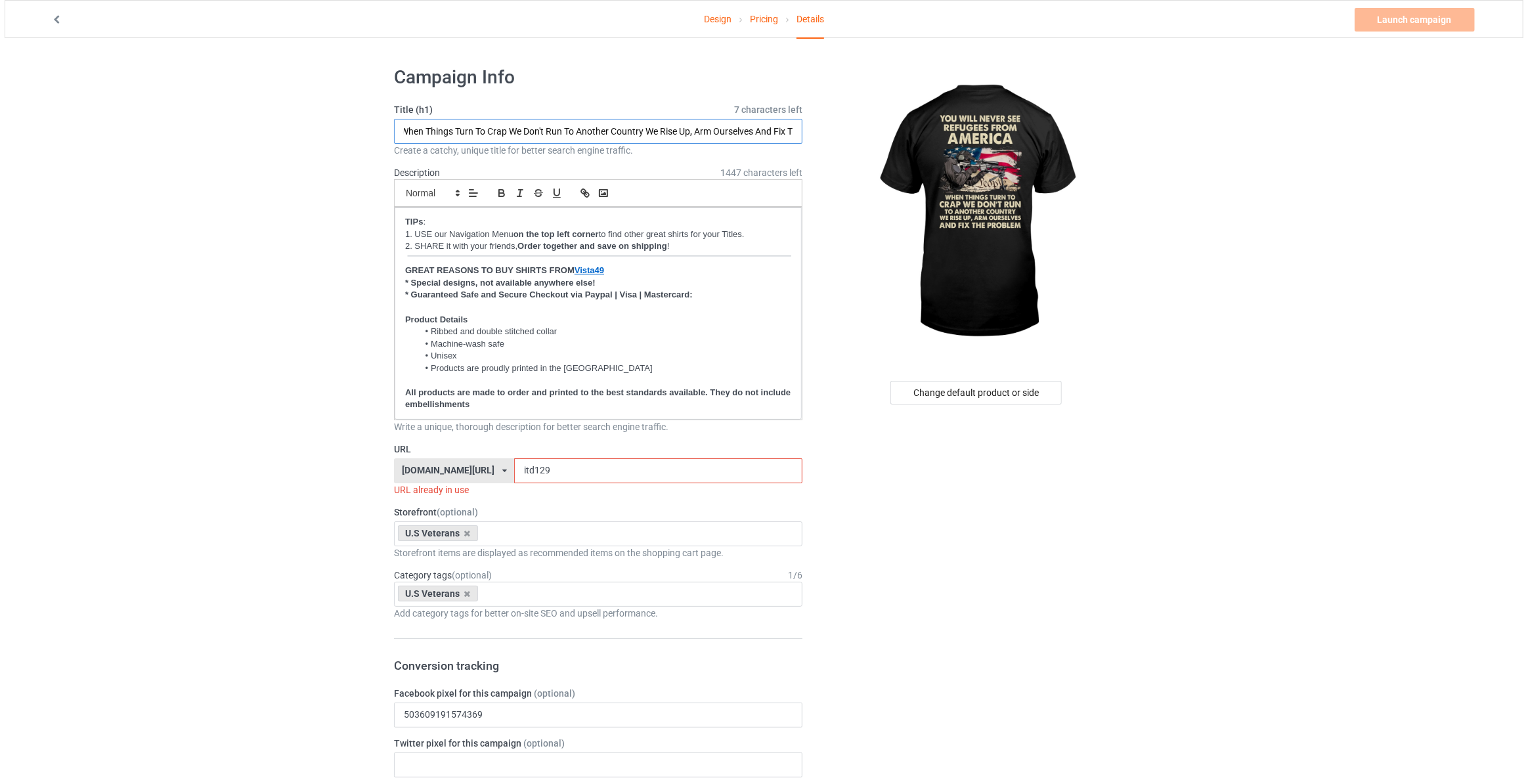
scroll to position [0, 0]
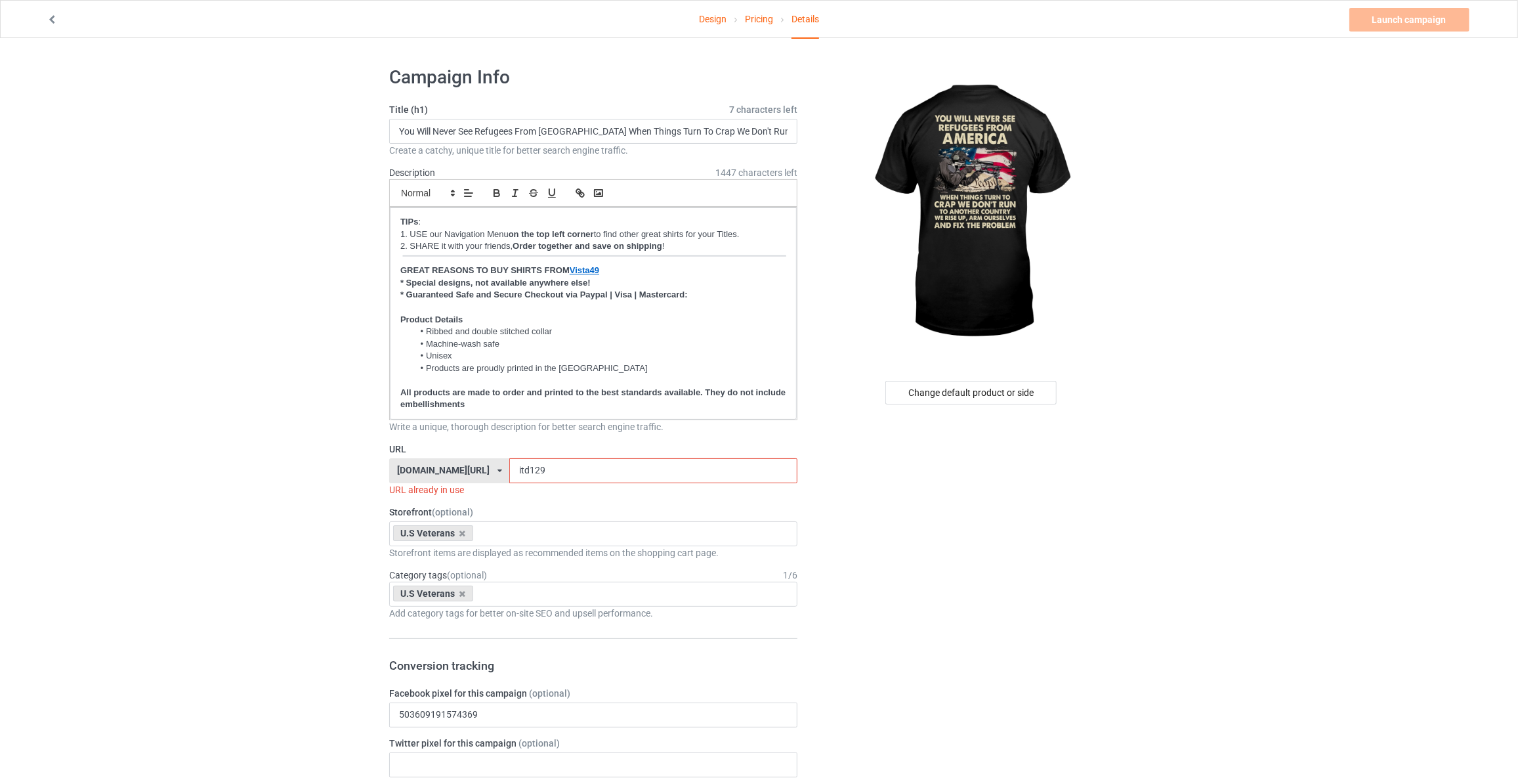
drag, startPoint x: 126, startPoint y: 446, endPoint x: 319, endPoint y: 461, distance: 193.6
drag, startPoint x: 548, startPoint y: 473, endPoint x: 225, endPoint y: 451, distance: 323.7
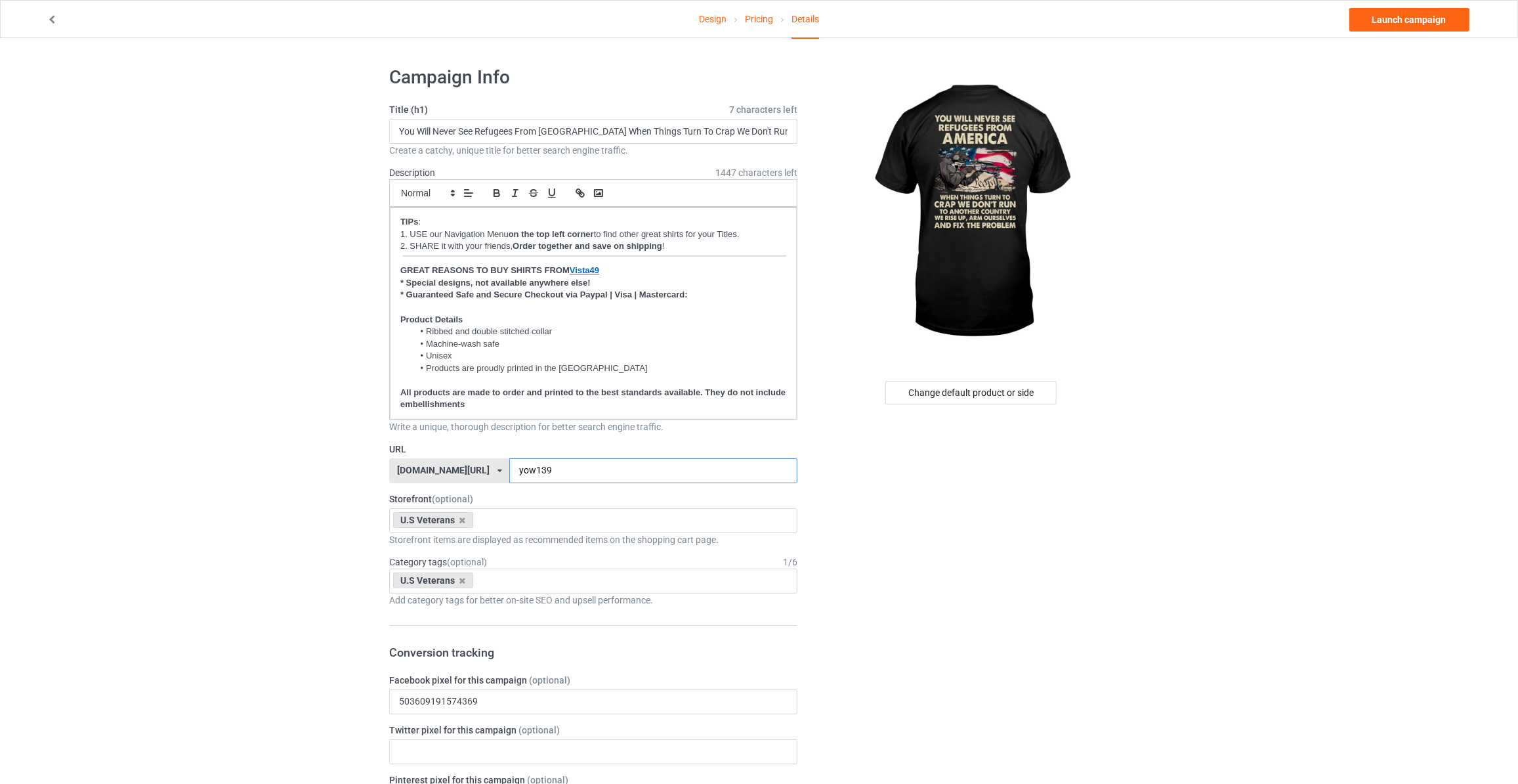
type input "yow139"
click at [1407, 16] on link "Launch campaign" at bounding box center [1409, 20] width 120 height 24
